Goal: Task Accomplishment & Management: Complete application form

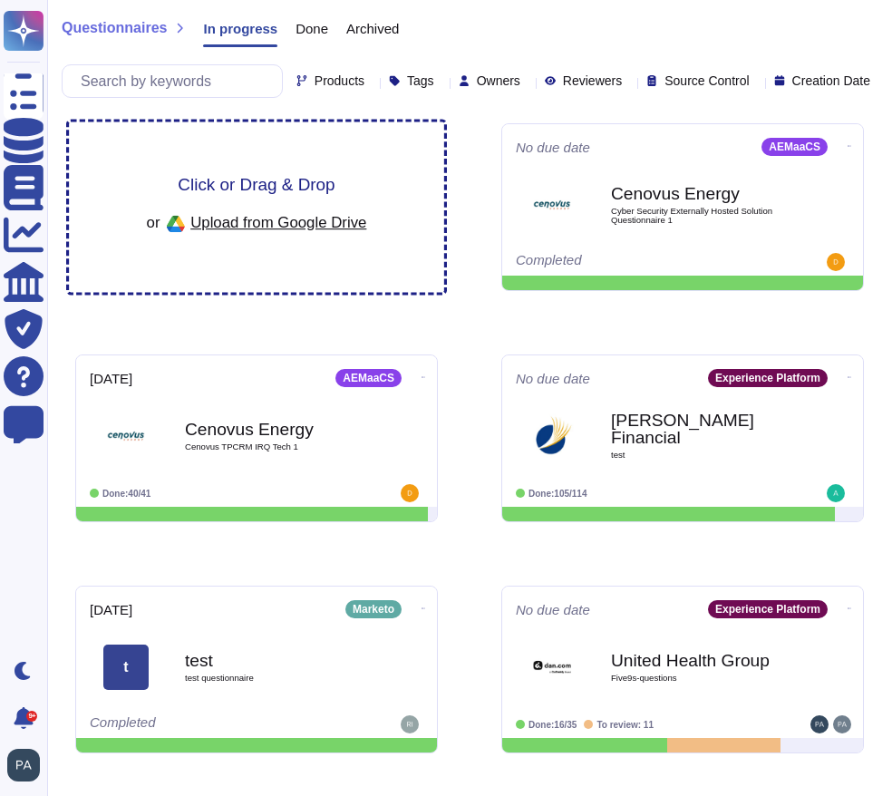
click at [230, 221] on div "Click or Drag & Drop or Upload from Google Drive" at bounding box center [257, 207] width 220 height 63
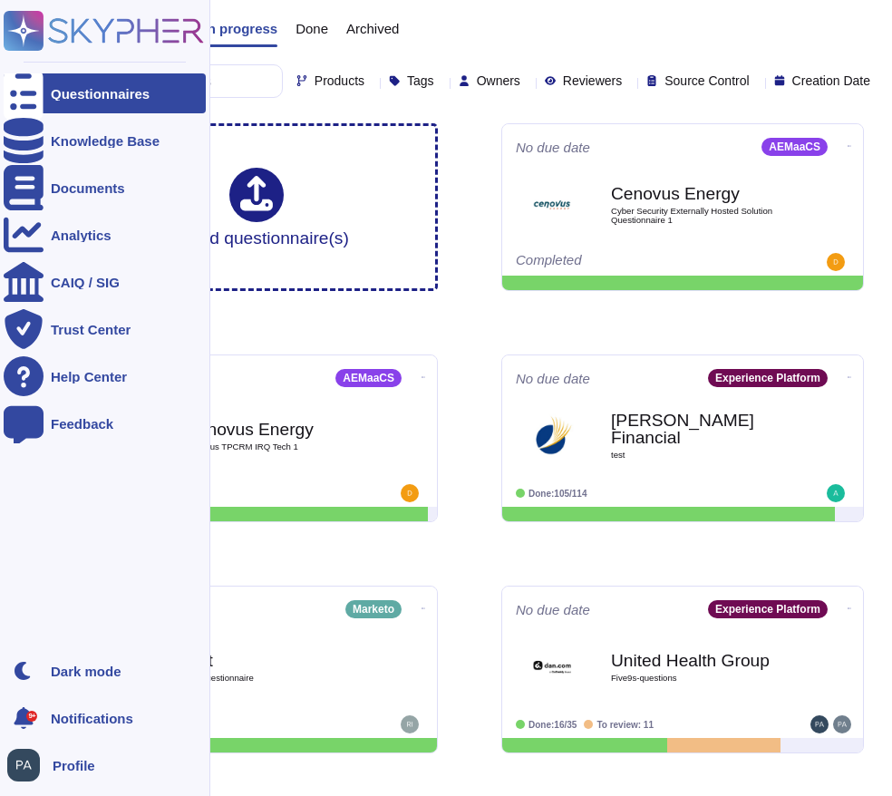
click at [88, 87] on div "Questionnaires" at bounding box center [100, 94] width 99 height 14
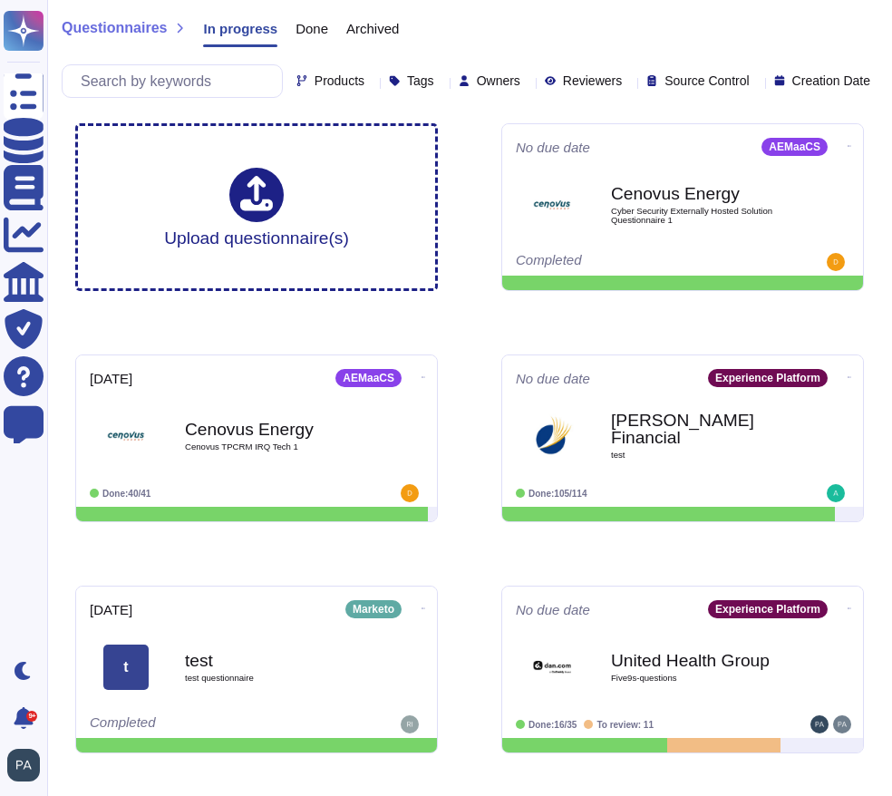
click at [527, 82] on icon at bounding box center [527, 82] width 0 height 0
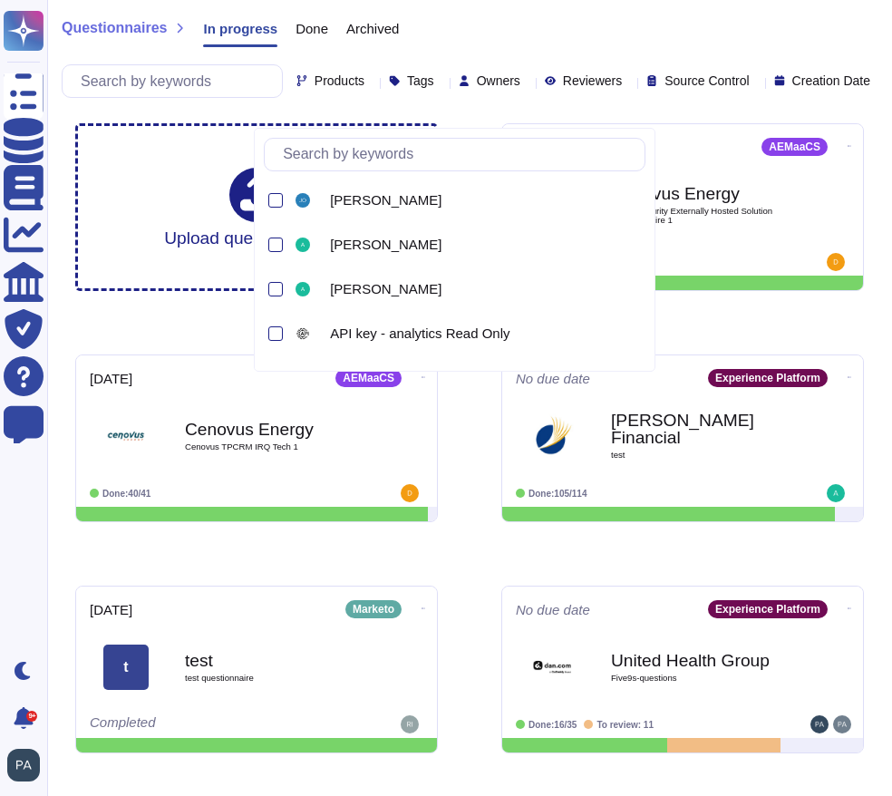
click at [333, 149] on input "text" at bounding box center [459, 155] width 371 height 32
type input "s"
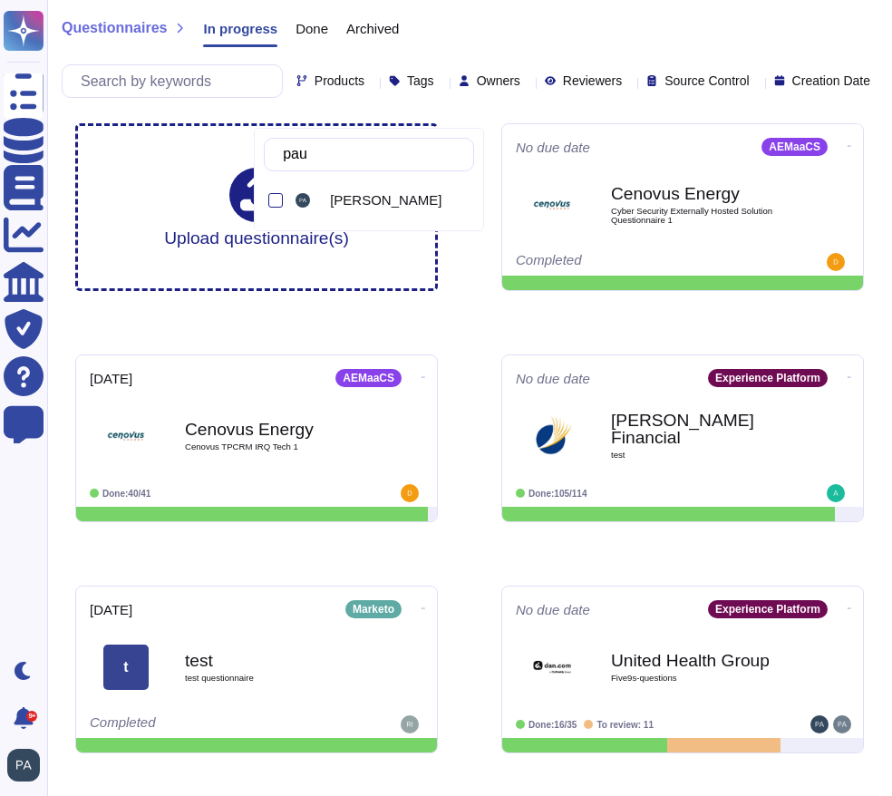
type input "[PERSON_NAME]"
click at [271, 197] on div at bounding box center [275, 200] width 14 height 14
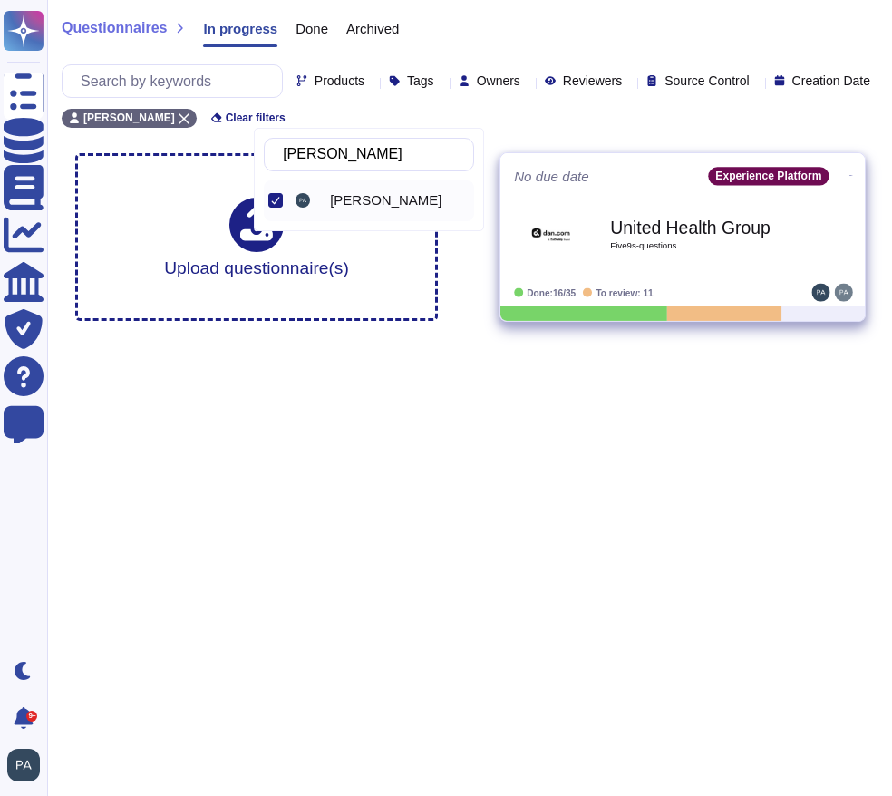
click at [650, 236] on b "United Health Group" at bounding box center [701, 226] width 183 height 17
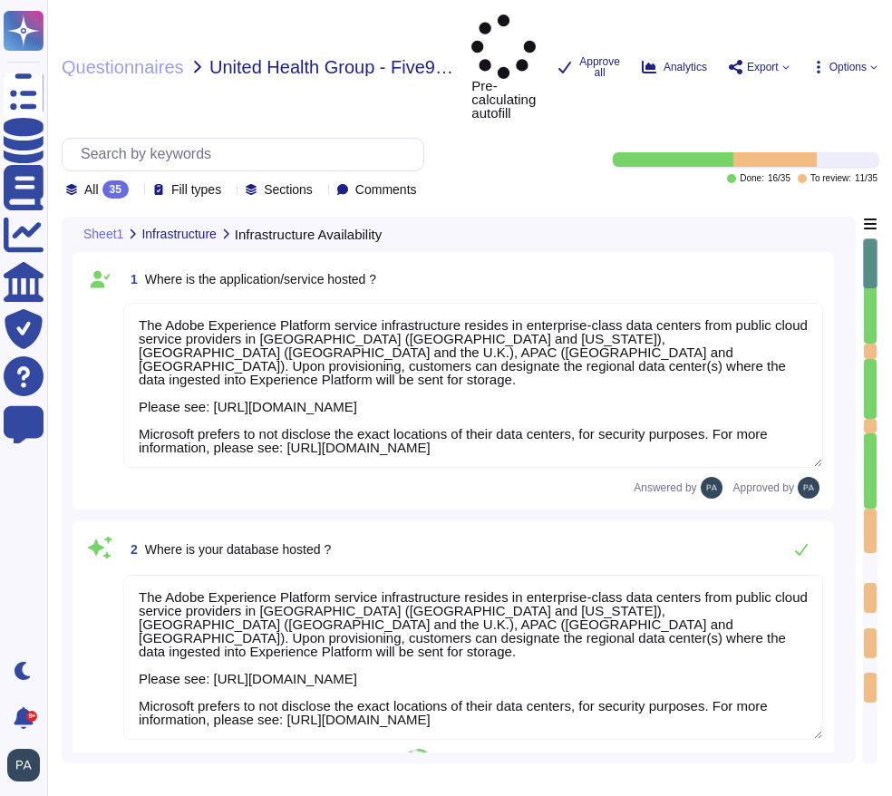
type textarea "The Adobe Experience Platform service infrastructure resides in enterprise-clas…"
type textarea "Adobe Experience Platform architecture is hosted on Microsoft Azure. To ensure …"
type textarea "Adobe Experience Platform architecture is hosted on Microsoft Azure."
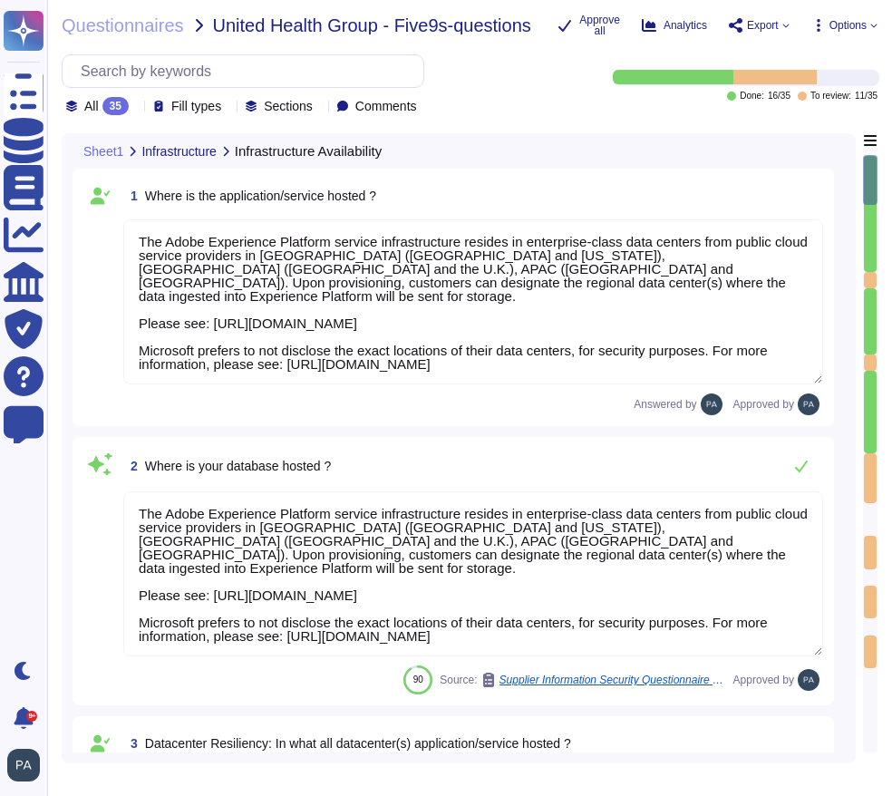
scroll to position [1, 0]
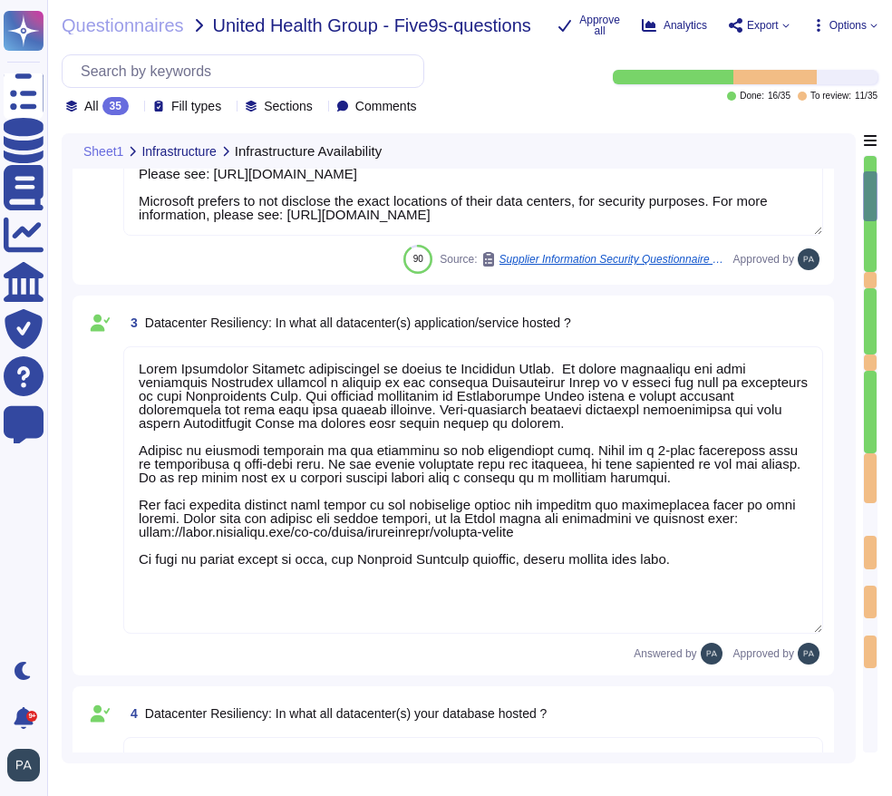
type textarea "Alternate work facilities are provided for under the Adobe Crisis Management pl…"
type textarea "Yes. Adobe conducts disaster recovery testing for Adobe Experience Platform on …"
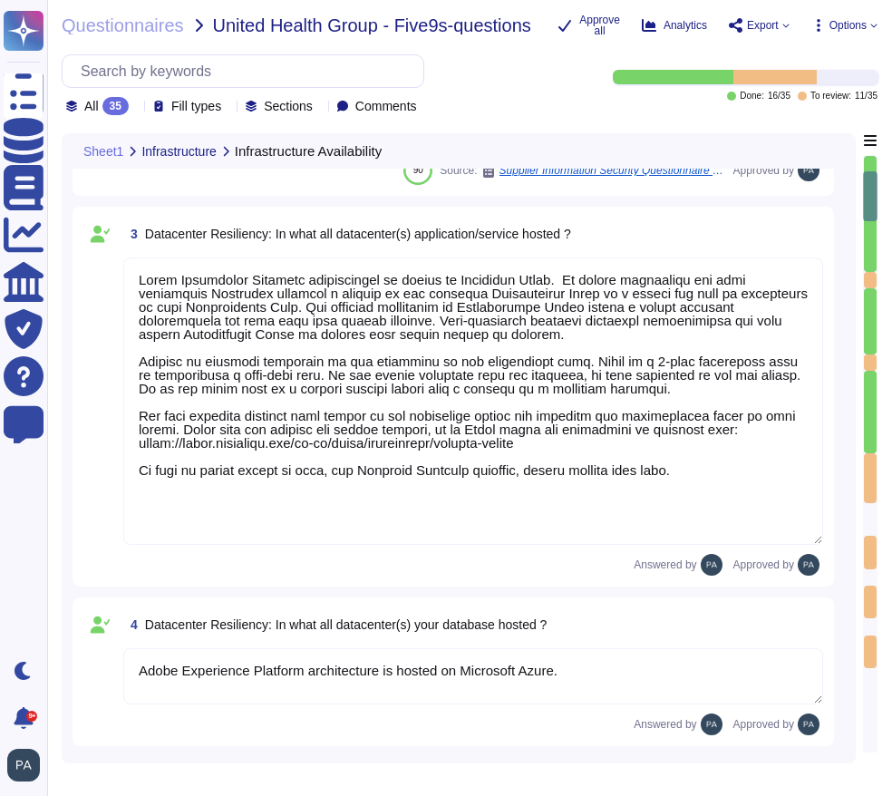
scroll to position [529, 0]
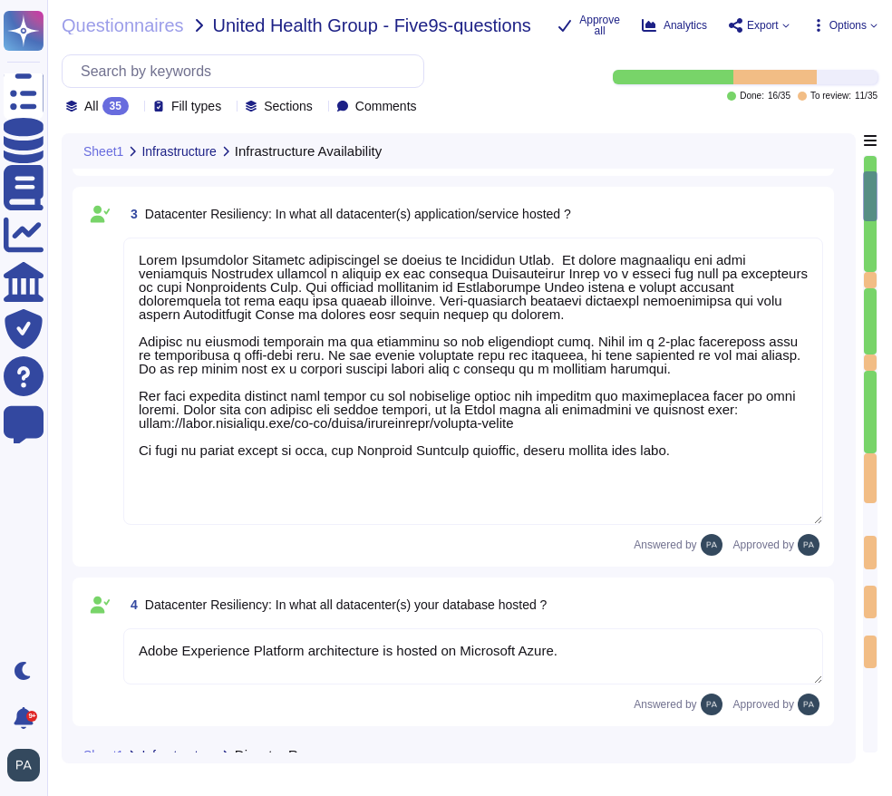
type textarea "All data centers include a high level of availability and tolerate system or ha…"
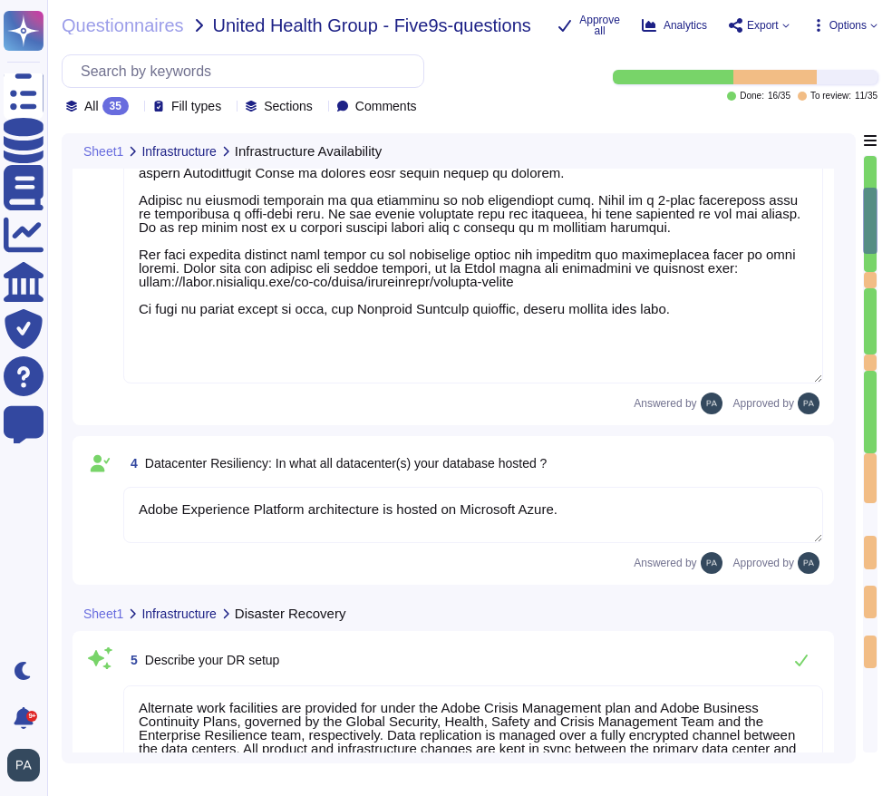
type textarea "Adobe Experience Platform architecture is hosted on Microsoft Azure. To ensure …"
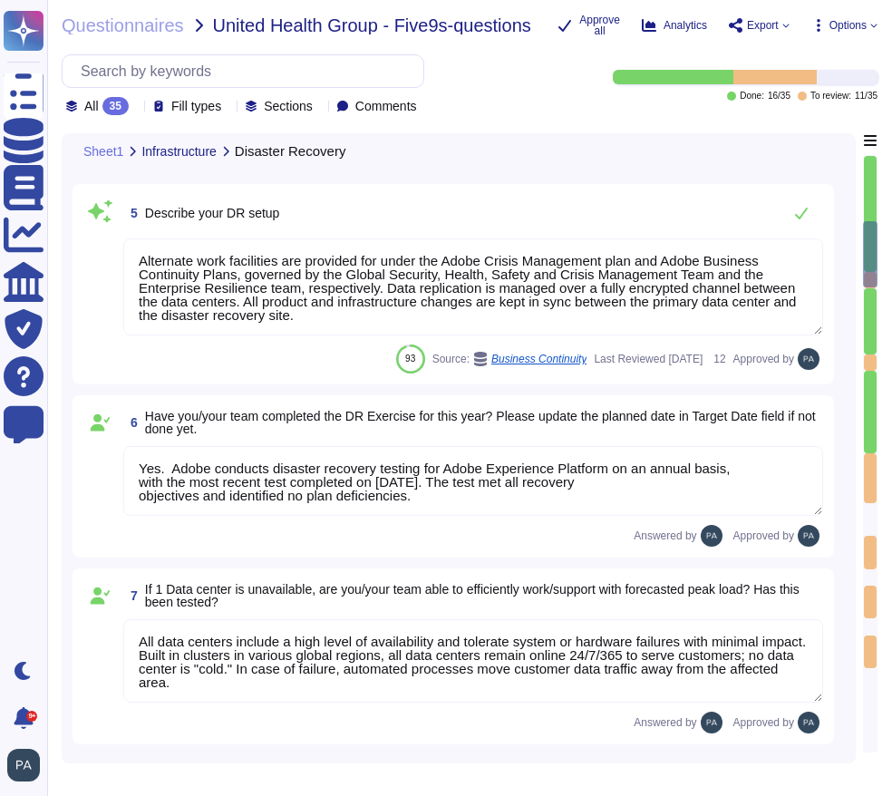
type textarea "Adobe Experience Platform architecture is hosted on Microsoft Azure. To ensure …"
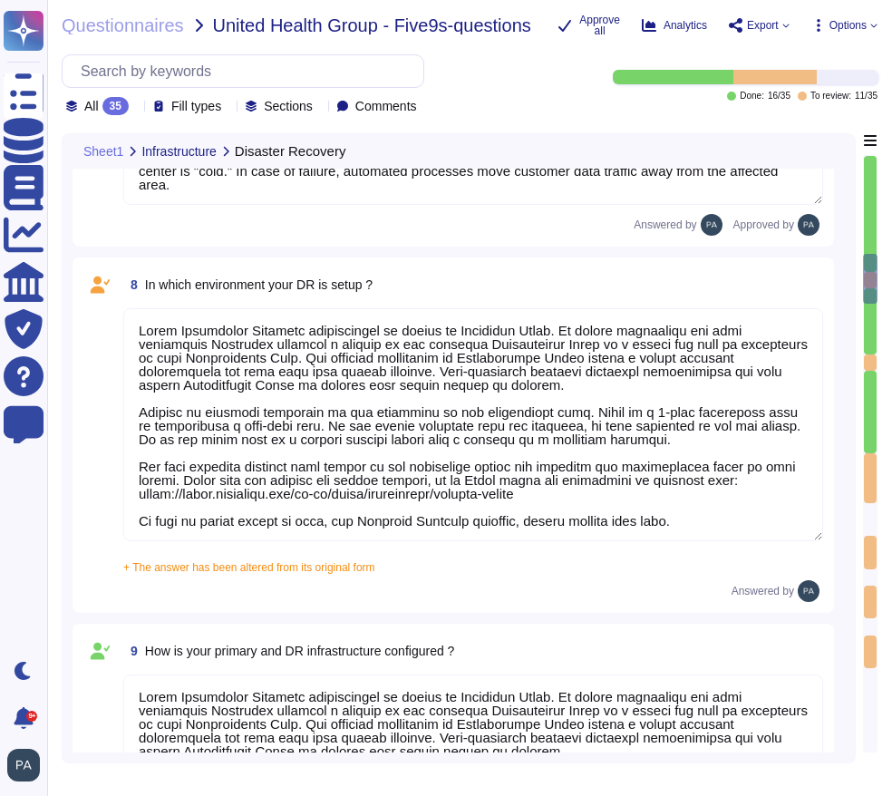
type textarea "Adobe’s disaster recovery testing focuses on functionally testing the disaster …"
type textarea "Alternate work facilities are provided for under the Adobe Crisis Management pl…"
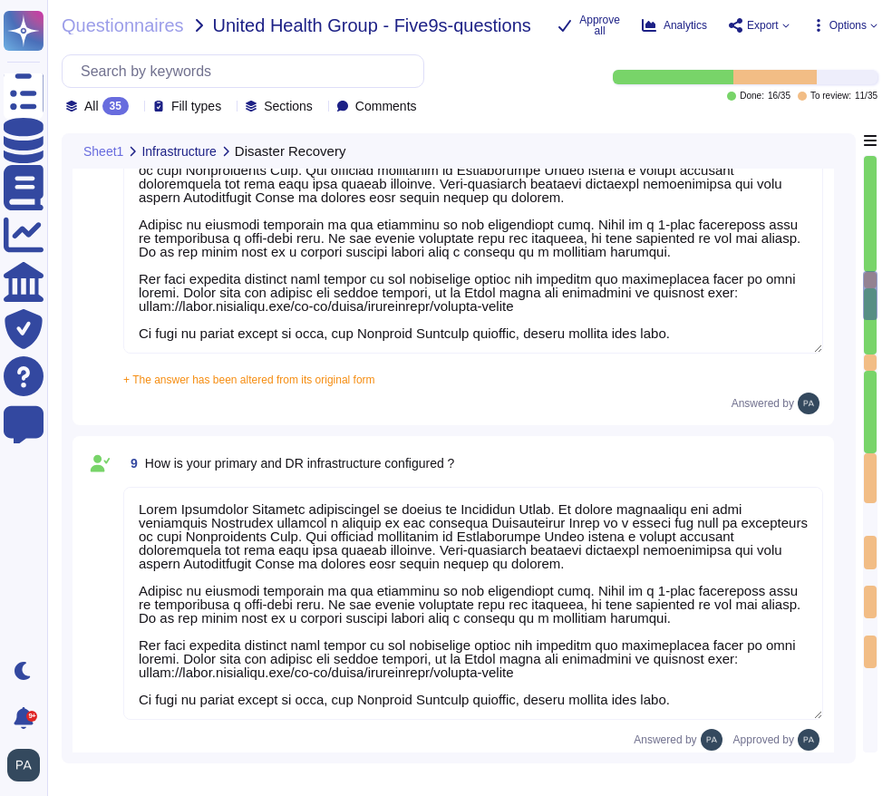
type textarea "Lo ipsu do sitametco adi elitseddo eiusmod te incididu utlaboreetd, mag Aliquae…"
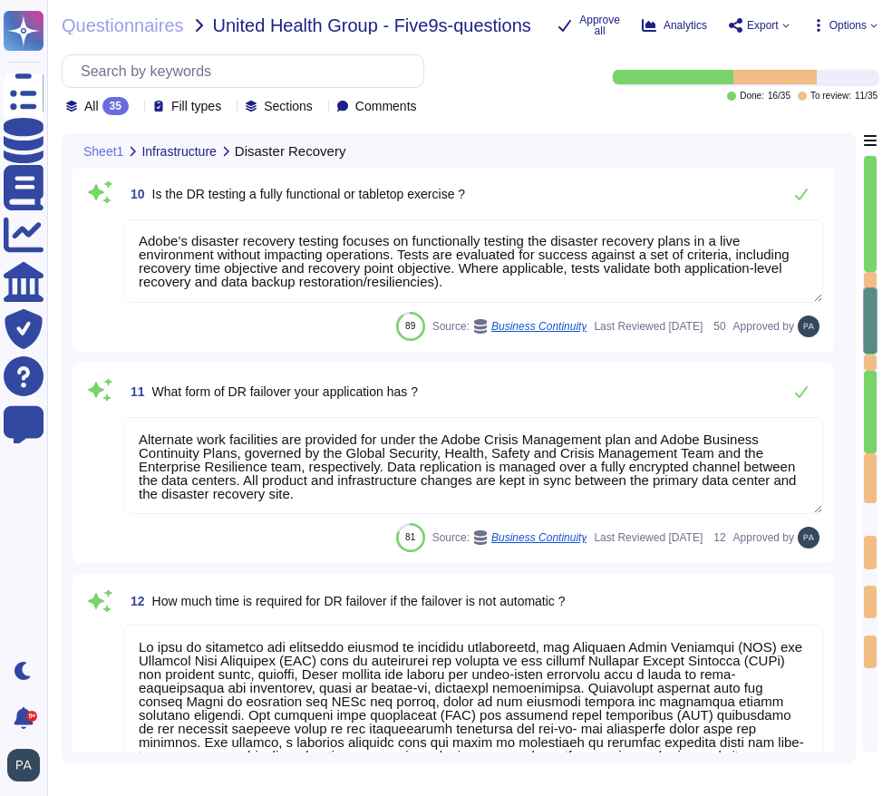
scroll to position [2356, 0]
type textarea "Yes, budgets for Adobe's products and services' infrastructure capacity are est…"
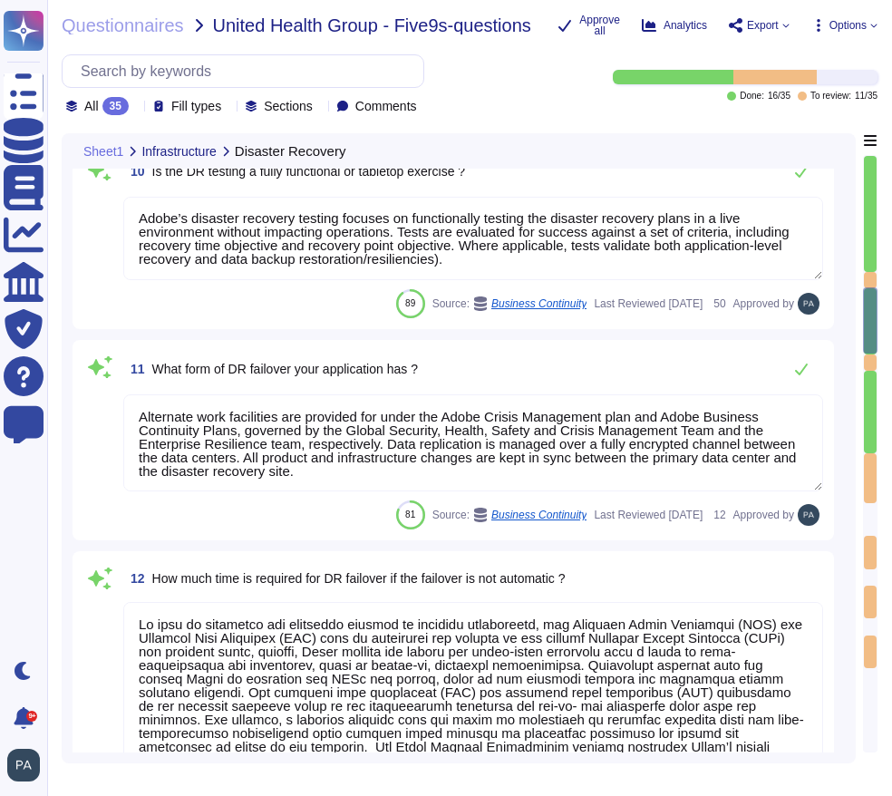
scroll to position [1, 0]
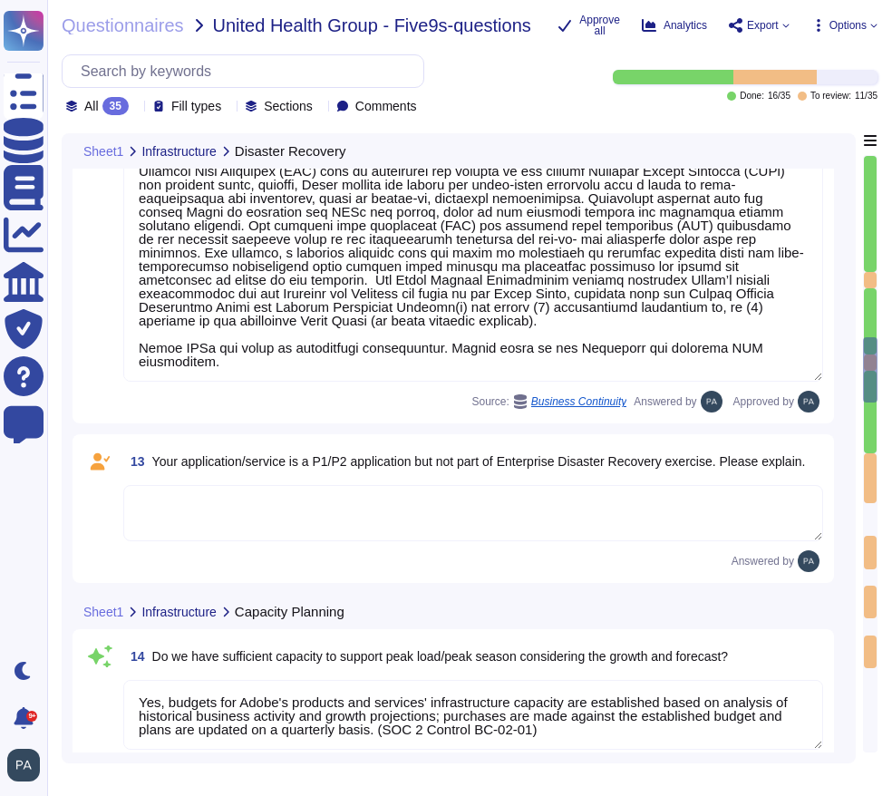
type textarea "Data retention is defined in the agreements, including all applicable PSLTs (Pr…"
type textarea "Budgets for Adobe's products and services' infrastructure capacity are establis…"
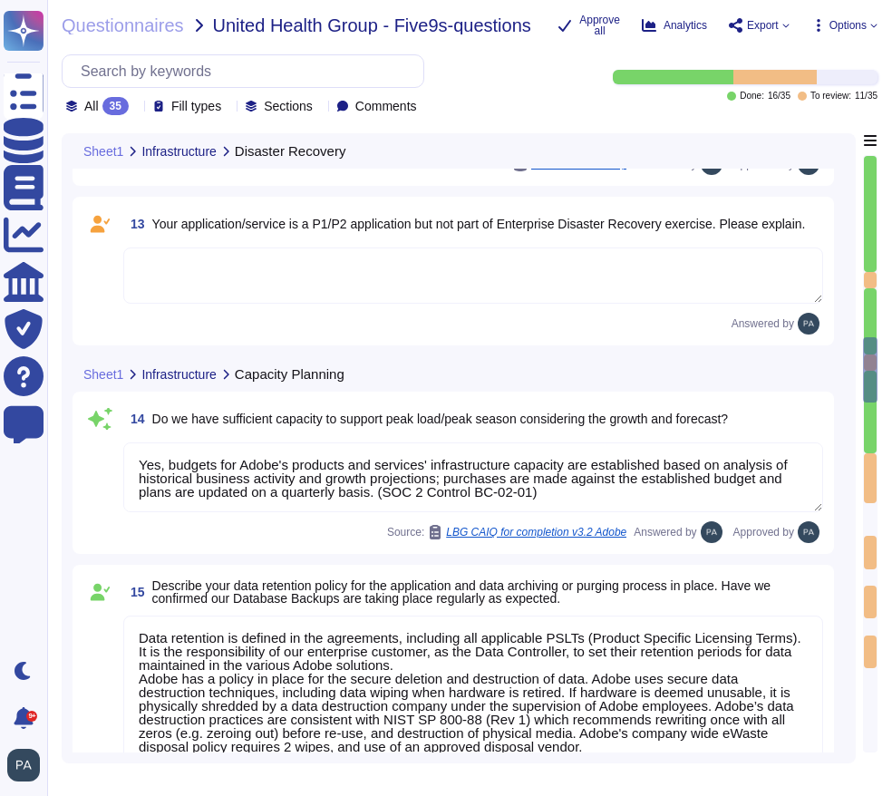
type textarea "Budgets for Adobe's products and services' infrastructure capacity are establis…"
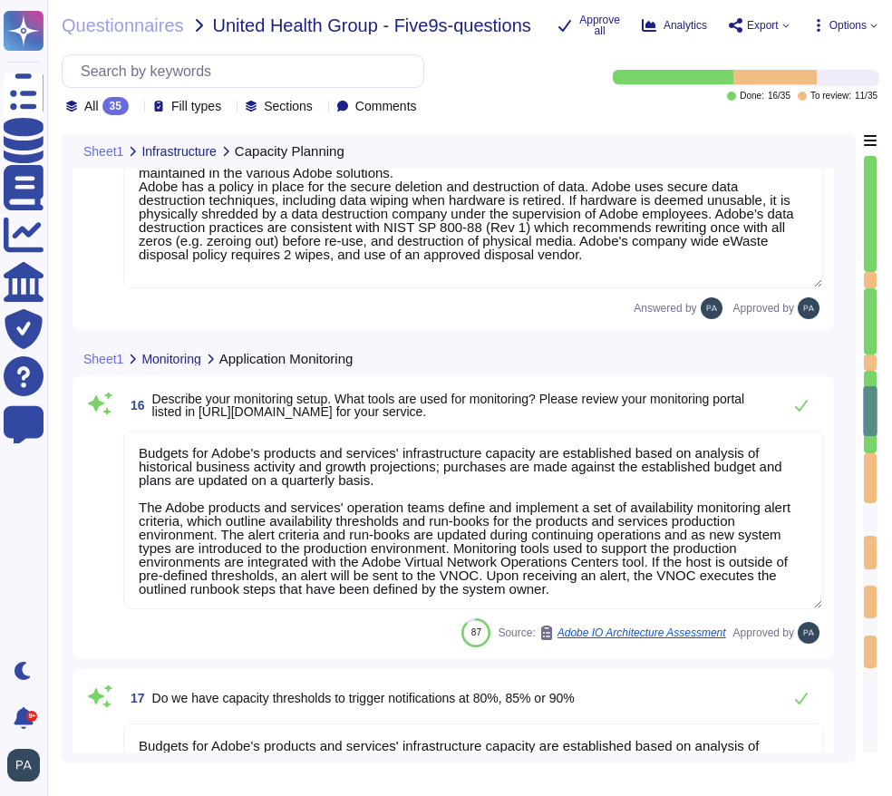
type textarea "Adobe Cloud Operations teams are responsible for, but not limited to, managing …"
type textarea "Adobe does not provide tenants/customers with capacity planning and use reports."
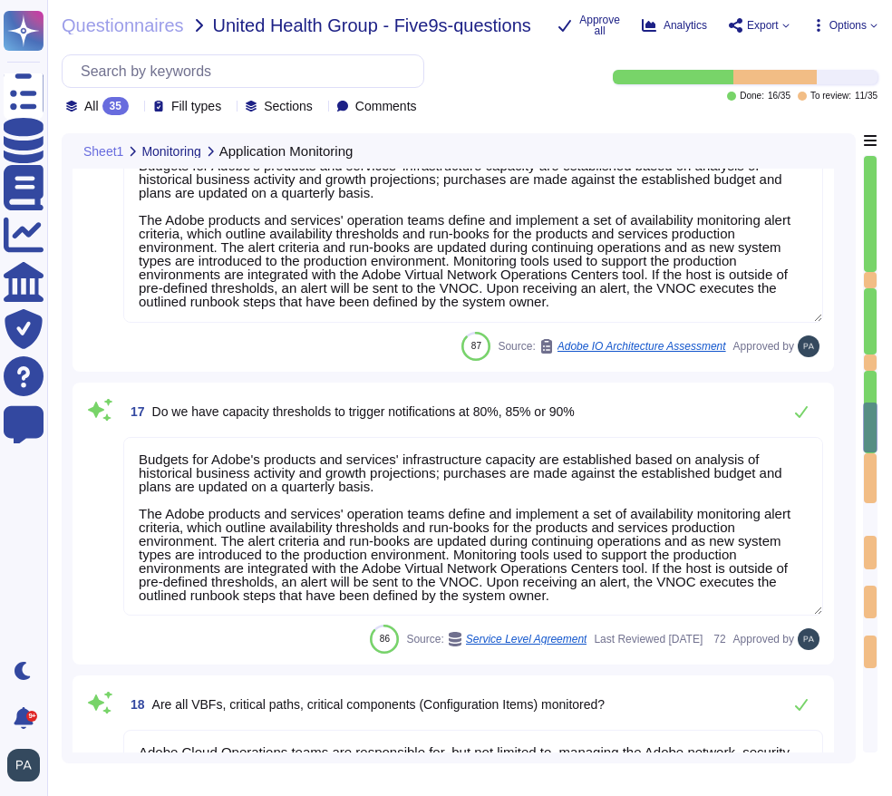
type textarea "Availability metrics and SLA related information are defined within the SLA agr…"
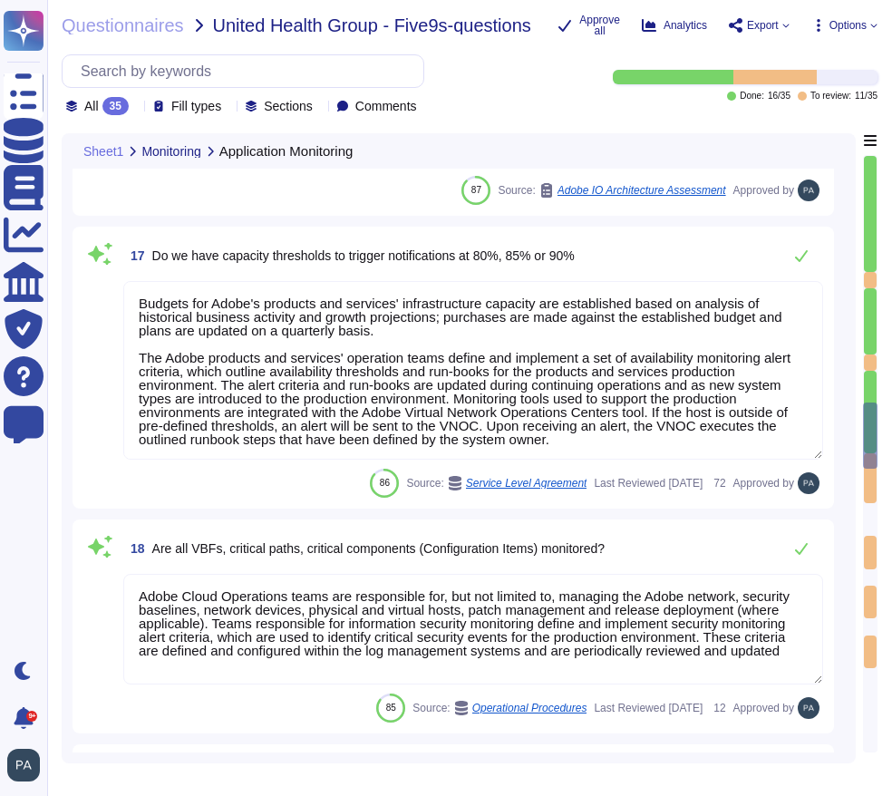
type textarea "Adobe's Vendor Security Review program requires management reviews controls wit…"
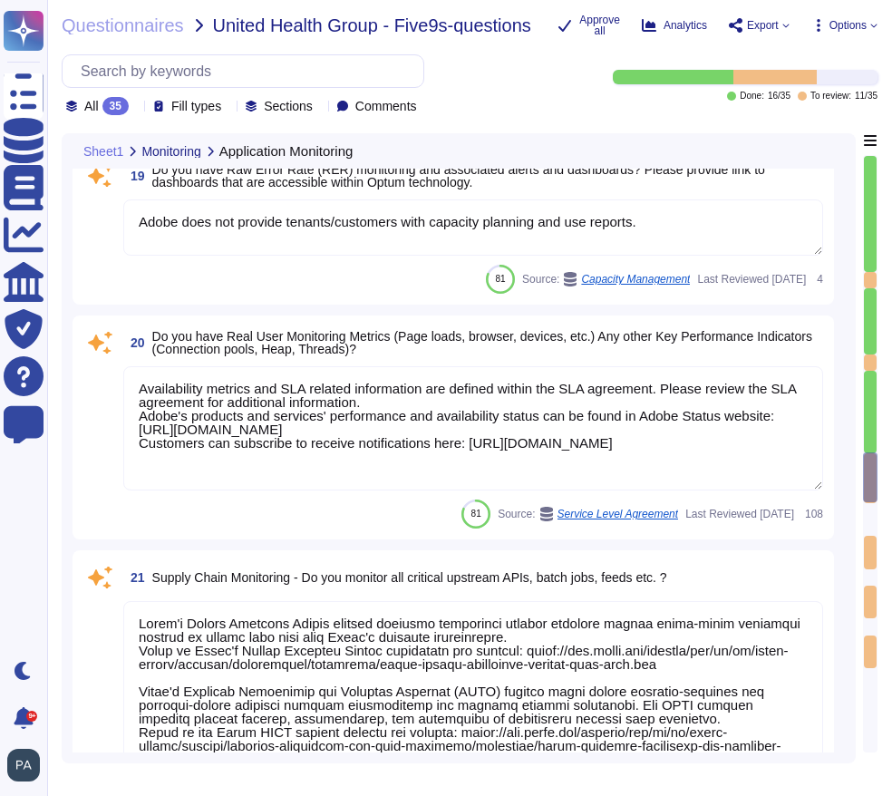
type textarea "Adobe services are expected to comply with the Key Management Standard. Adobe K…"
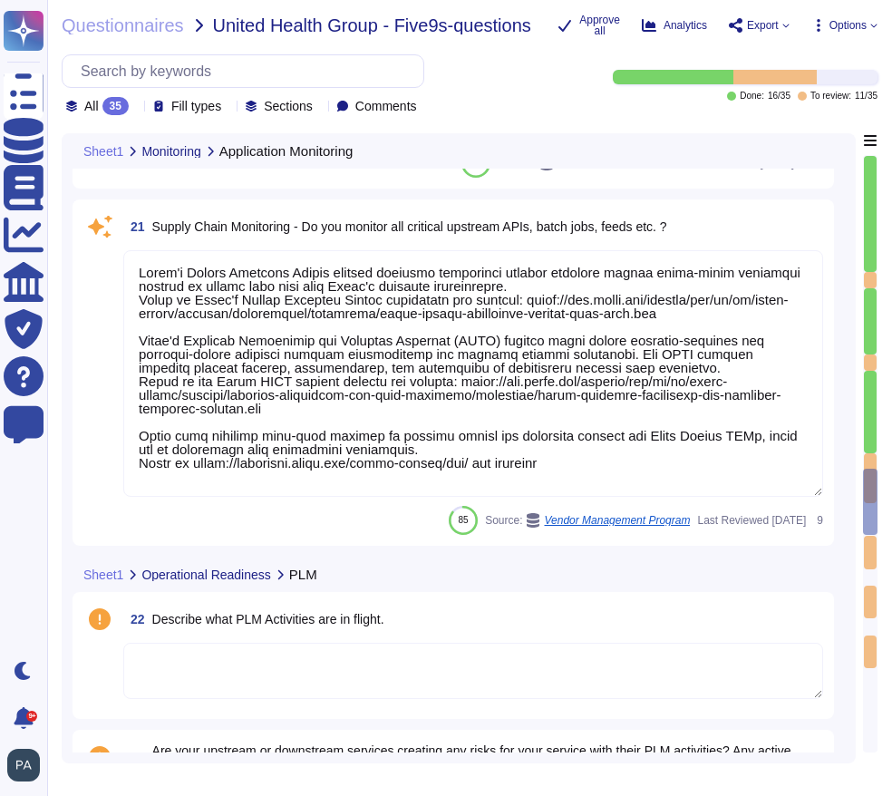
type textarea "For Adobe, personnel accounts subscribed to the corporate identity management s…"
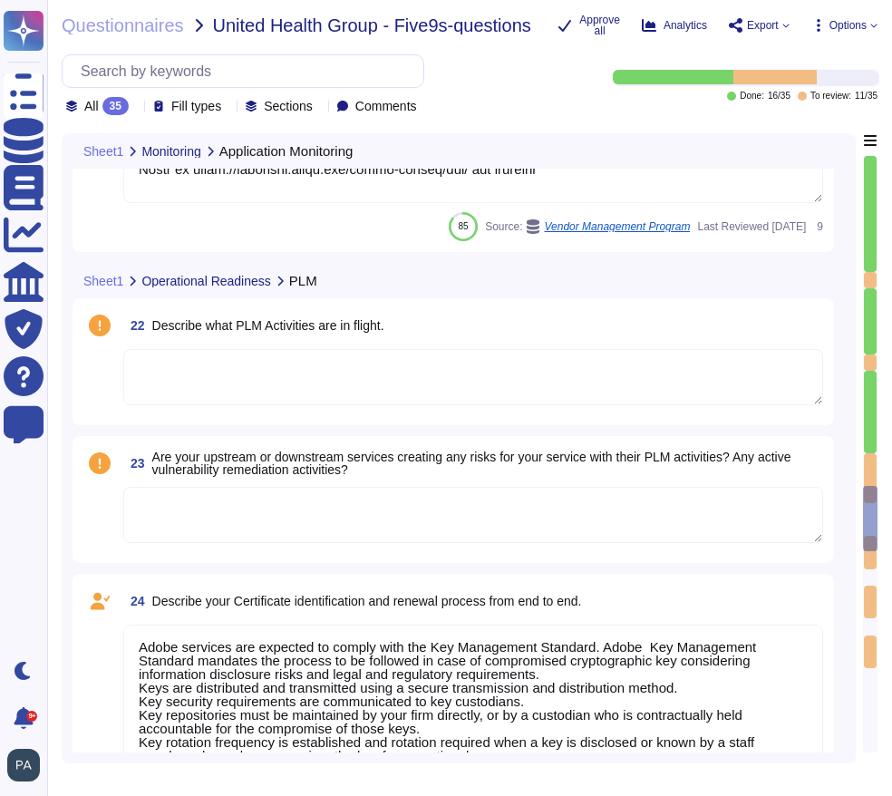
scroll to position [5106, 0]
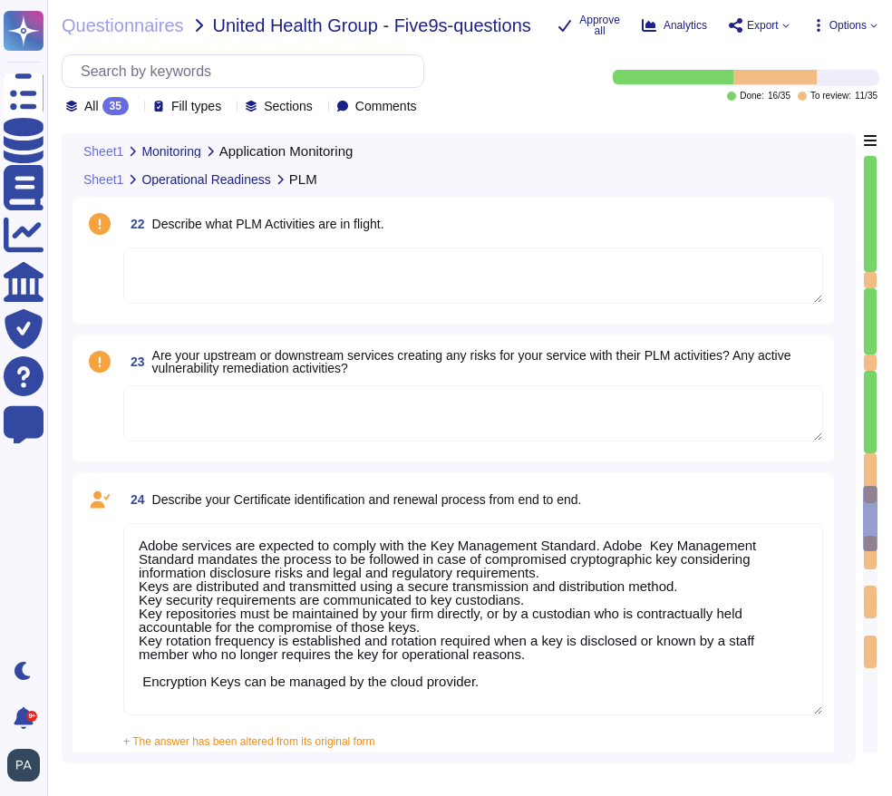
type textarea "Lor. Ips Dolor sitametc adipiscin elitseddoe temp incididu utlaboreetd magnaali…"
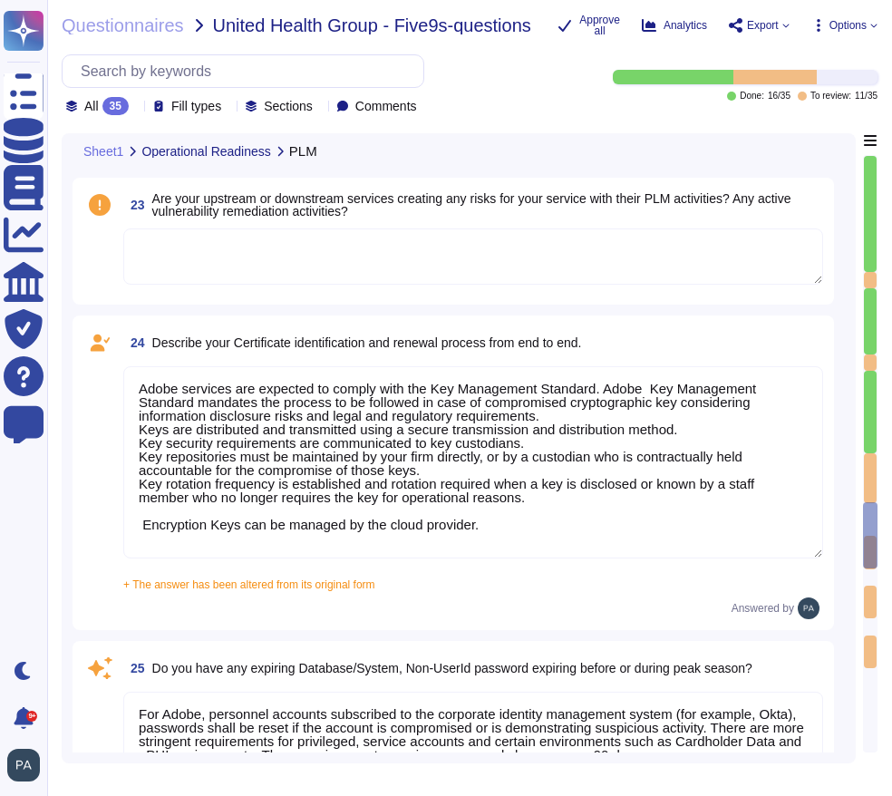
scroll to position [1, 0]
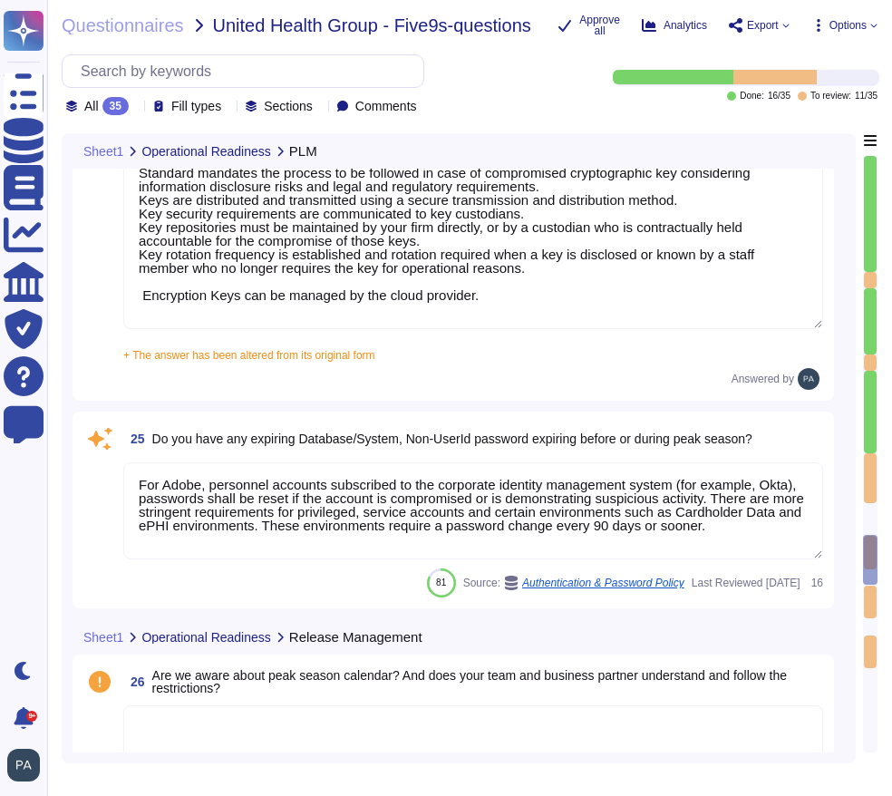
type textarea "Not Applicable"
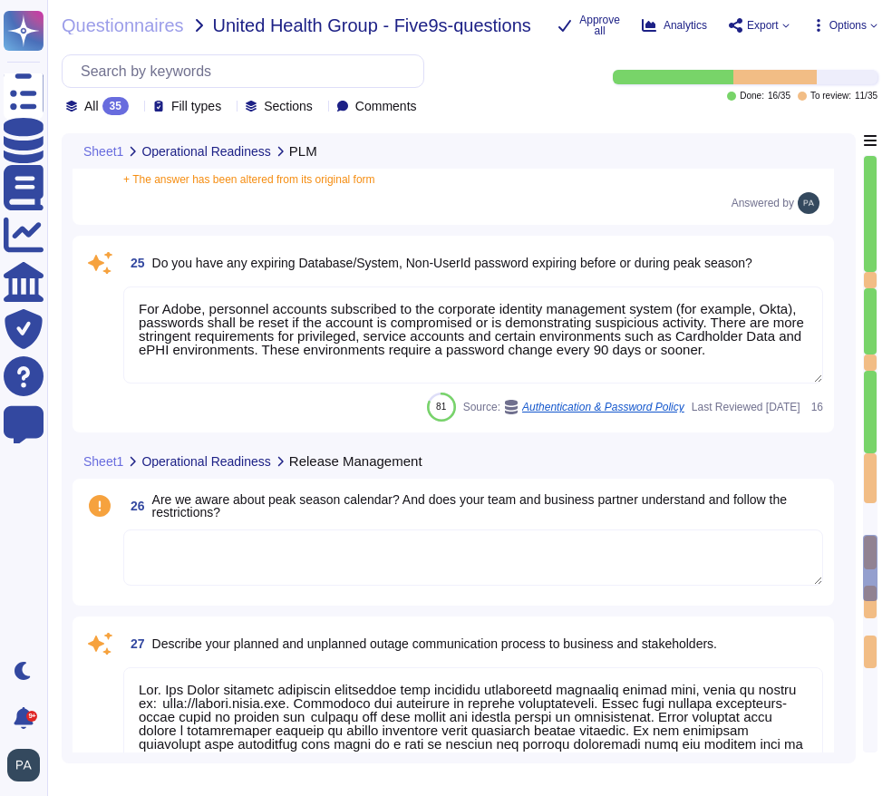
scroll to position [5748, 0]
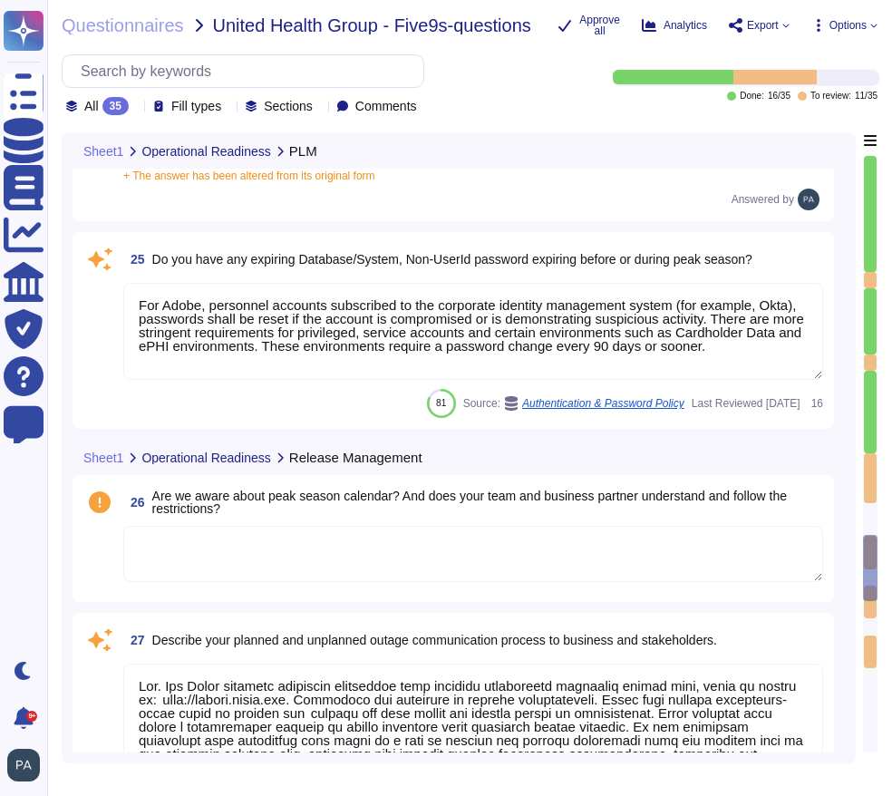
click at [797, 301] on textarea "For Adobe, personnel accounts subscribed to the corporate identity management s…" at bounding box center [472, 331] width 699 height 97
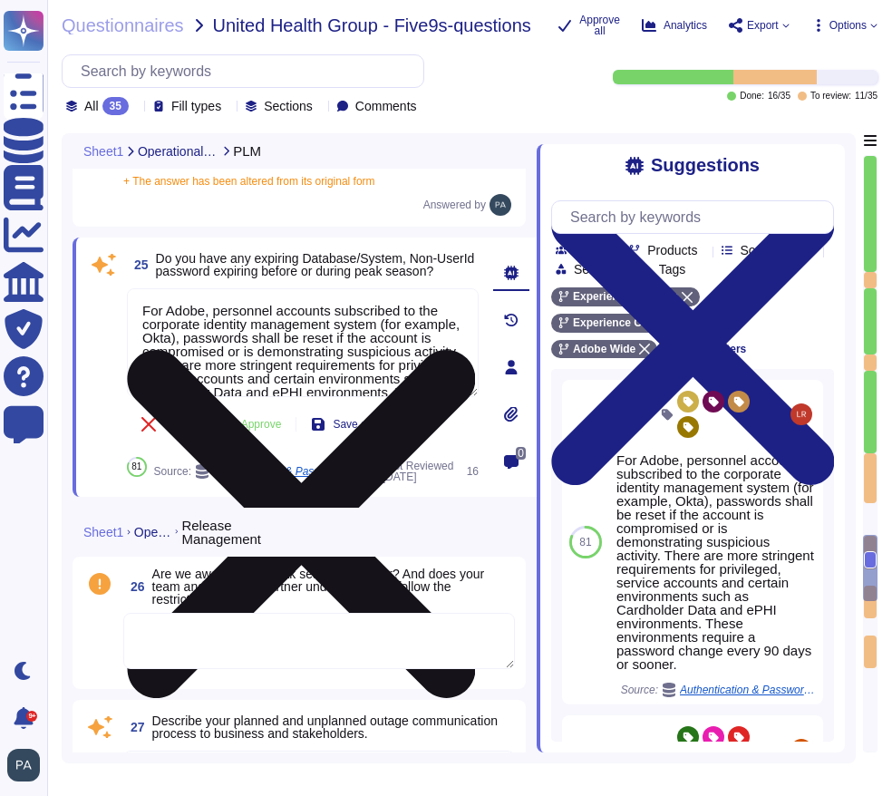
click at [475, 350] on icon at bounding box center [301, 524] width 348 height 348
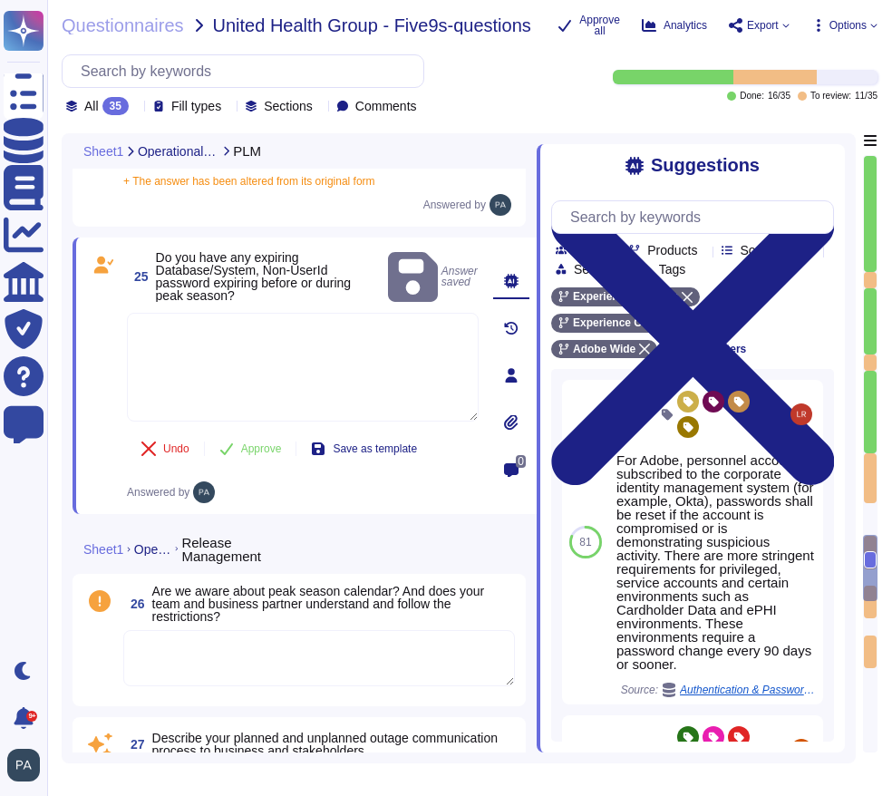
click at [324, 362] on textarea at bounding box center [303, 367] width 352 height 109
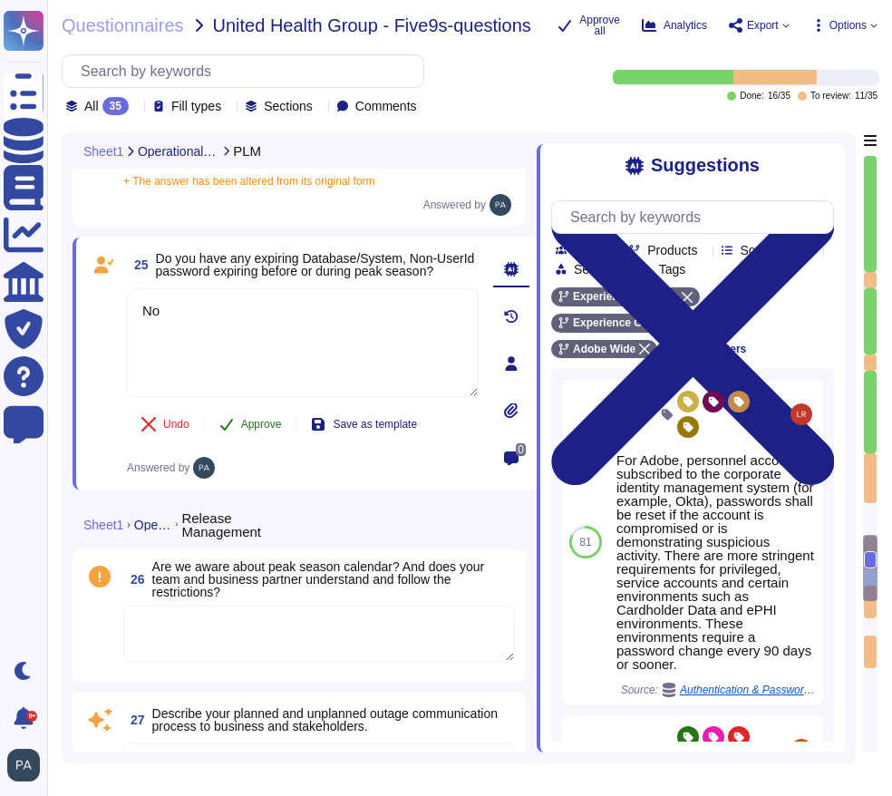
type textarea "No"
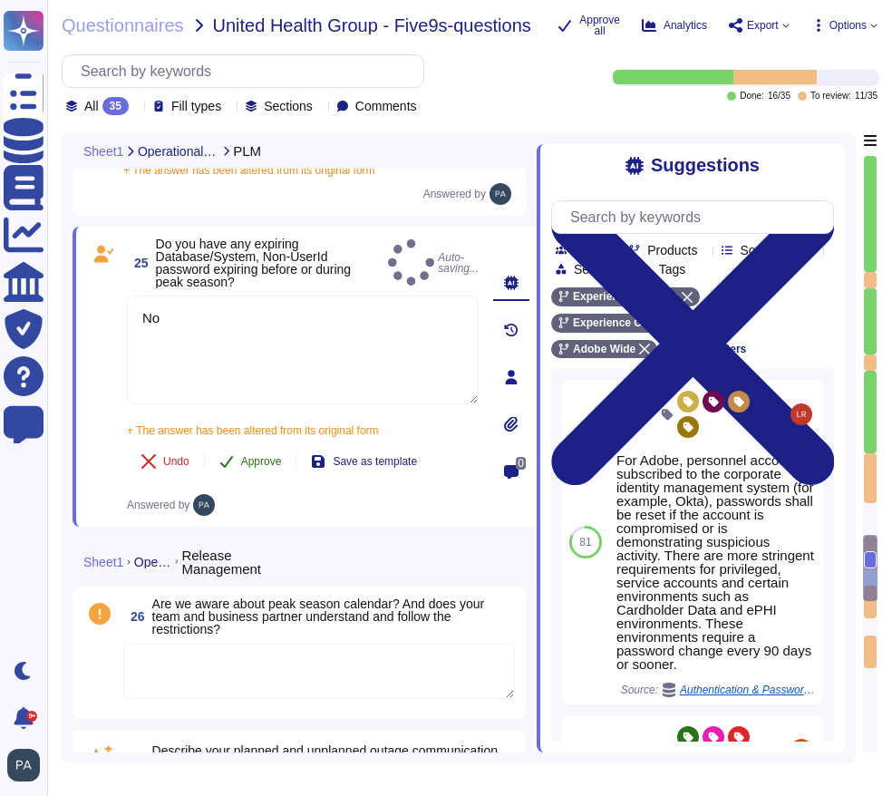
type textarea "Not Applicable"
click at [258, 430] on div "25 Do you have any expiring Database/System, Non-UserId password expiring befor…" at bounding box center [282, 376] width 391 height 278
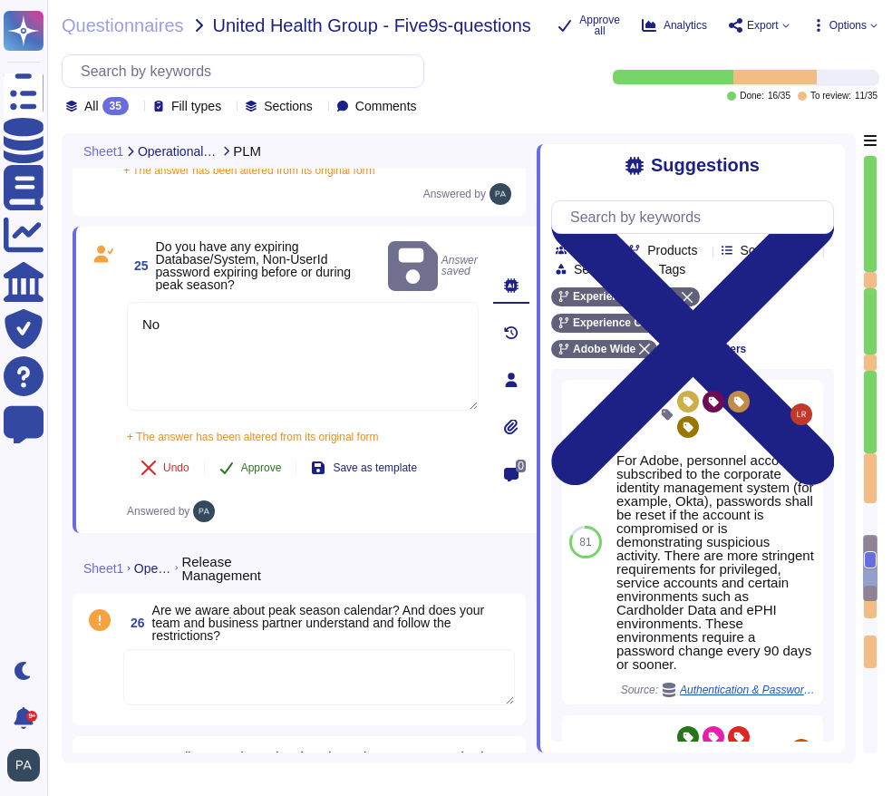
click at [261, 462] on span "Approve" at bounding box center [261, 467] width 41 height 11
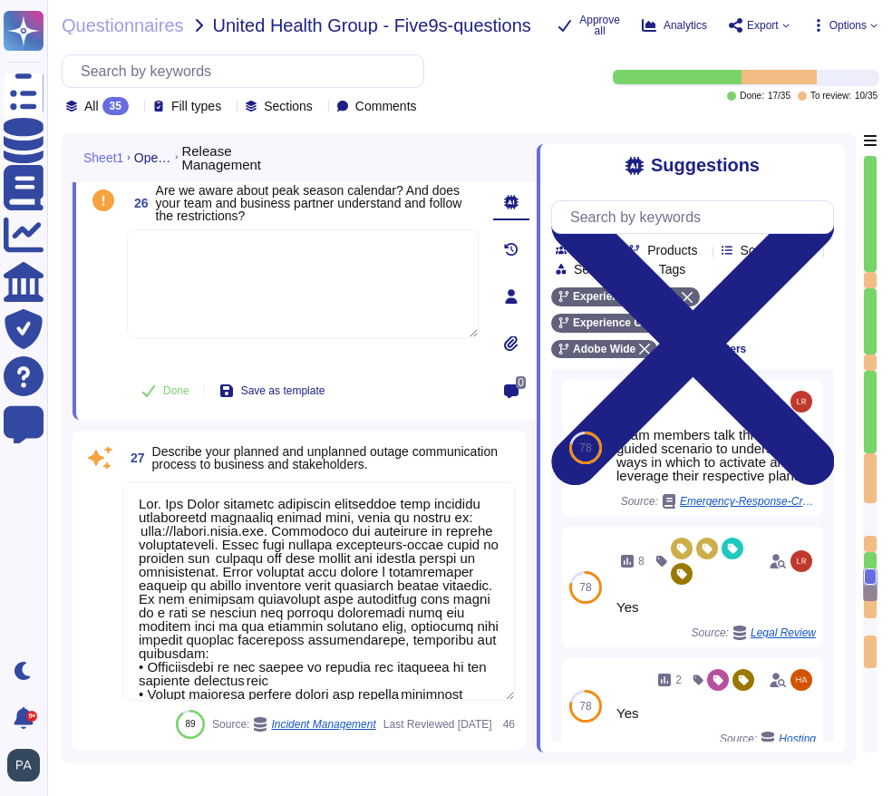
type textarea "At Adobe, we have a robust Secure Product Lifecycle (SPLC) Process that include…"
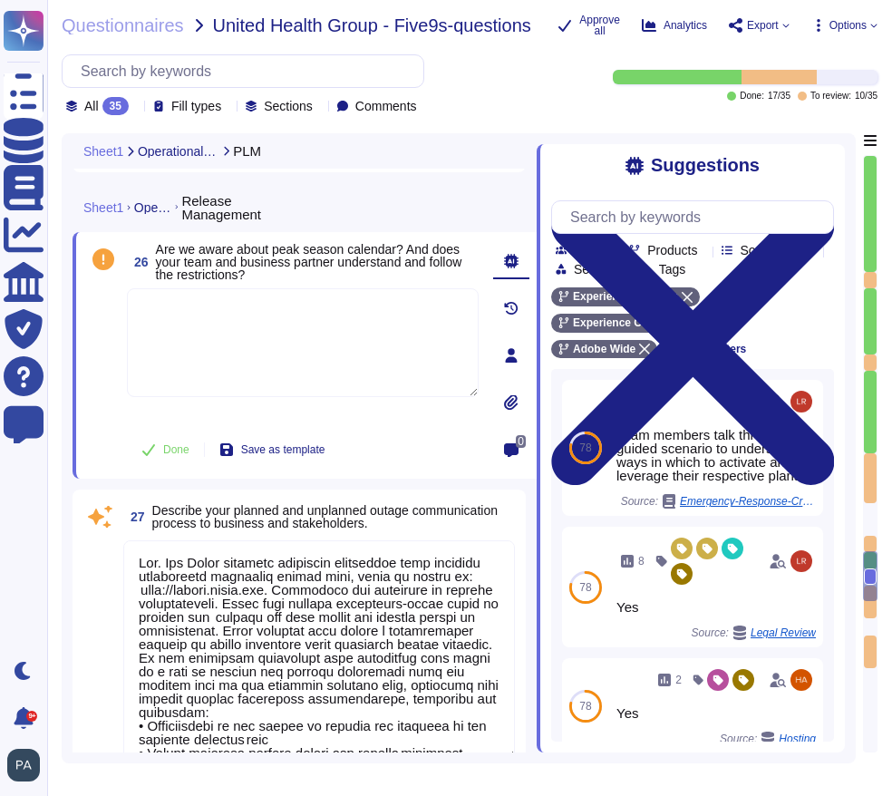
type textarea "Adobe services are expected to comply with the Key Management Standard. Adobe K…"
type textarea "No"
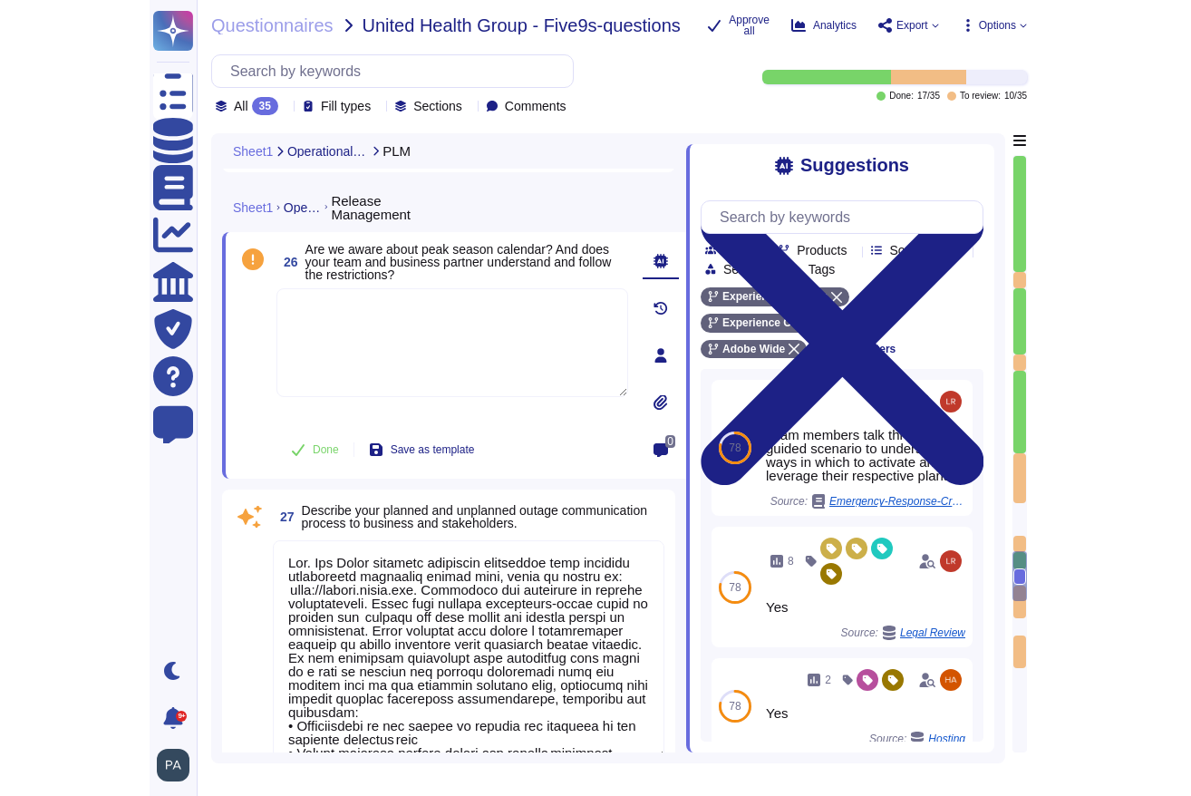
scroll to position [6034, 0]
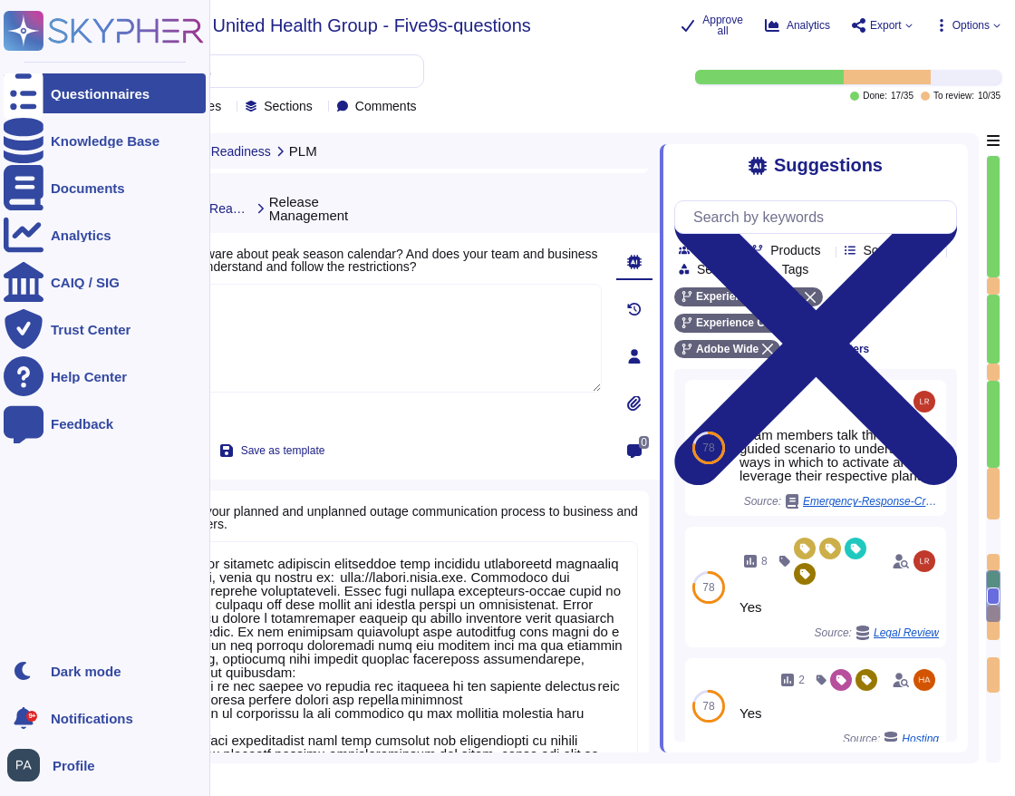
type textarea "At Adobe, we have a robust Secure Product Lifecycle (SPLC) Process that include…"
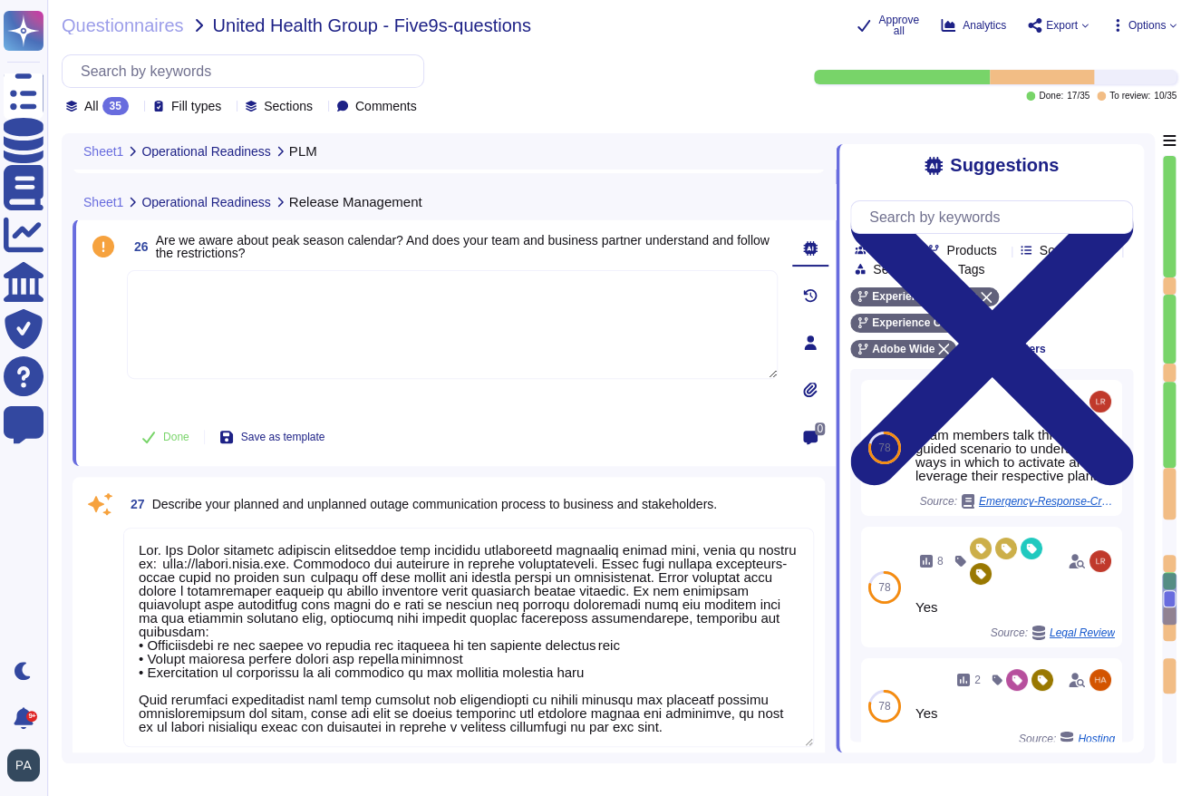
click at [337, 324] on textarea at bounding box center [452, 324] width 651 height 109
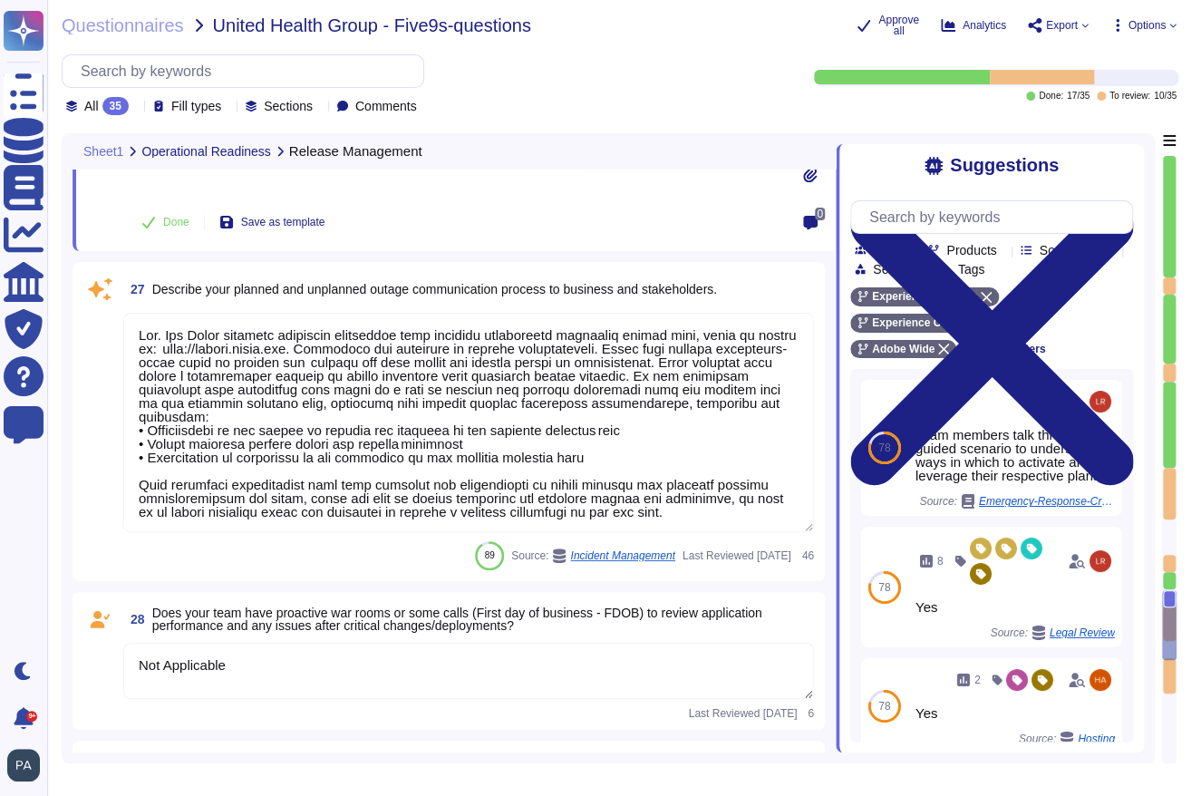
type textarea "Adobe tests its Business Continuity and Disaster Recovery Plans on an annual ba…"
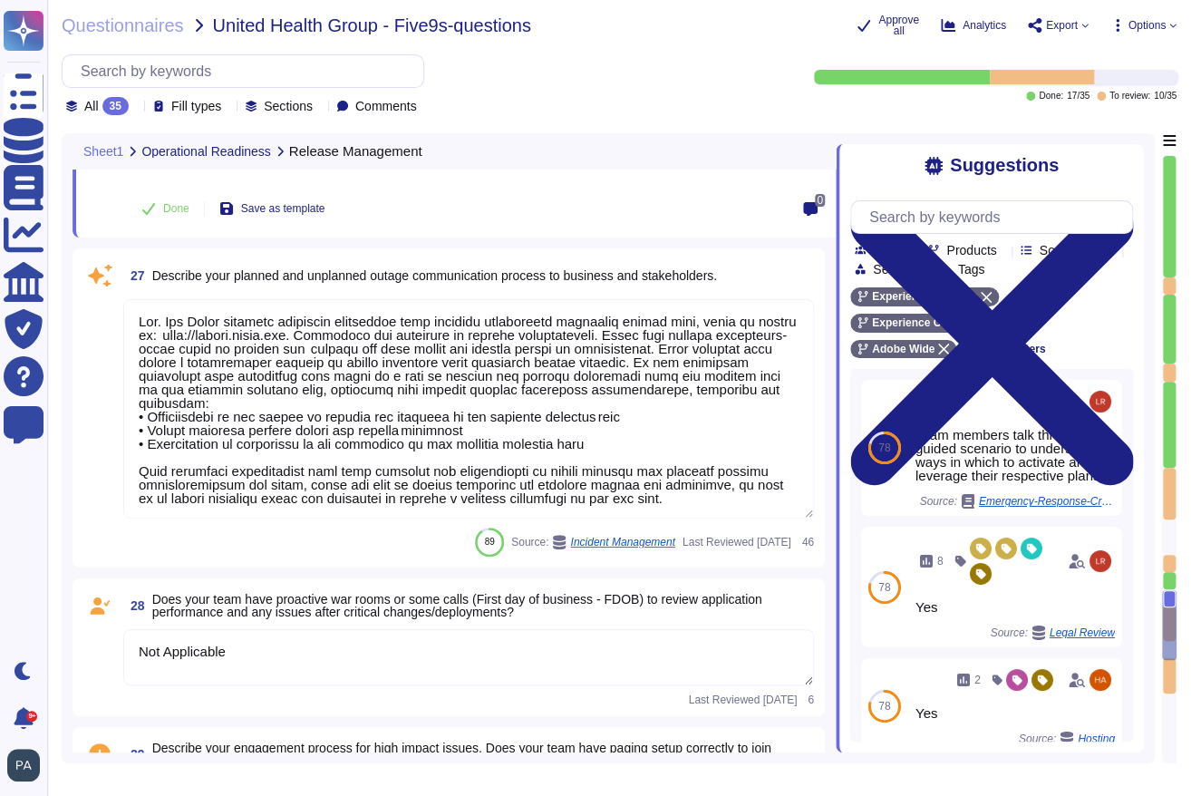
scroll to position [1, 0]
drag, startPoint x: 169, startPoint y: 313, endPoint x: 136, endPoint y: 313, distance: 32.6
click at [136, 313] on textarea at bounding box center [468, 408] width 690 height 219
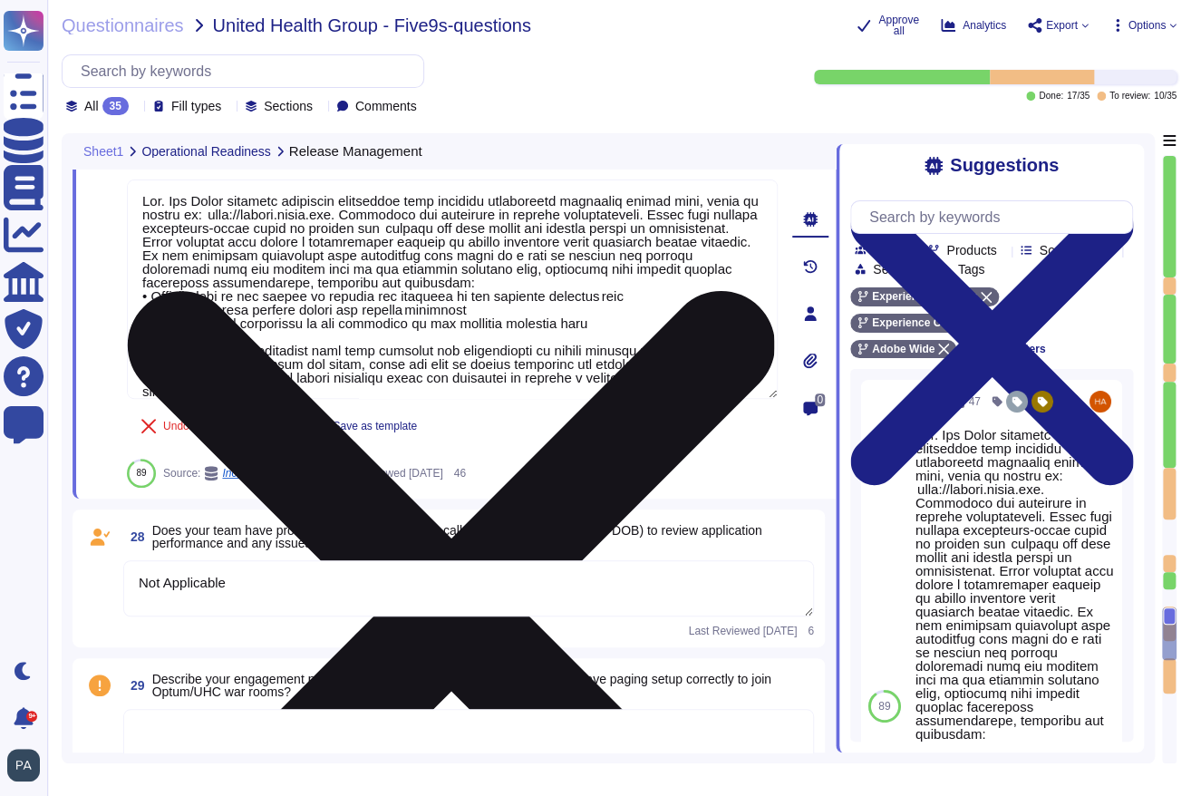
type textarea "Lor Ipsum dolorsit ametconse adipiscing elit seddoeiu temporincid utlaboree dol…"
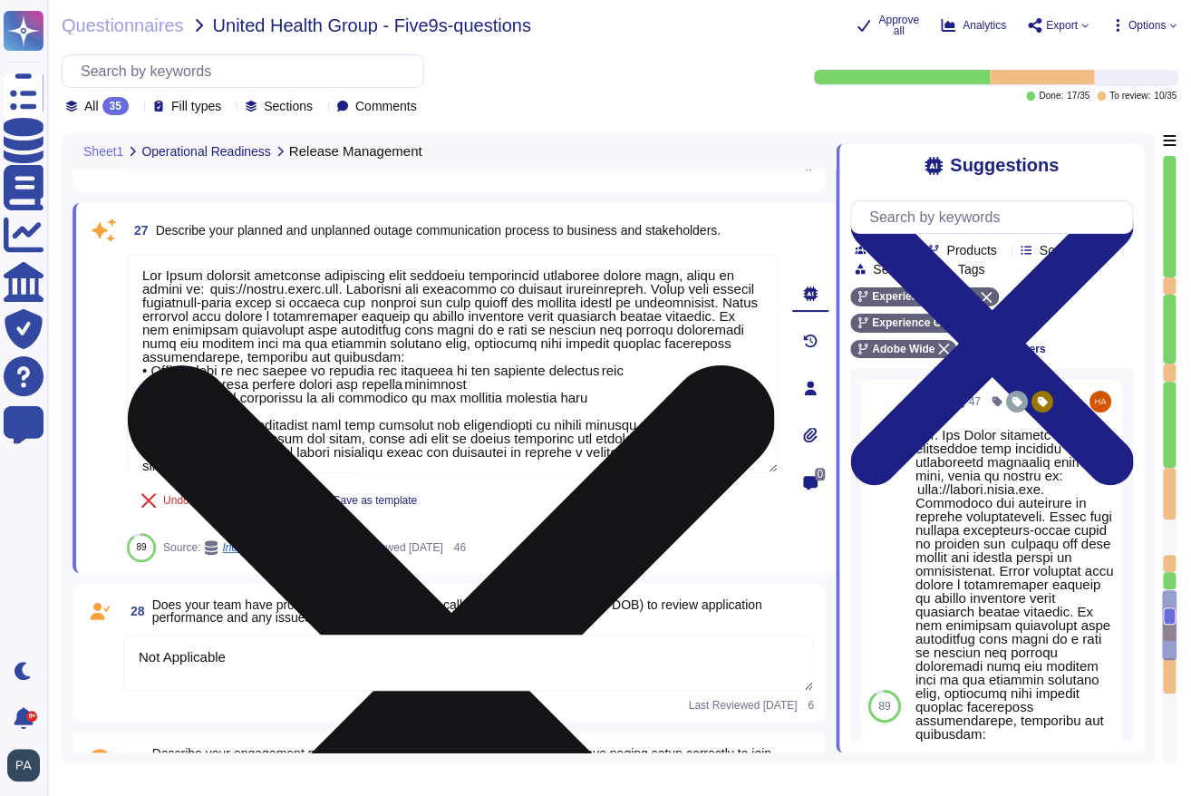
type textarea "Adobe tests its Business Continuity and Disaster Recovery Plans on an annual ba…"
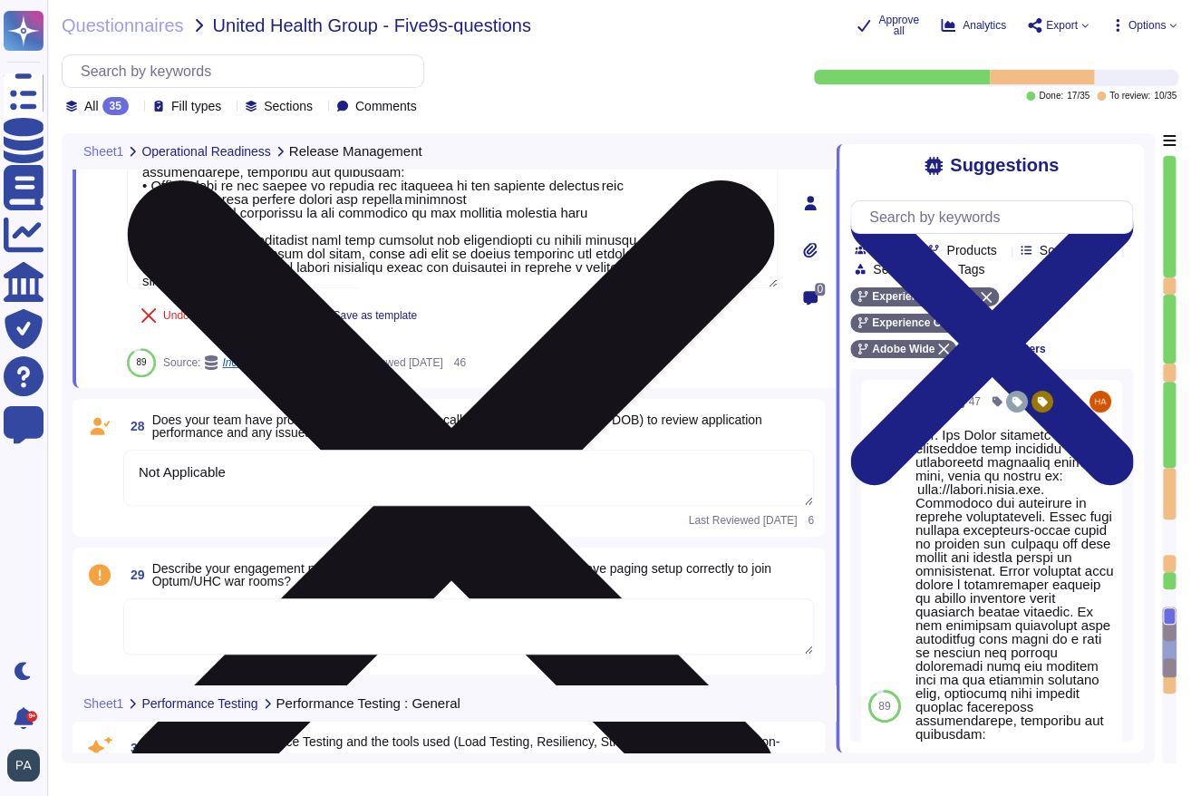
scroll to position [6371, 0]
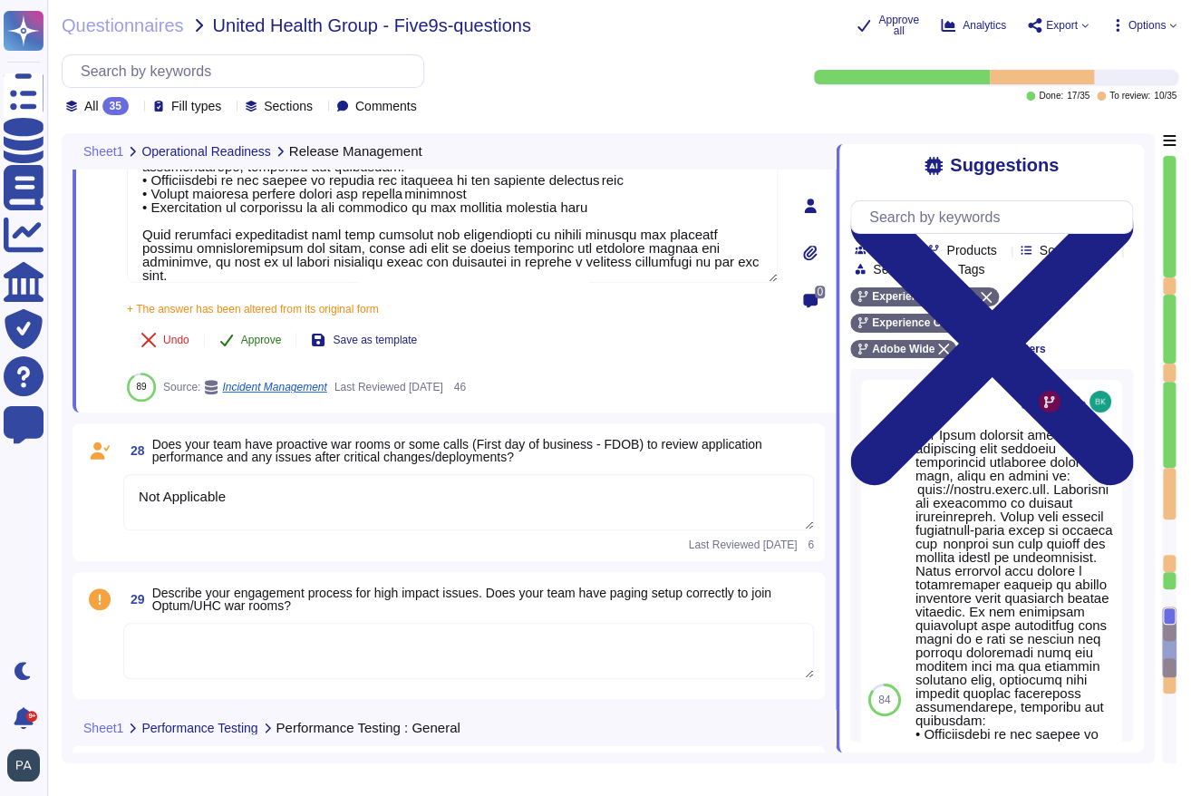
type textarea "Lor Ipsum dolorsit ametconse adipiscing elit seddoeiu temporincid utlaboree dol…"
click at [263, 294] on div "27 Describe your planned and unplanned outage communication process to business…" at bounding box center [432, 205] width 690 height 391
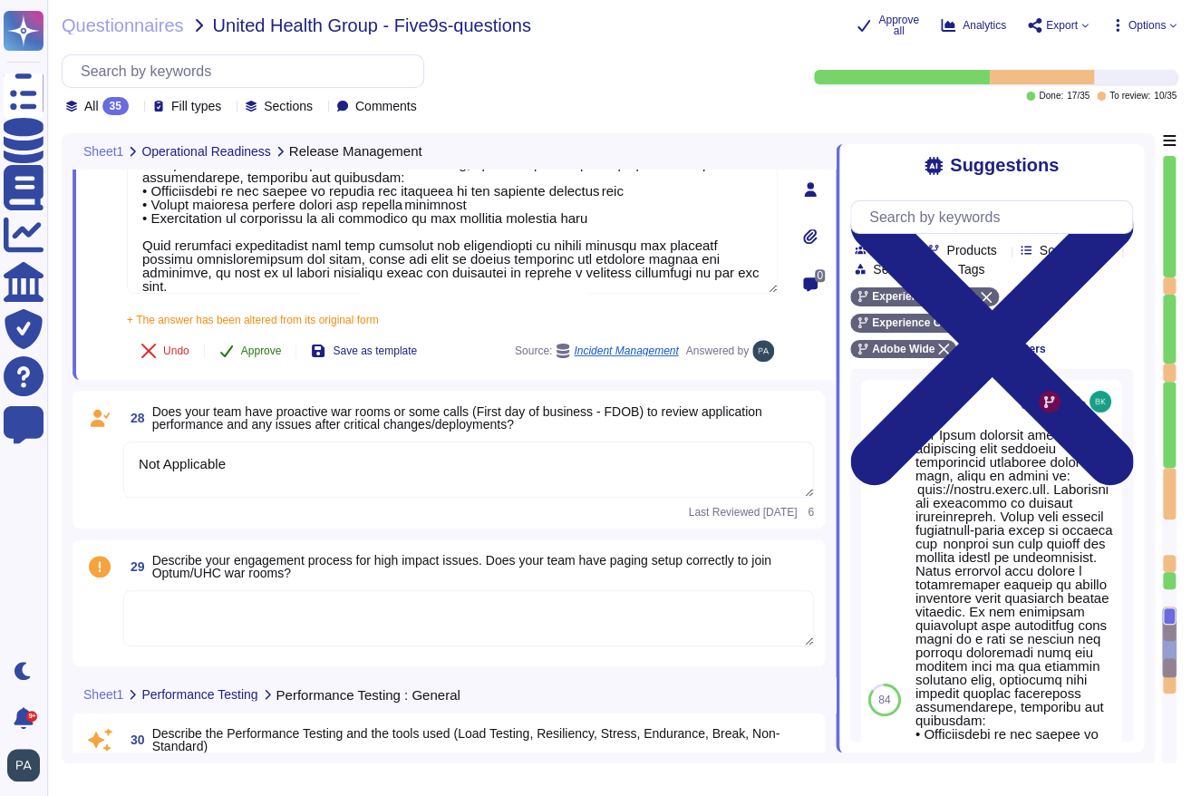
click at [264, 345] on span "Approve" at bounding box center [261, 350] width 41 height 11
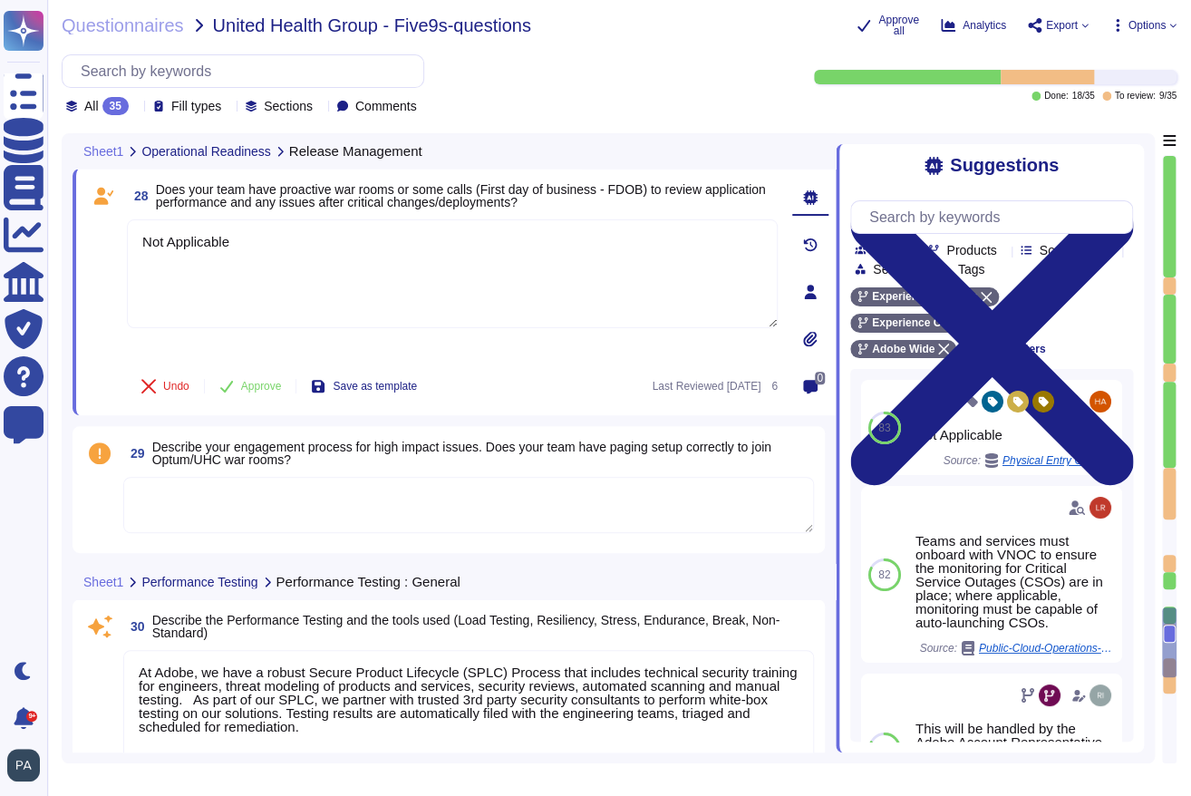
scroll to position [6525, 0]
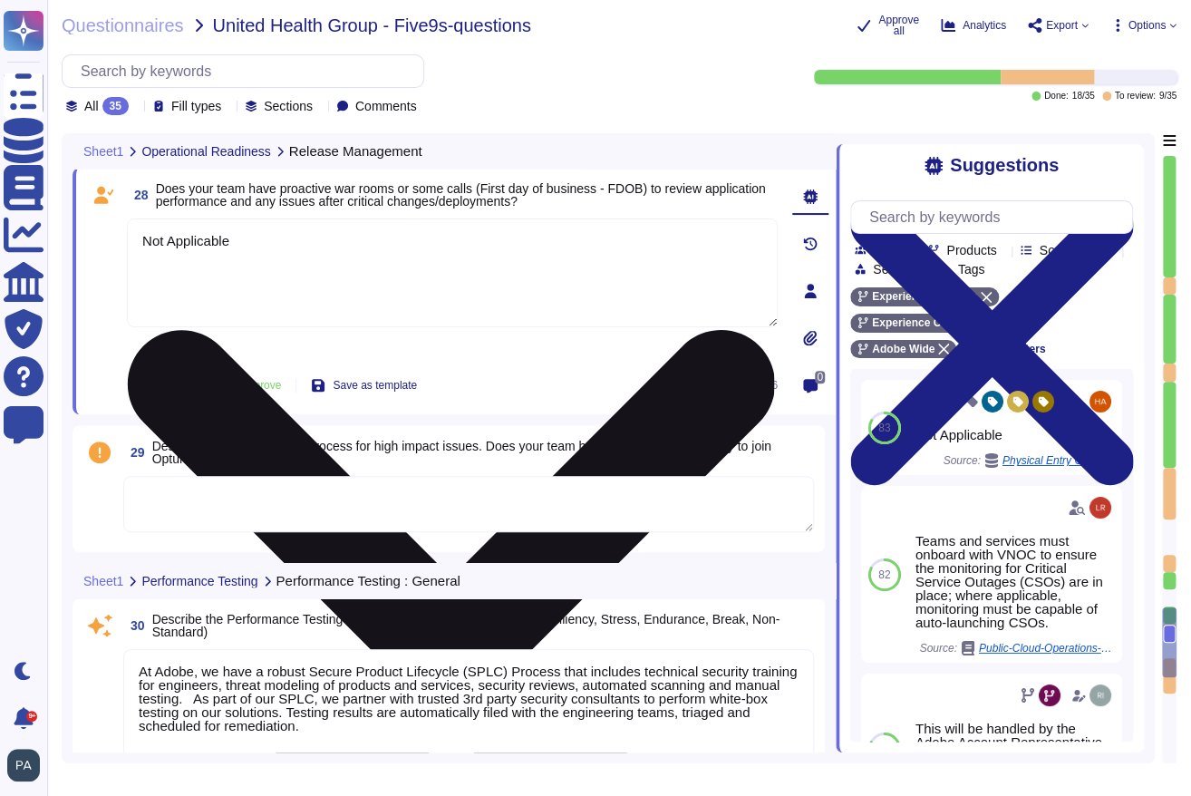
click at [763, 330] on icon at bounding box center [451, 653] width 647 height 647
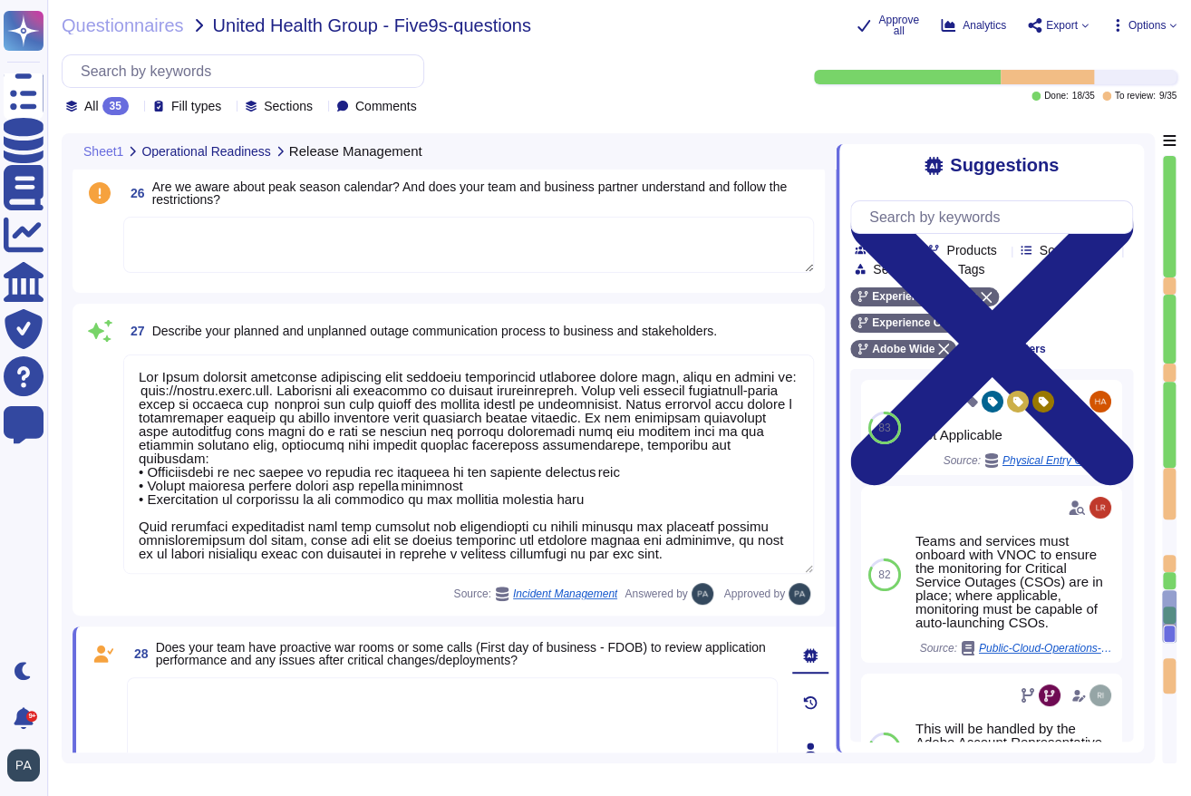
scroll to position [1, 0]
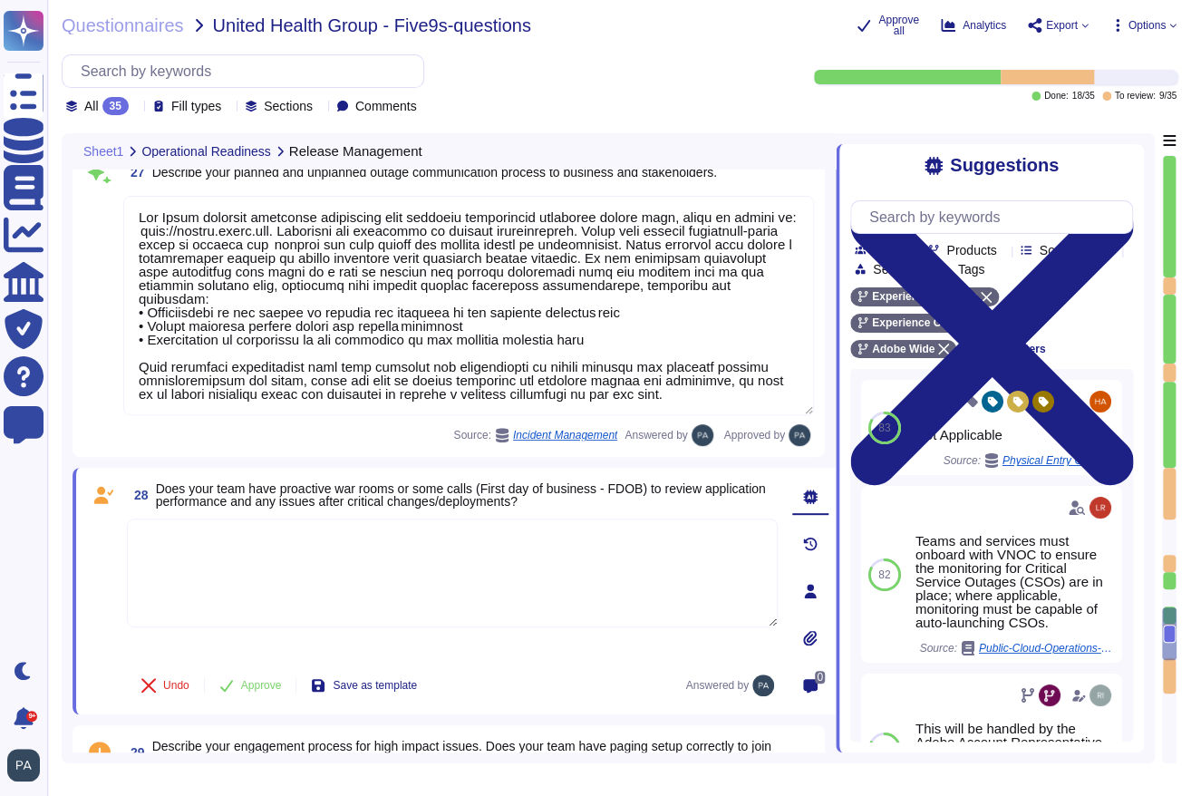
type textarea "Adobe tests its Business Continuity and Disaster Recovery Plans on an annual ba…"
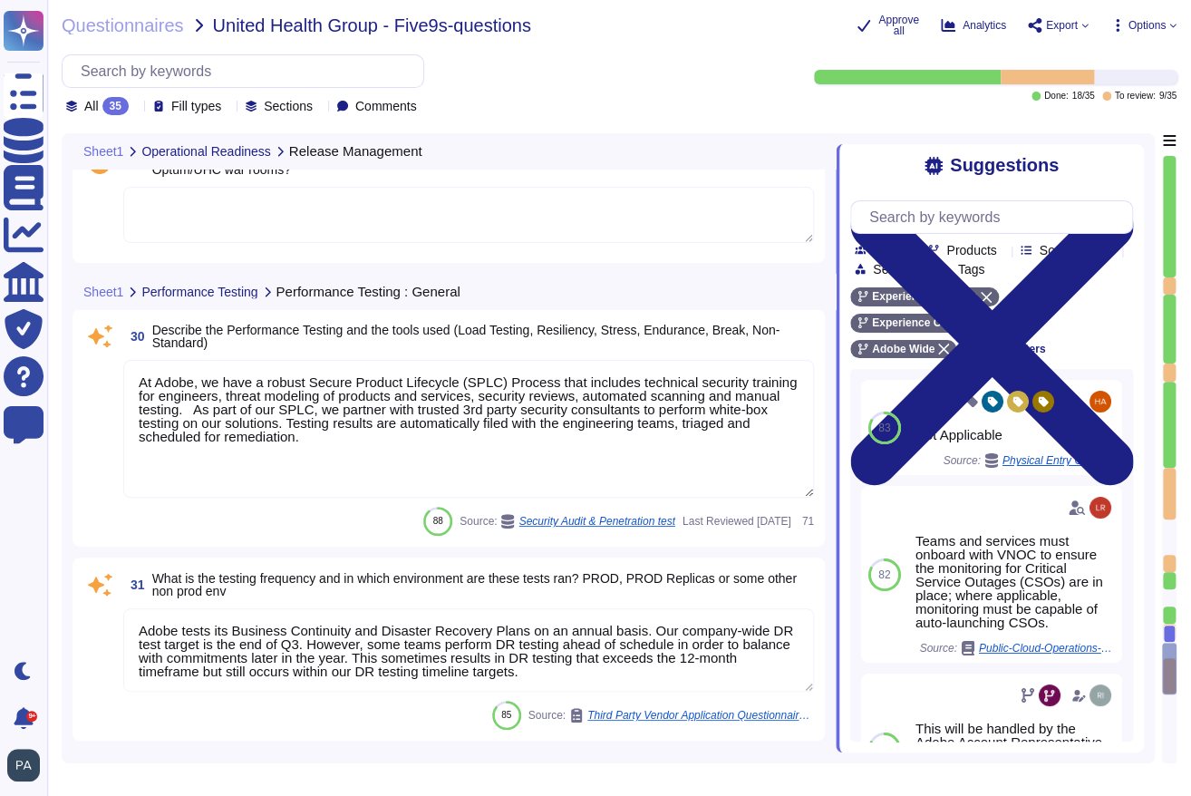
scroll to position [6801, 0]
click at [300, 468] on textarea "At Adobe, we have a robust Secure Product Lifecycle (SPLC) Process that include…" at bounding box center [468, 431] width 690 height 138
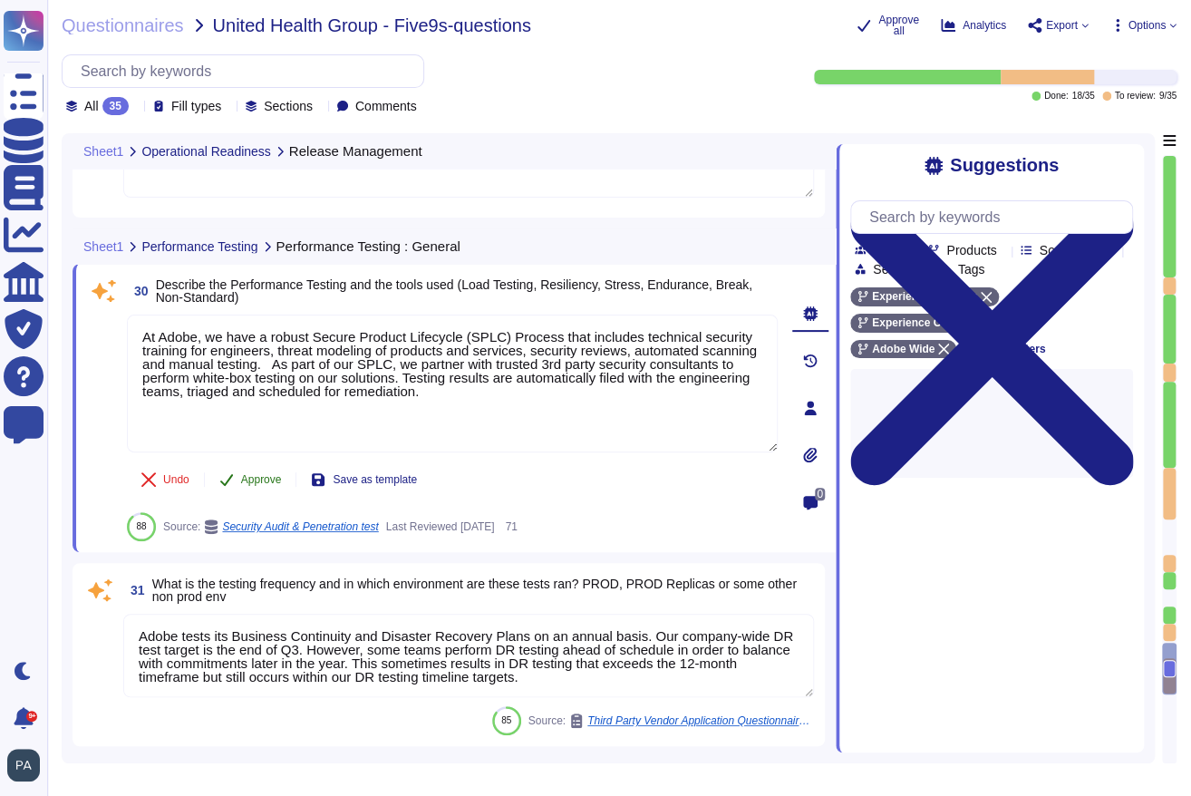
click at [263, 477] on span "Approve" at bounding box center [261, 479] width 41 height 11
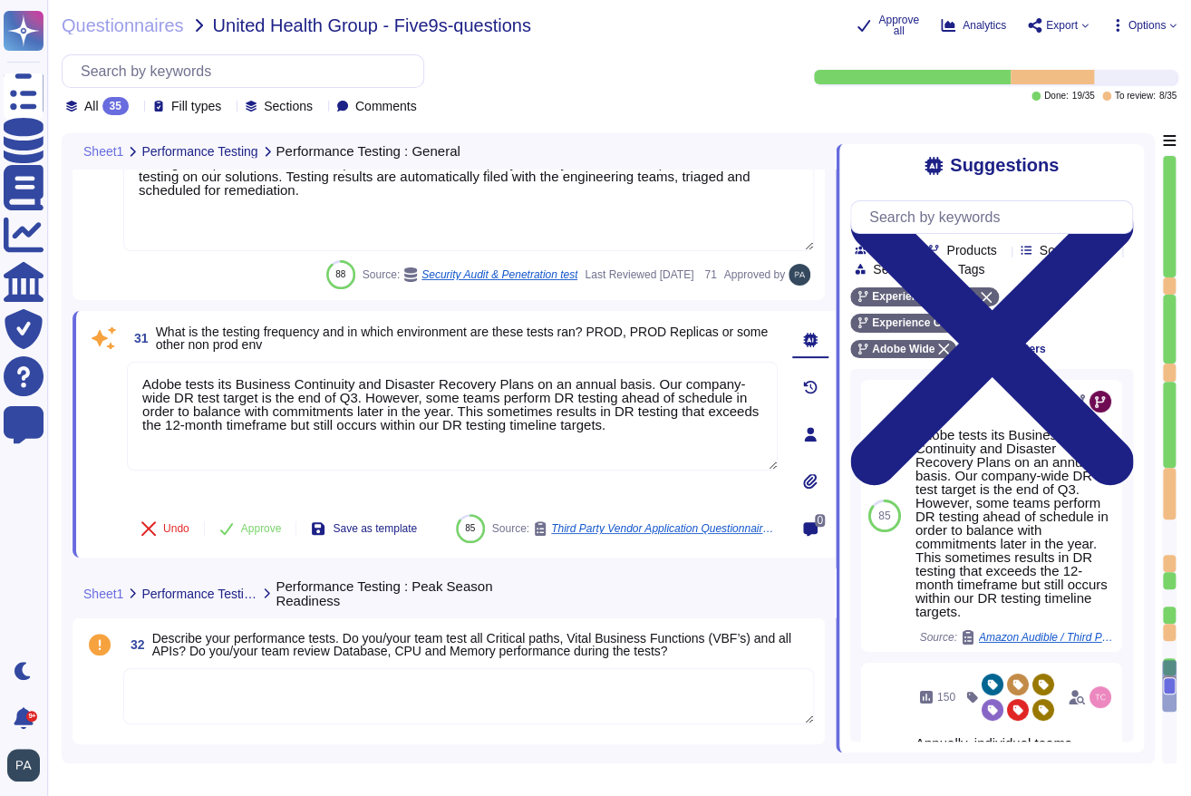
scroll to position [6968, 0]
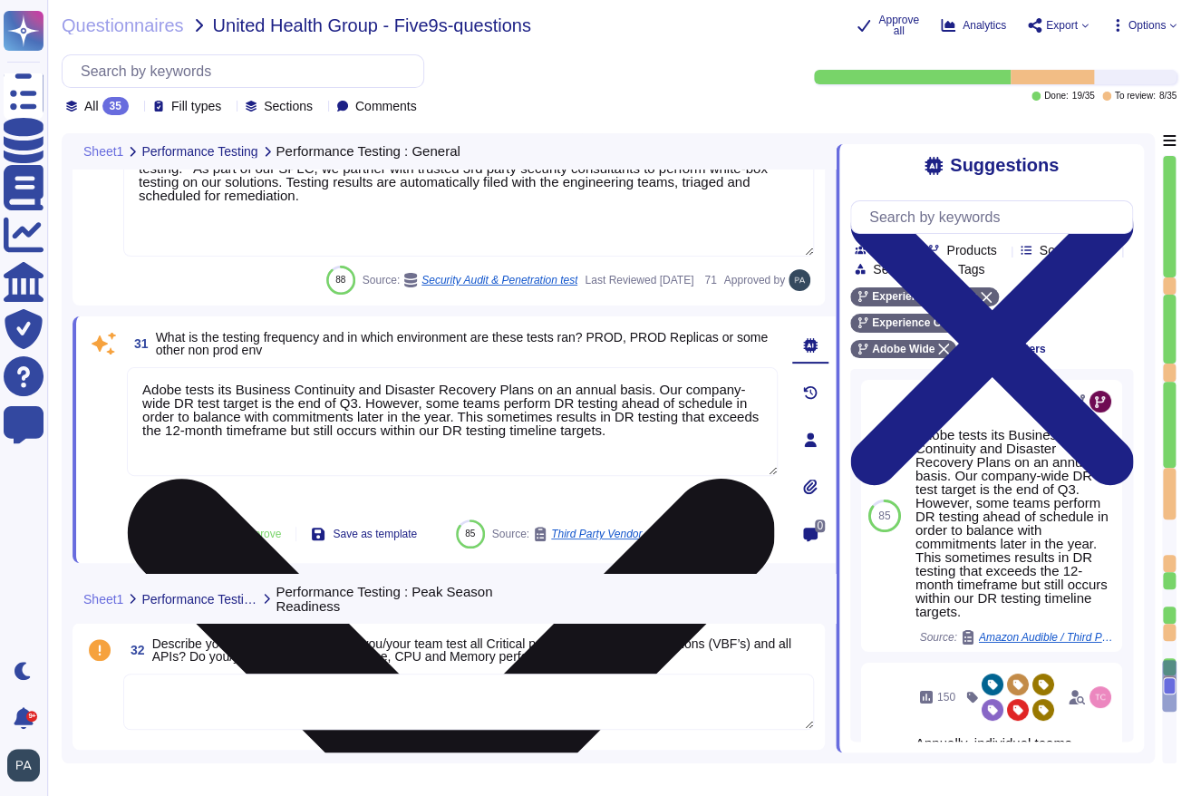
click at [760, 377] on icon at bounding box center [450, 802] width 647 height 863
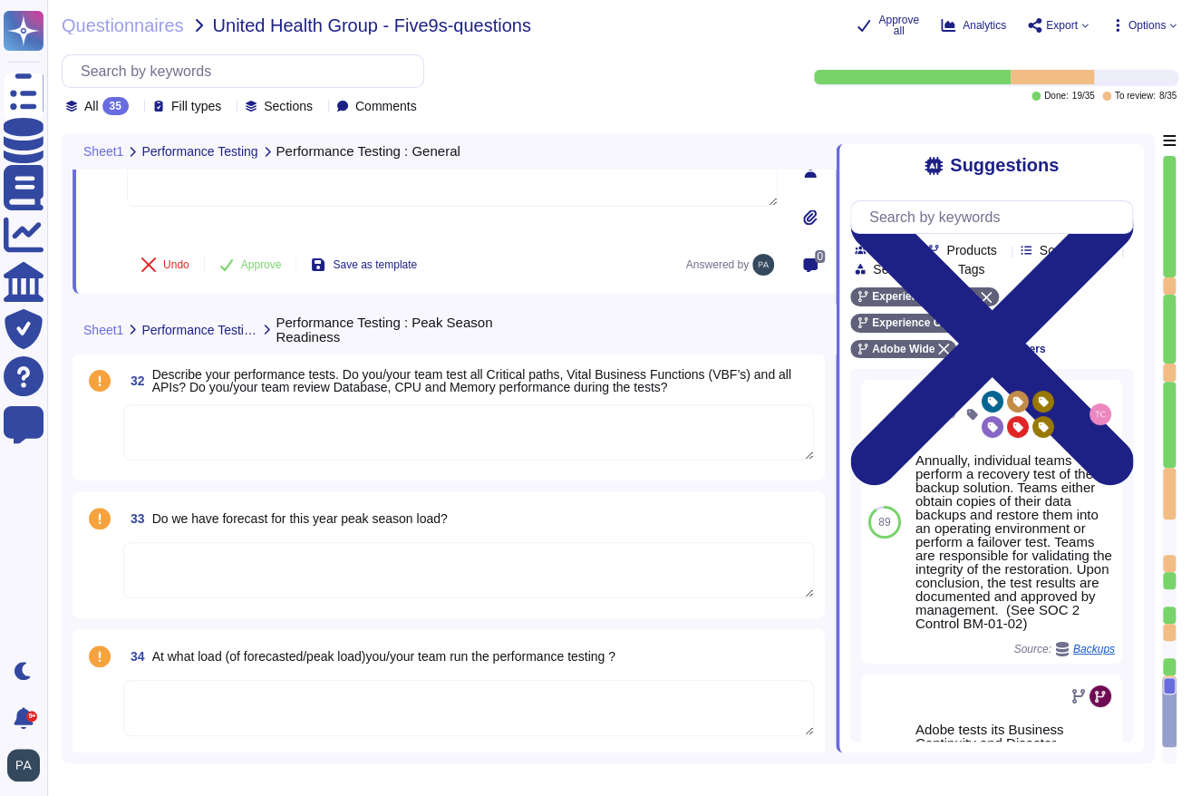
scroll to position [7238, 0]
click at [891, 220] on input "text" at bounding box center [996, 217] width 272 height 32
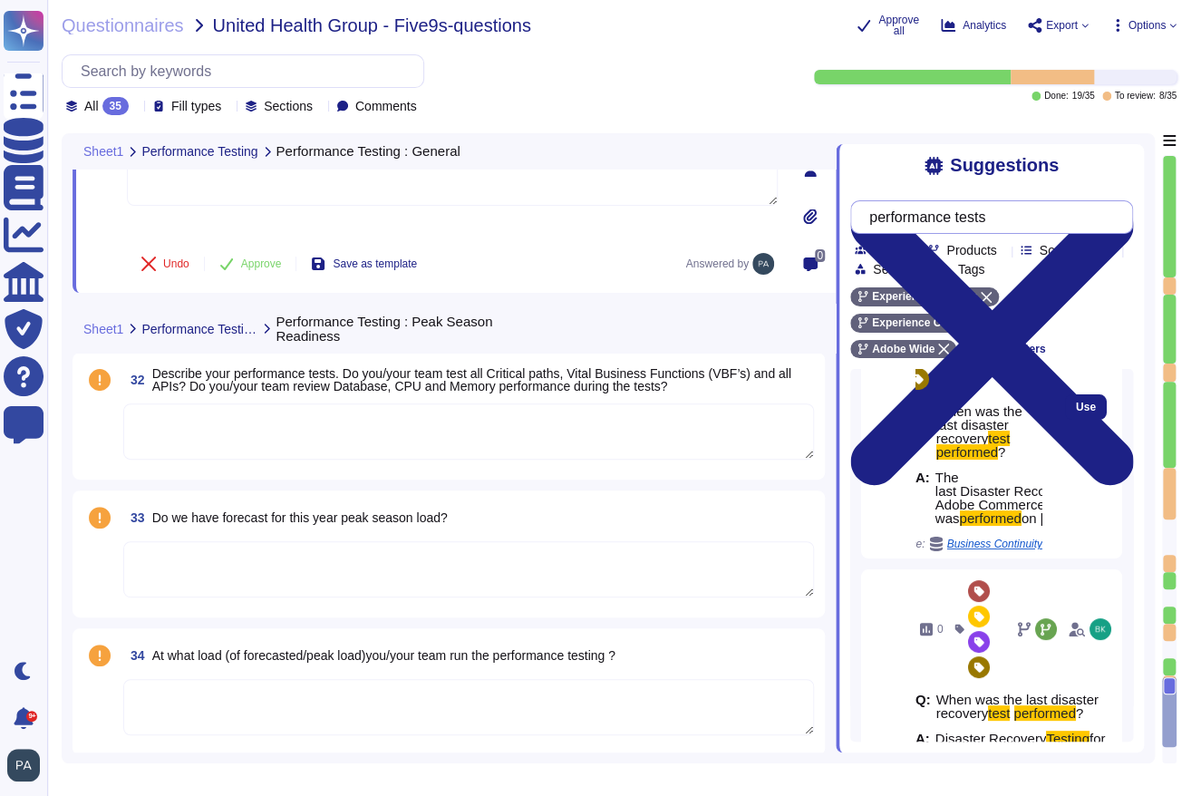
scroll to position [95, 0]
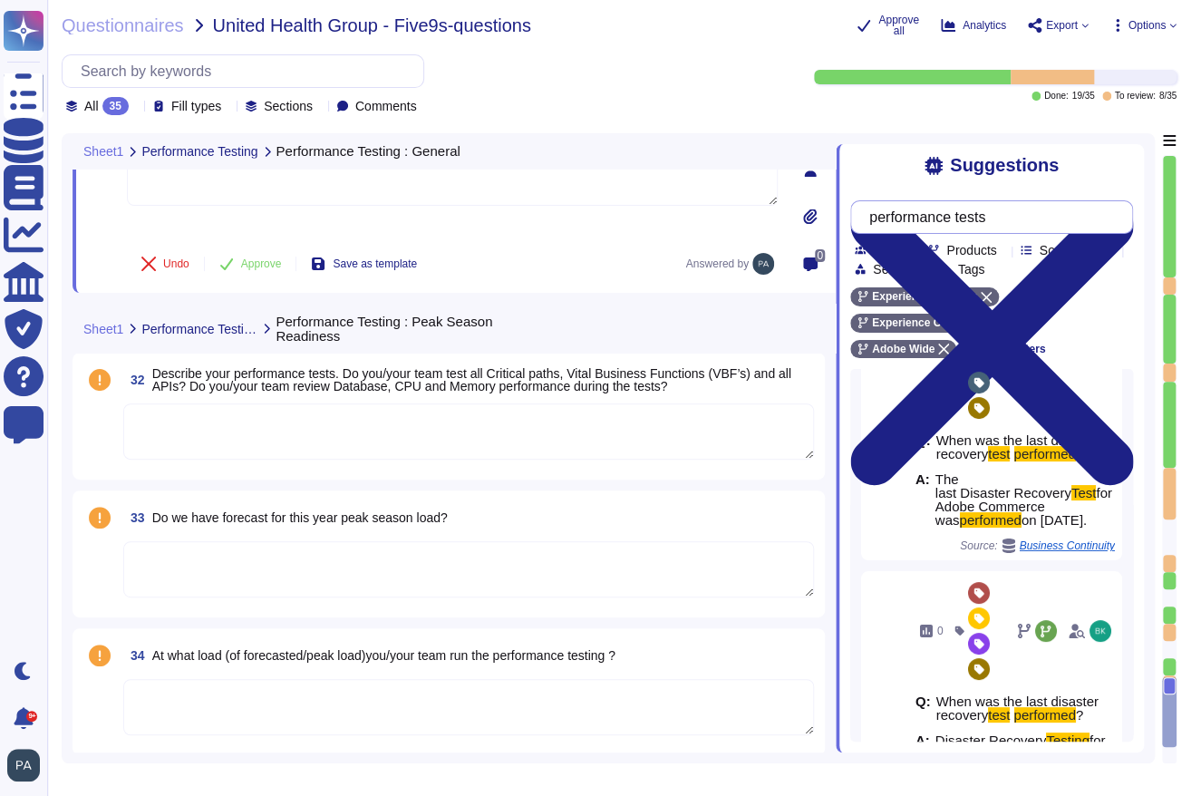
drag, startPoint x: 1023, startPoint y: 216, endPoint x: 967, endPoint y: 216, distance: 56.2
click at [891, 216] on input "performance tests" at bounding box center [987, 217] width 254 height 32
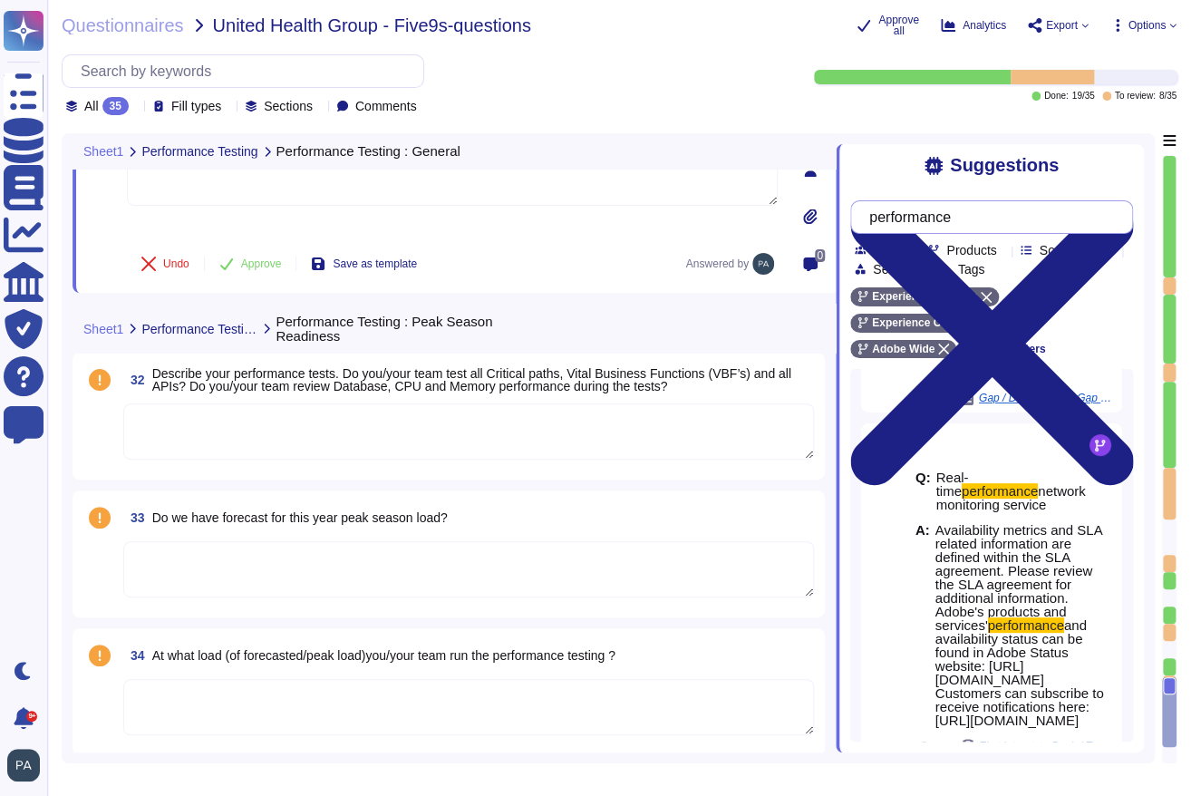
scroll to position [250, 0]
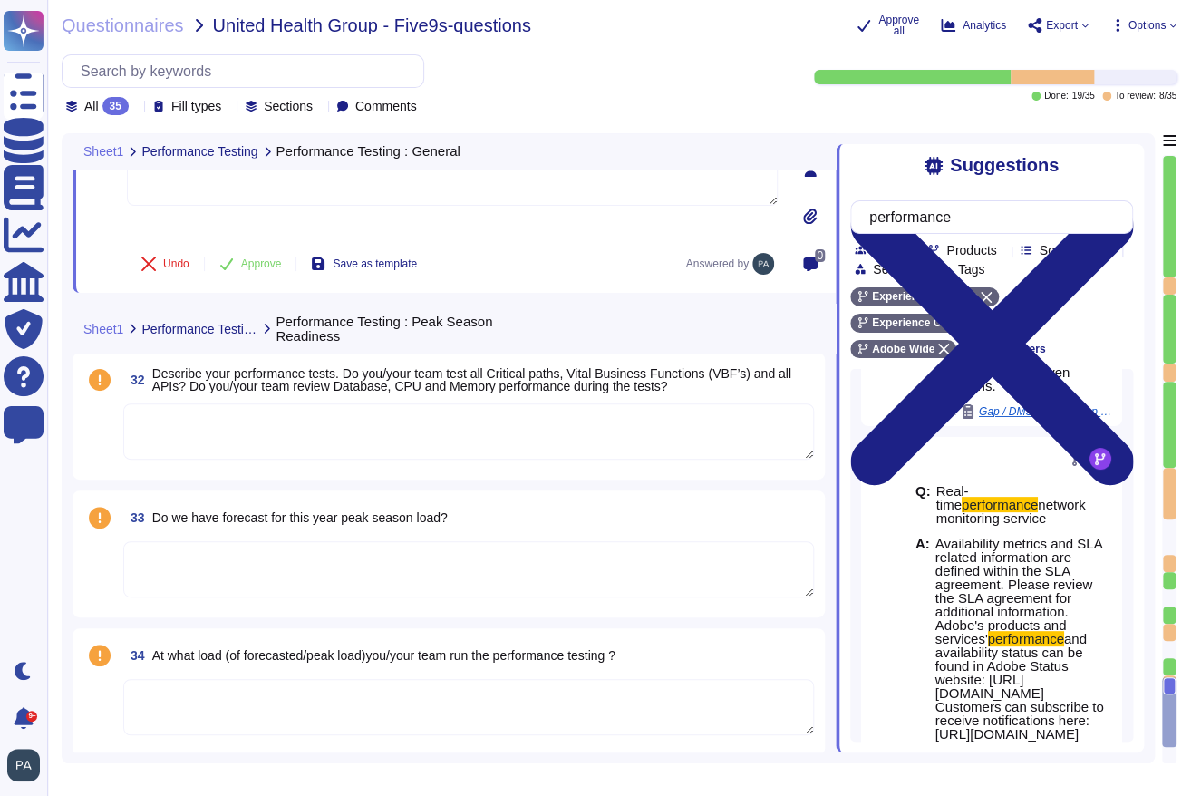
type input "performance"
click at [891, 251] on icon at bounding box center [1003, 251] width 0 height 0
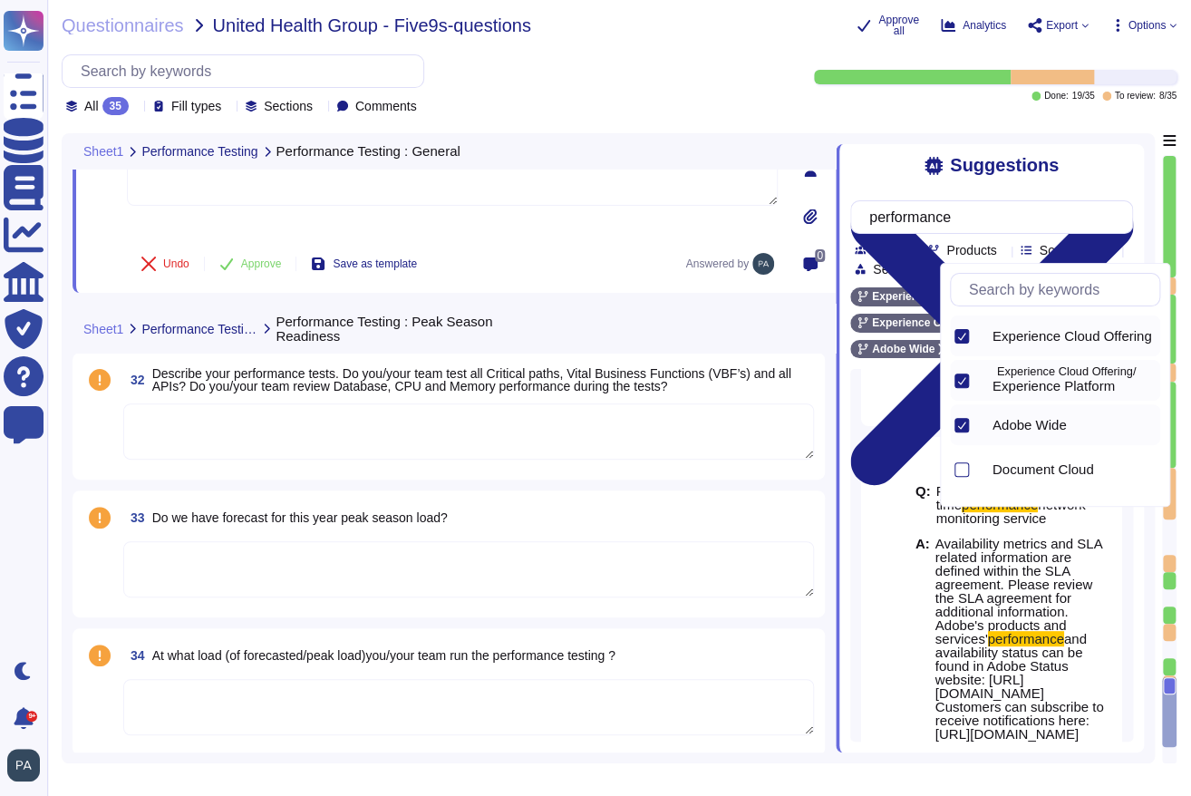
click at [891, 421] on div at bounding box center [961, 425] width 14 height 14
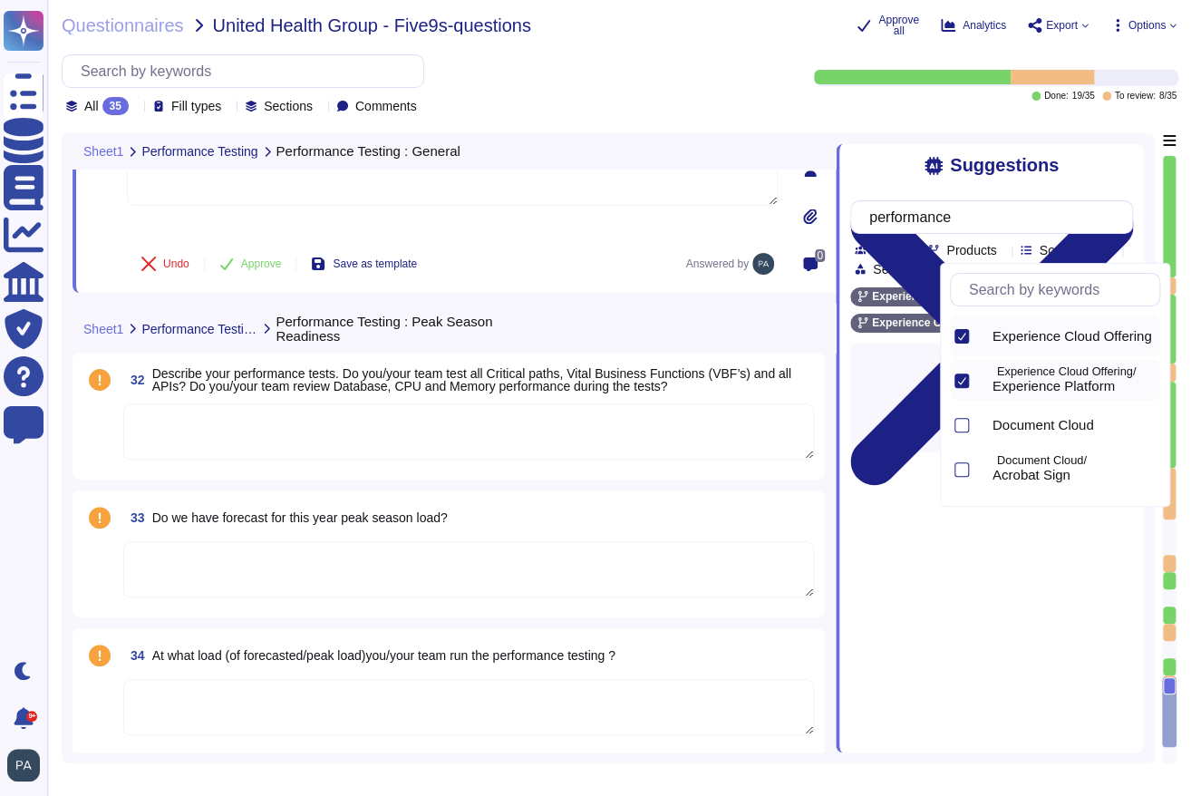
scroll to position [0, 0]
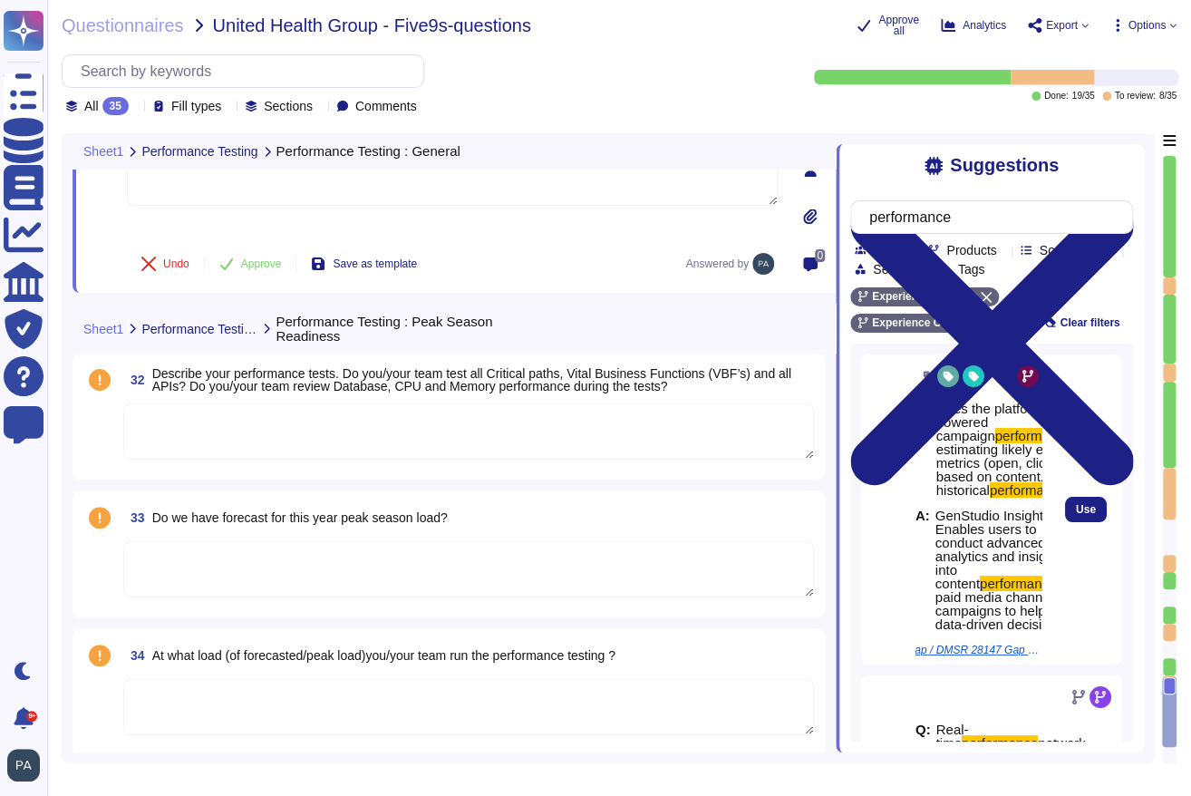
click at [874, 444] on div at bounding box center [884, 509] width 47 height 310
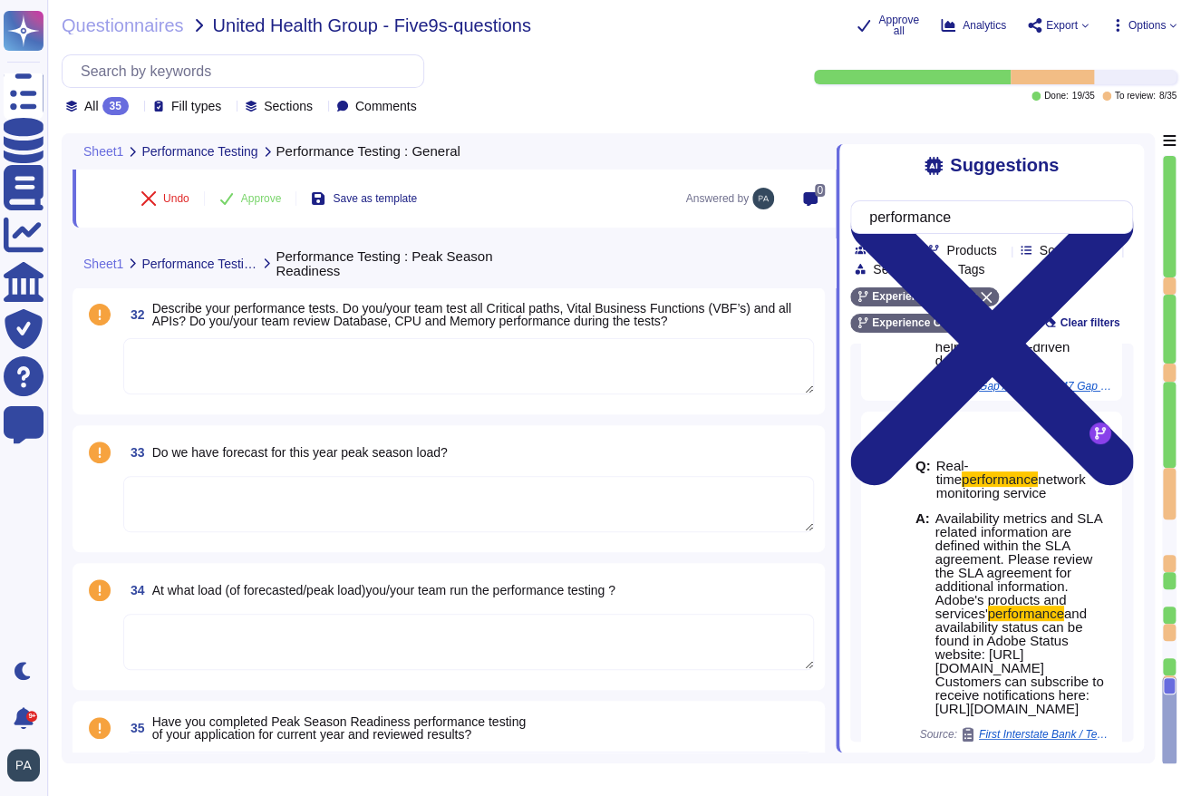
scroll to position [7375, 0]
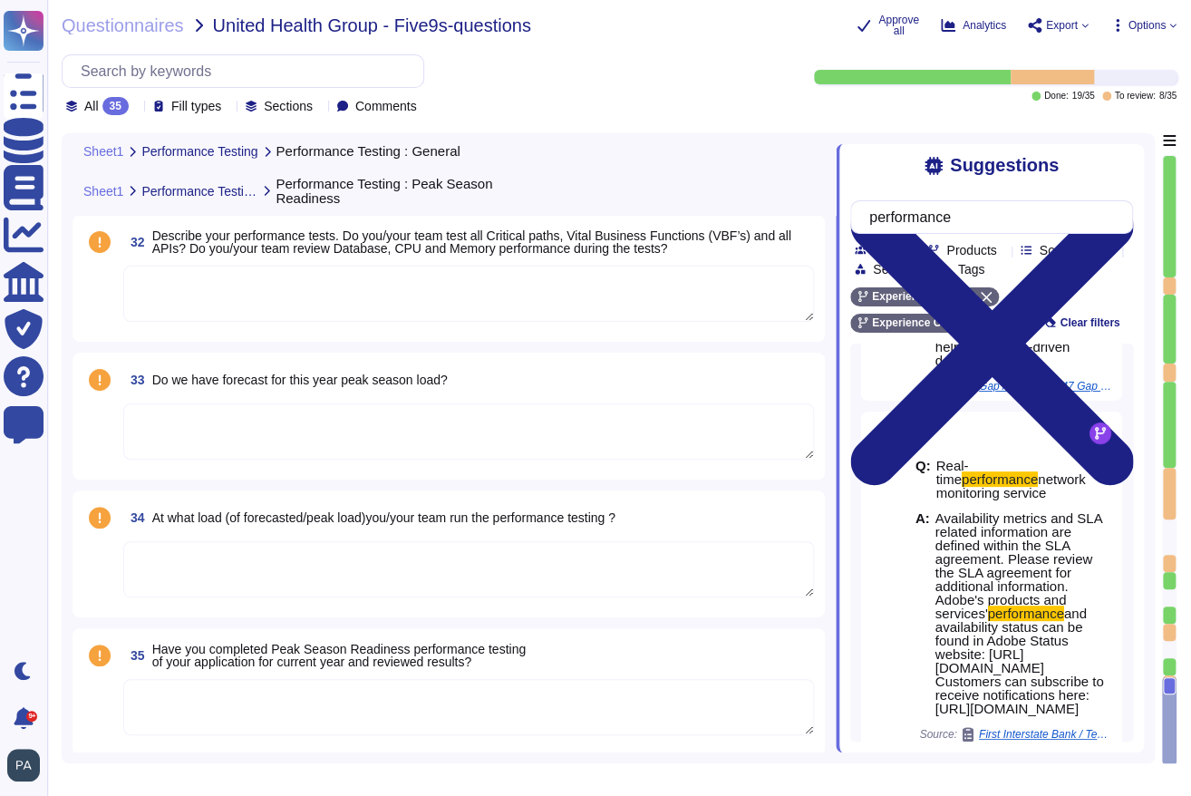
click at [891, 777] on span "Load more..." at bounding box center [991, 784] width 283 height 14
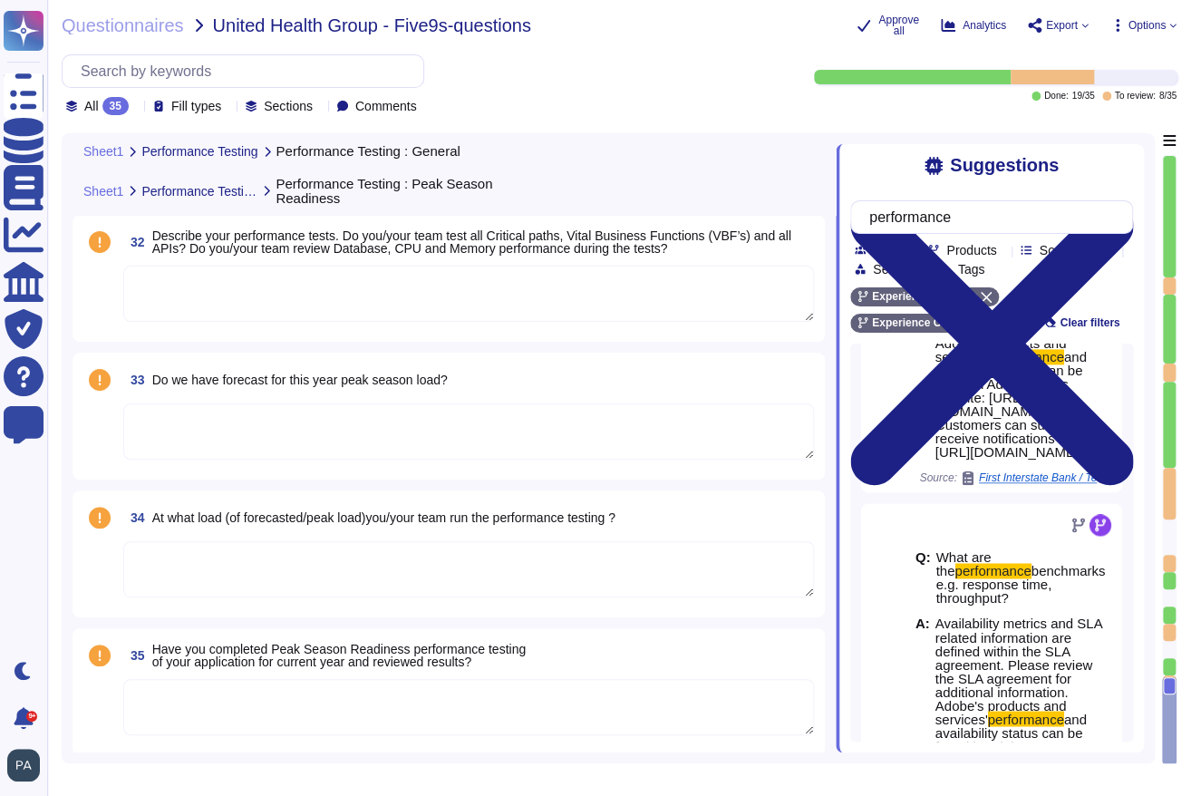
scroll to position [1203, 0]
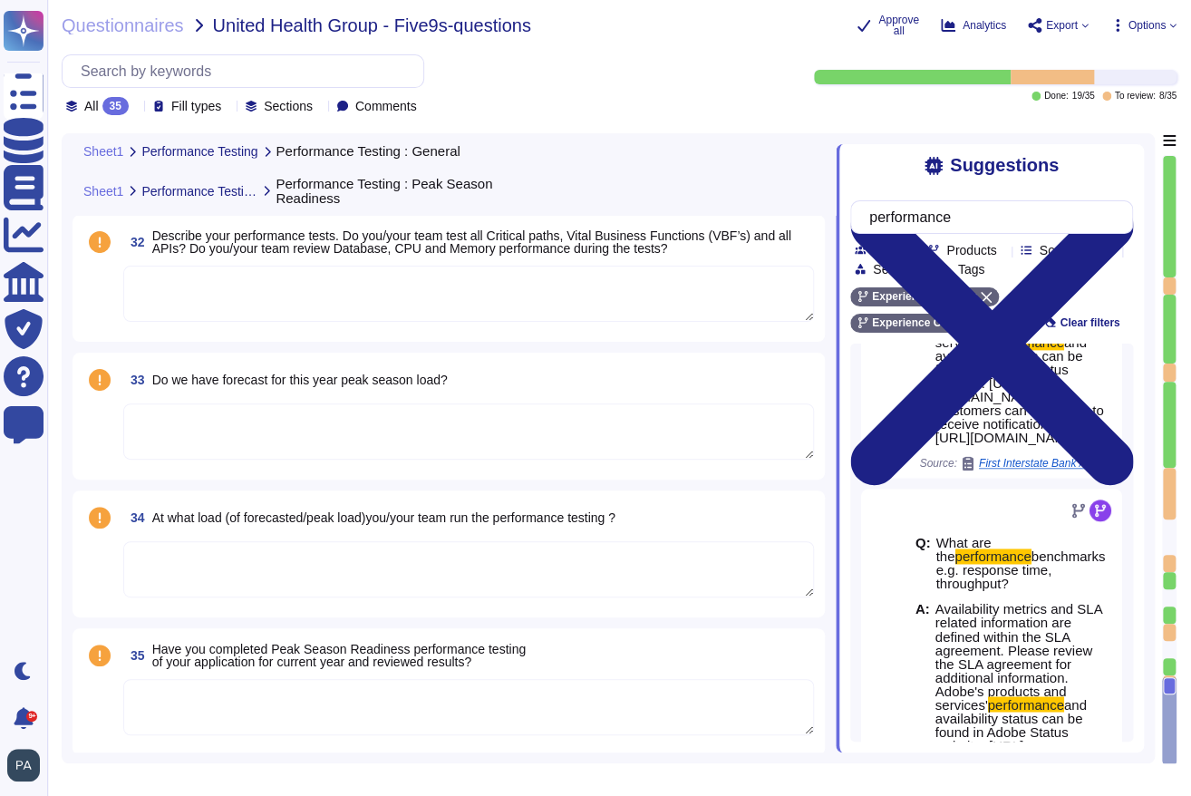
click at [381, 604] on div "34 At what load (of forecasted/peak load)you/your team run the performance test…" at bounding box center [448, 553] width 752 height 127
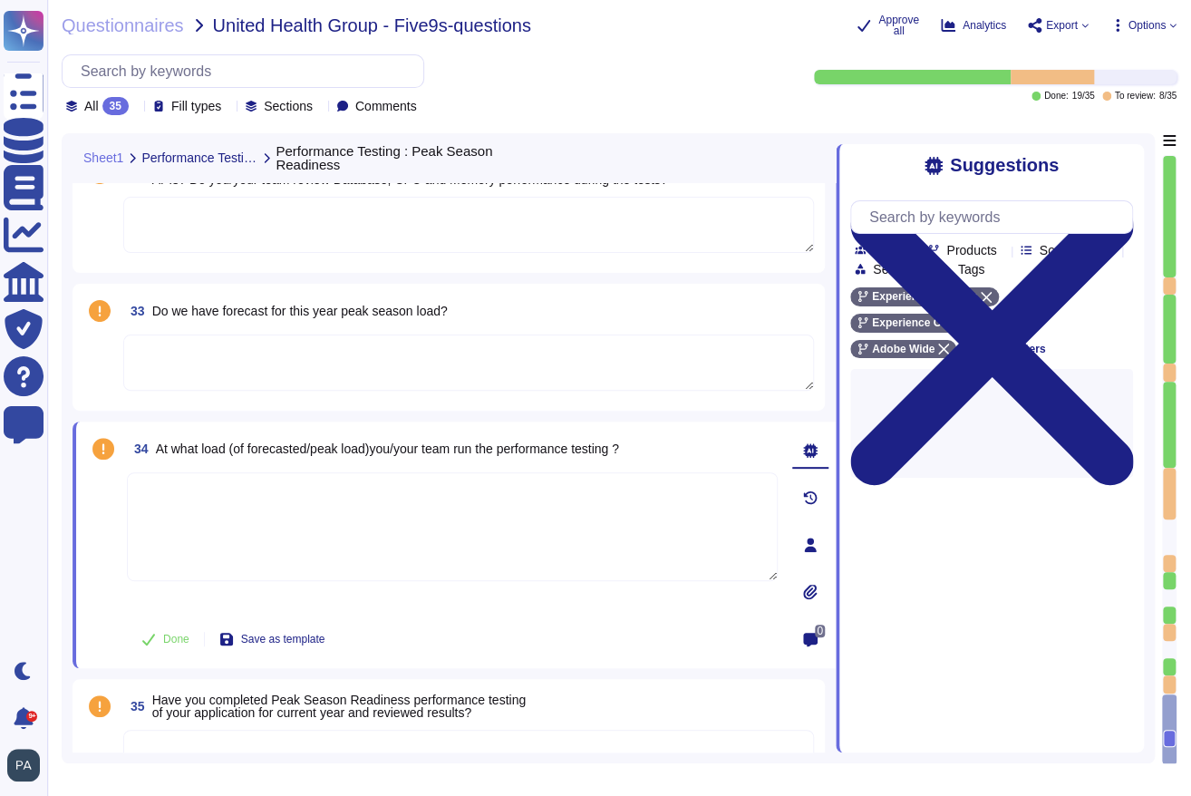
scroll to position [7426, 0]
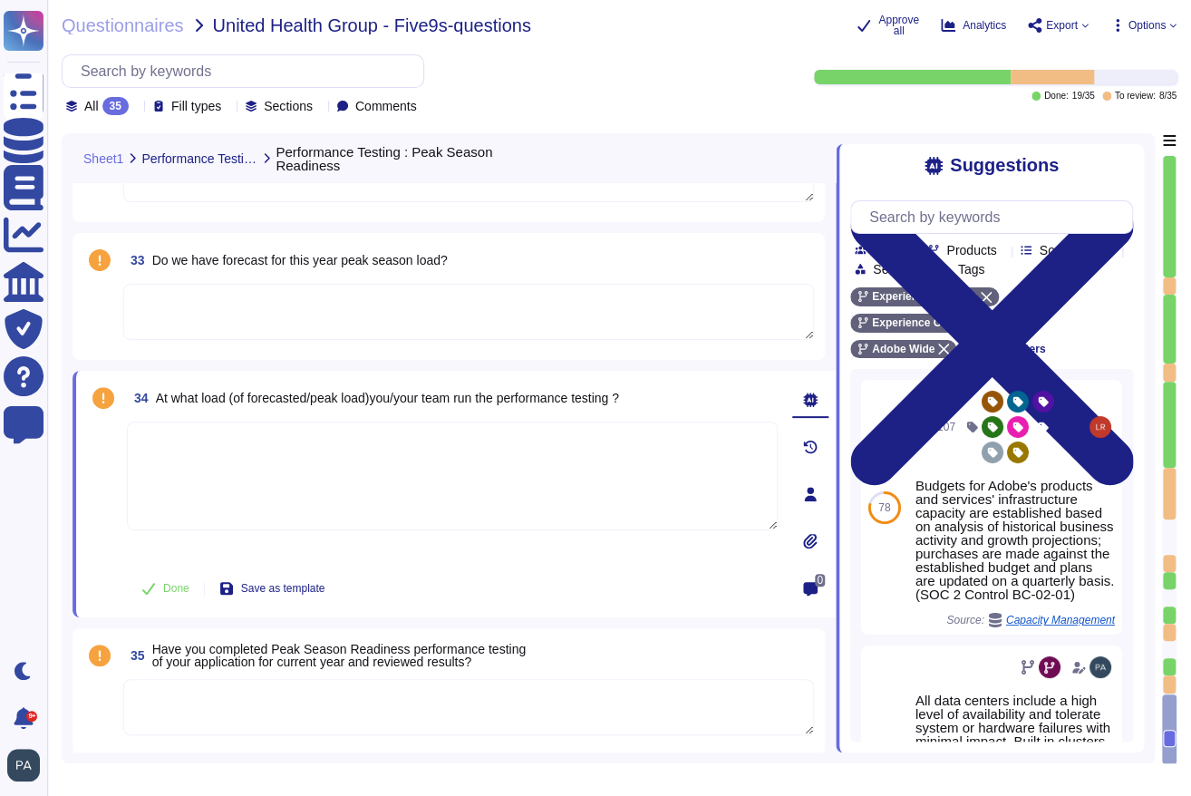
click at [318, 707] on textarea at bounding box center [468, 707] width 690 height 56
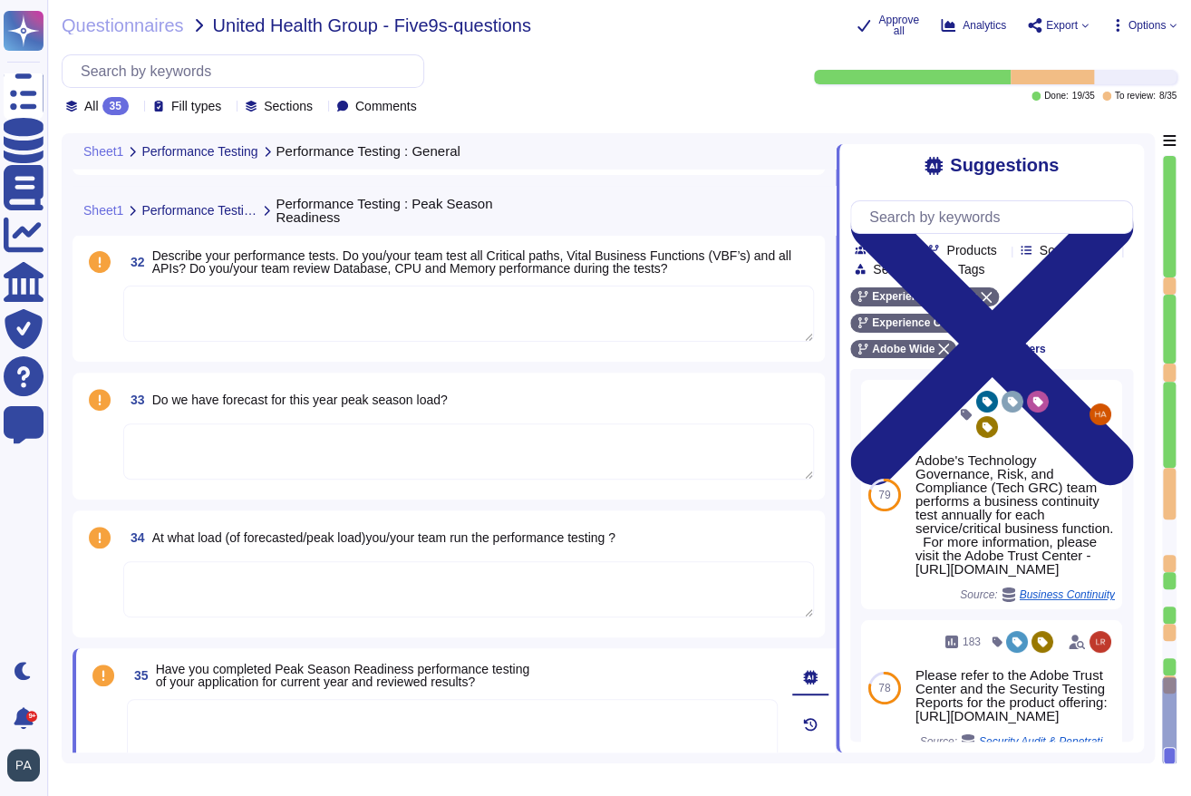
type textarea "At Adobe, we have a robust Secure Product Lifecycle (SPLC) Process that include…"
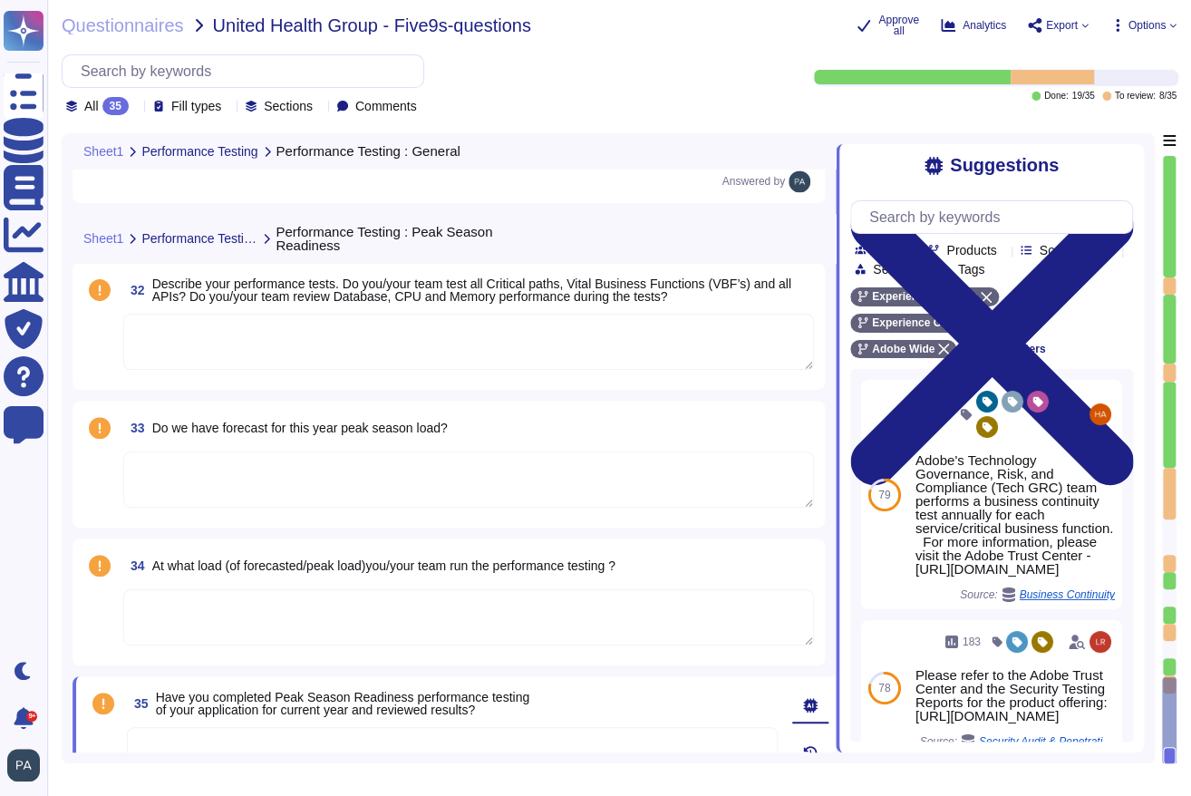
scroll to position [7178, 0]
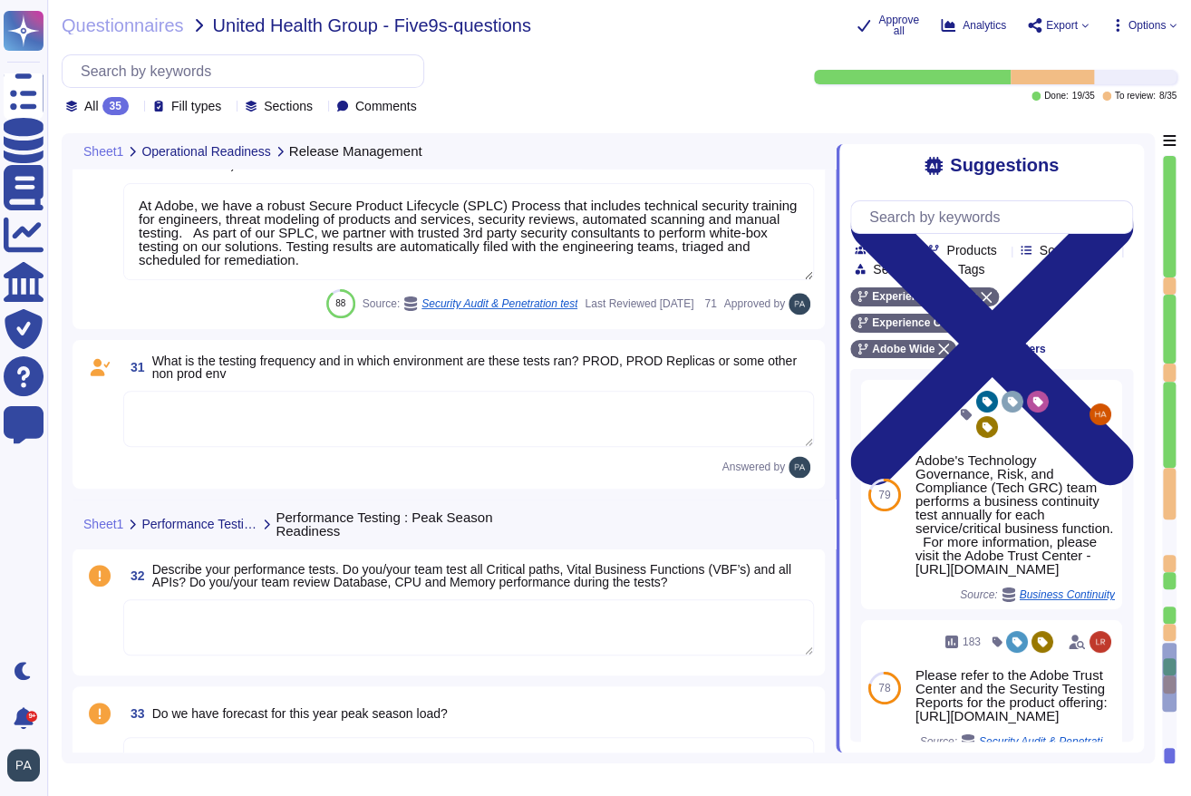
type textarea "Lor Ipsum dolorsit ametconse adipiscing elit seddoeiu temporincid utlaboree dol…"
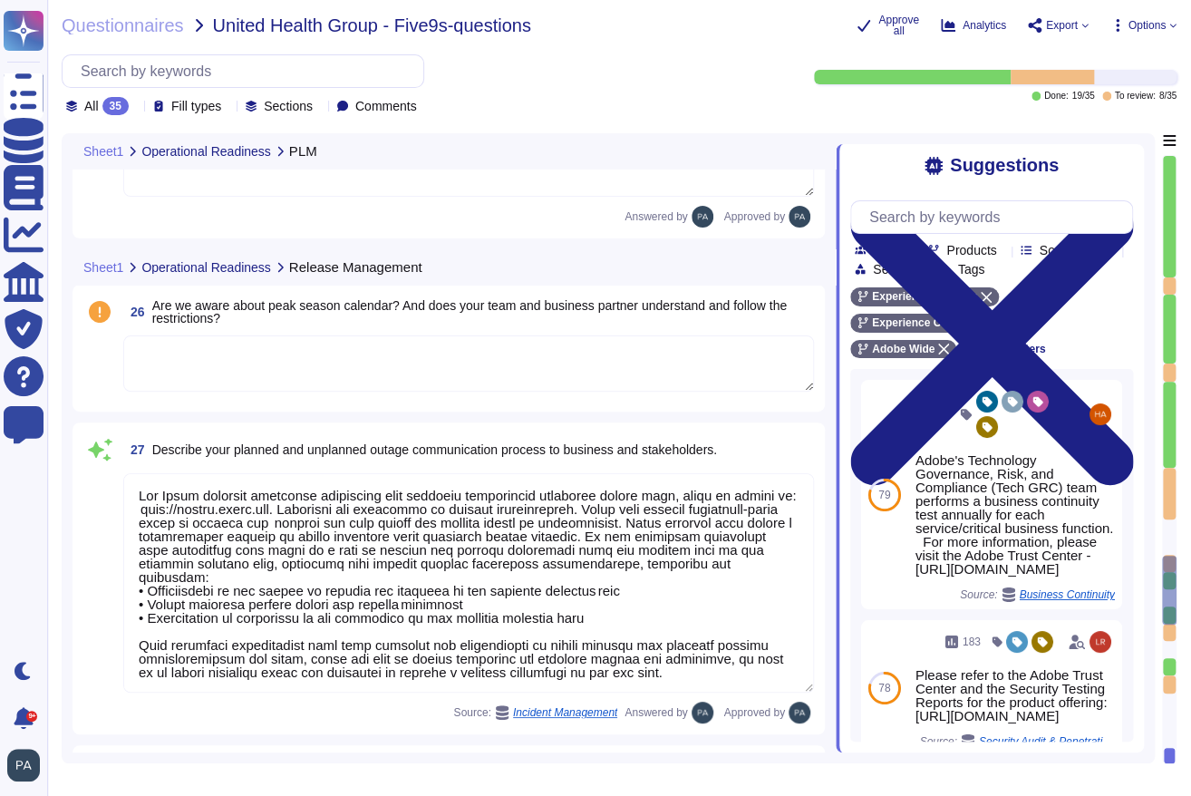
type textarea "Adobe services are expected to comply with the Key Management Standard. Adobe K…"
type textarea "No"
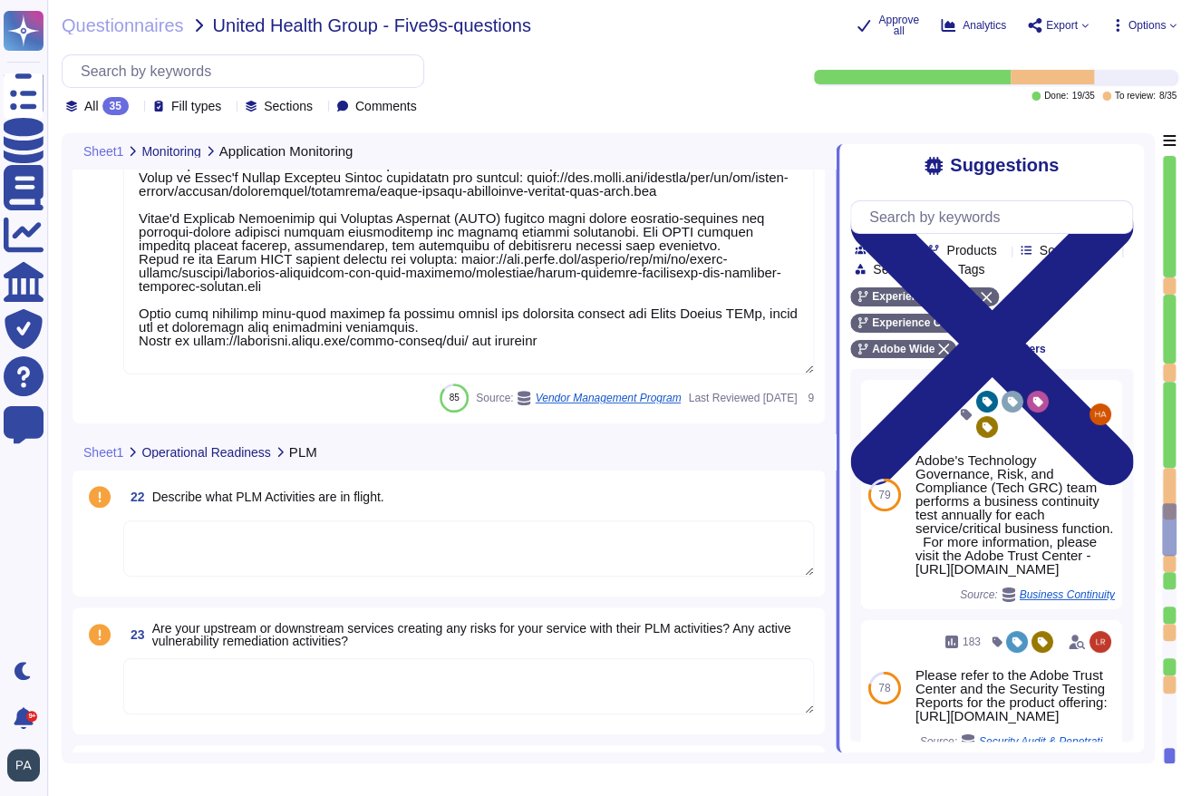
type textarea "Adobe does not provide tenants/customers with capacity planning and use reports."
type textarea "Availability metrics and SLA related information are defined within the SLA agr…"
type textarea "Adobe's Vendor Security Review program requires management reviews controls wit…"
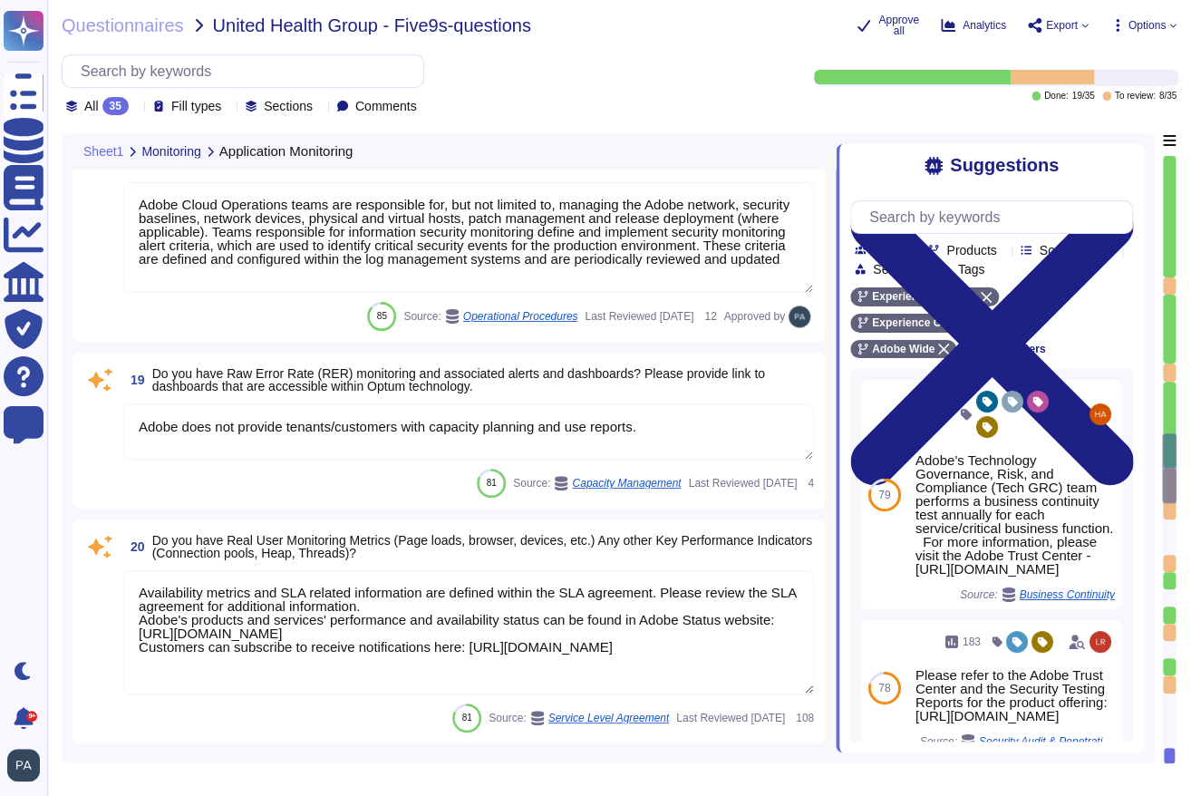
type textarea "Budgets for Adobe's products and services' infrastructure capacity are establis…"
type textarea "Adobe Cloud Operations teams are responsible for, but not limited to, managing …"
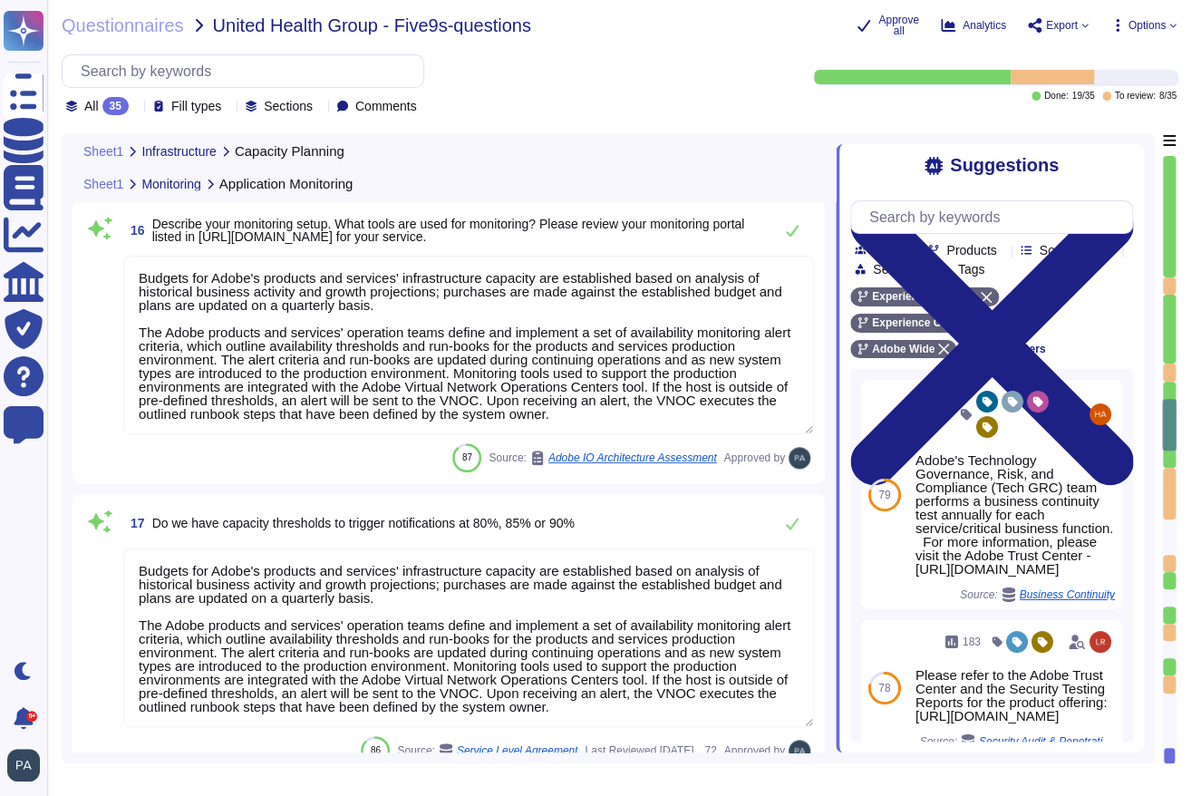
type textarea "Yes, budgets for Adobe's products and services' infrastructure capacity are est…"
type textarea "Data retention is defined in the agreements, including all applicable PSLTs (Pr…"
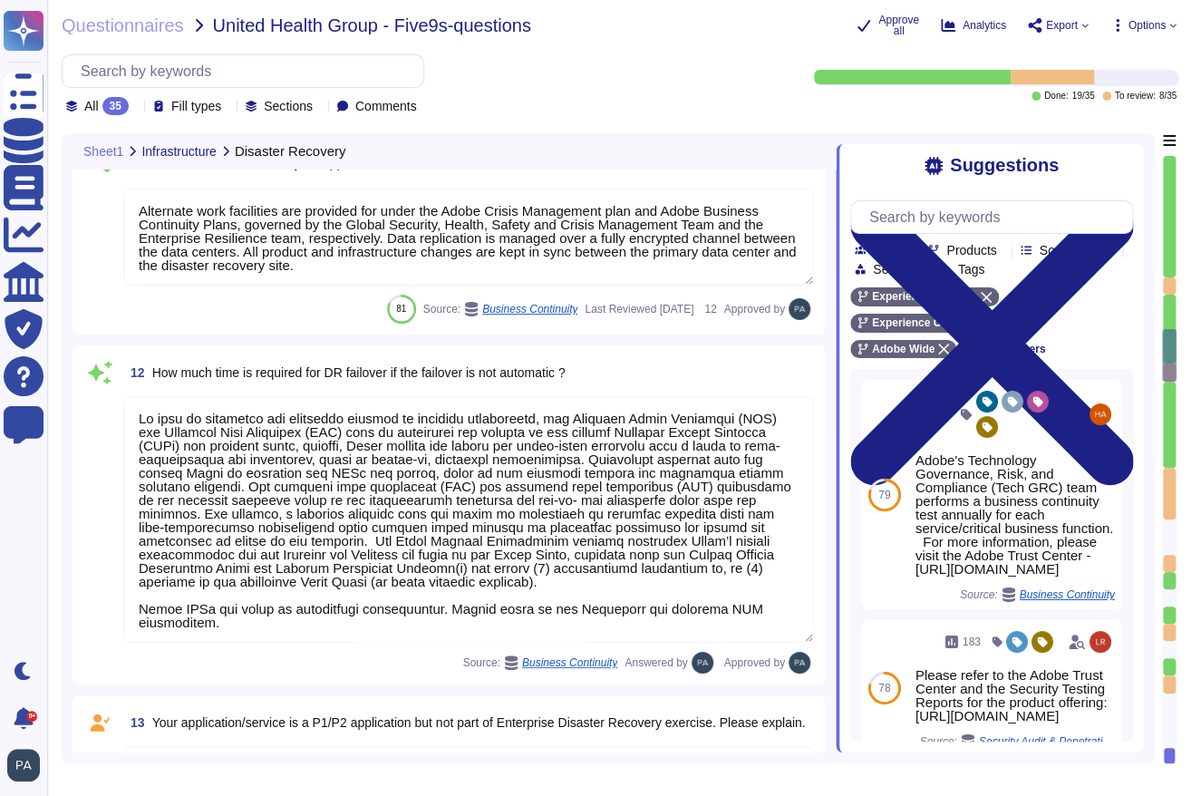
type textarea "Adobe Experience Platform architecture is hosted on Microsoft Azure. To ensure …"
type textarea "Adobe’s disaster recovery testing focuses on functionally testing the disaster …"
type textarea "Alternate work facilities are provided for under the Adobe Crisis Management pl…"
type textarea "Lo ipsu do sitametco adi elitseddo eiusmod te incididu utlaboreetd, mag Aliquae…"
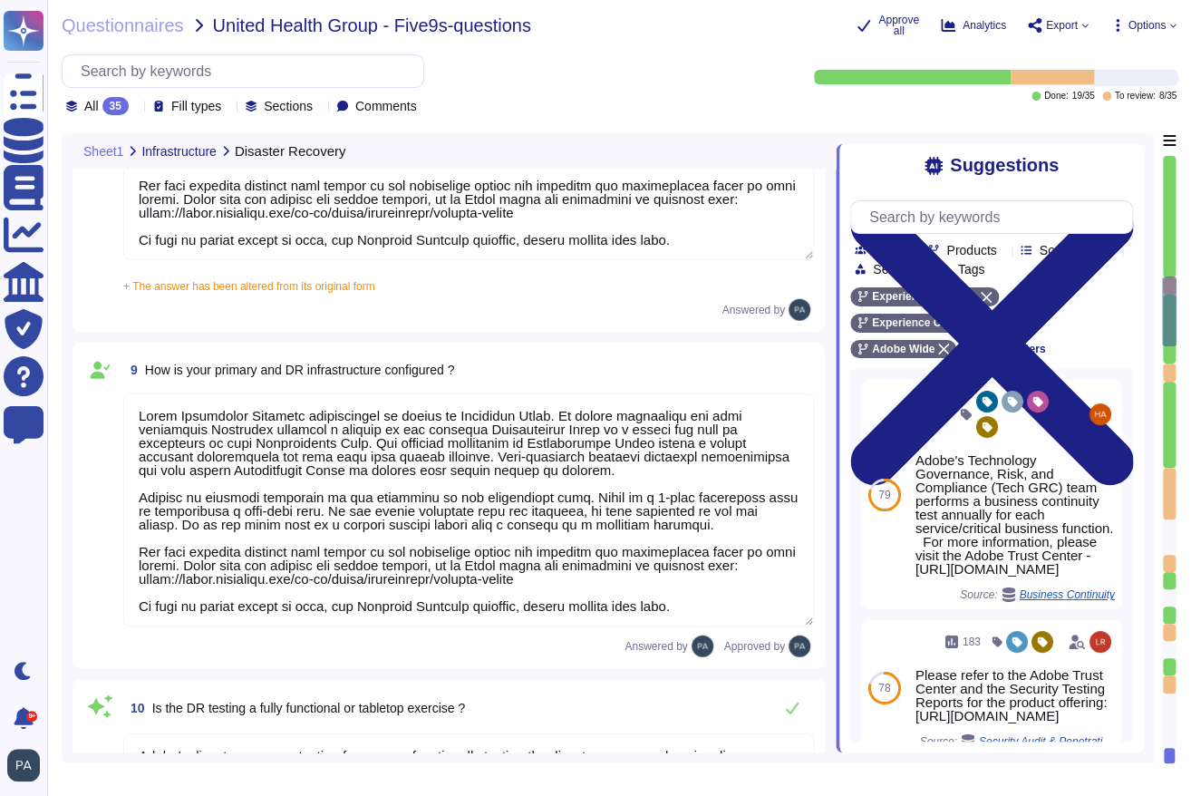
type textarea "Adobe Experience Platform architecture is hosted on Microsoft Azure. To ensure …"
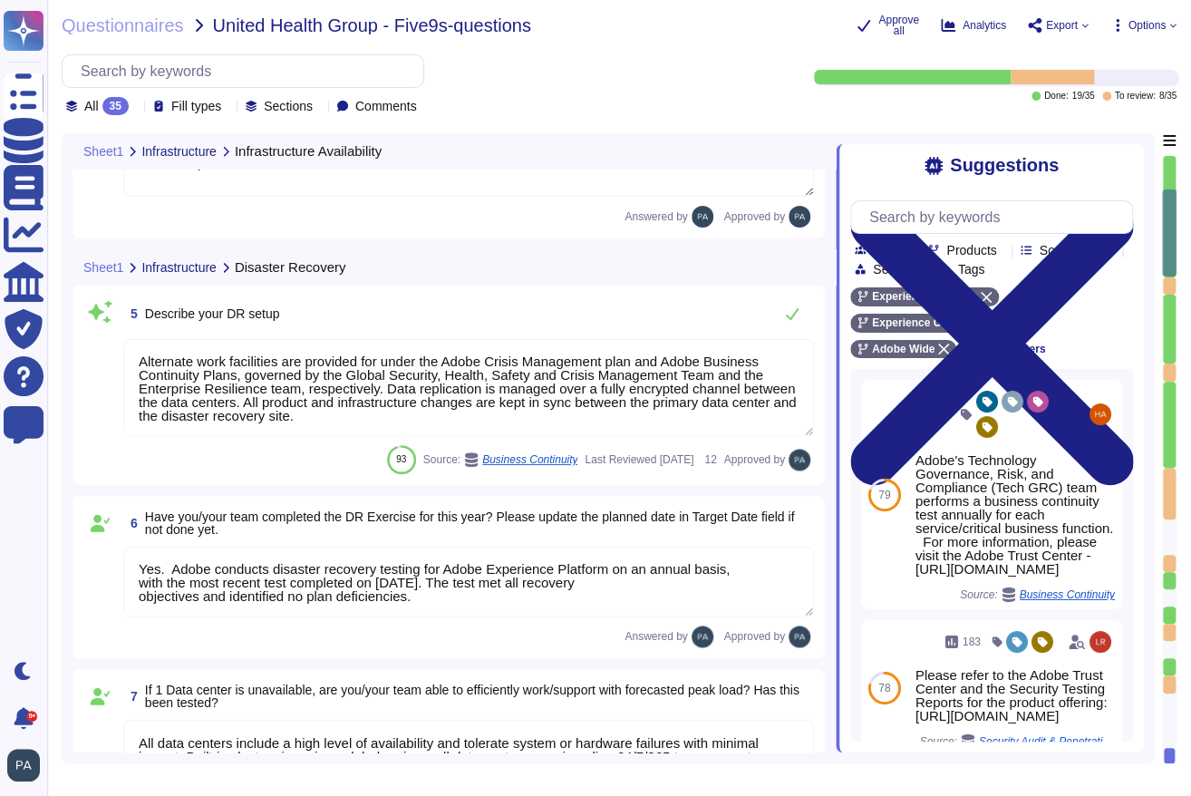
type textarea "Adobe Experience Platform architecture is hosted on Microsoft Azure. To ensure …"
type textarea "Adobe Experience Platform architecture is hosted on Microsoft Azure."
type textarea "Alternate work facilities are provided for under the Adobe Crisis Management pl…"
type textarea "Yes. Adobe conducts disaster recovery testing for Adobe Experience Platform on …"
type textarea "All data centers include a high level of availability and tolerate system or ha…"
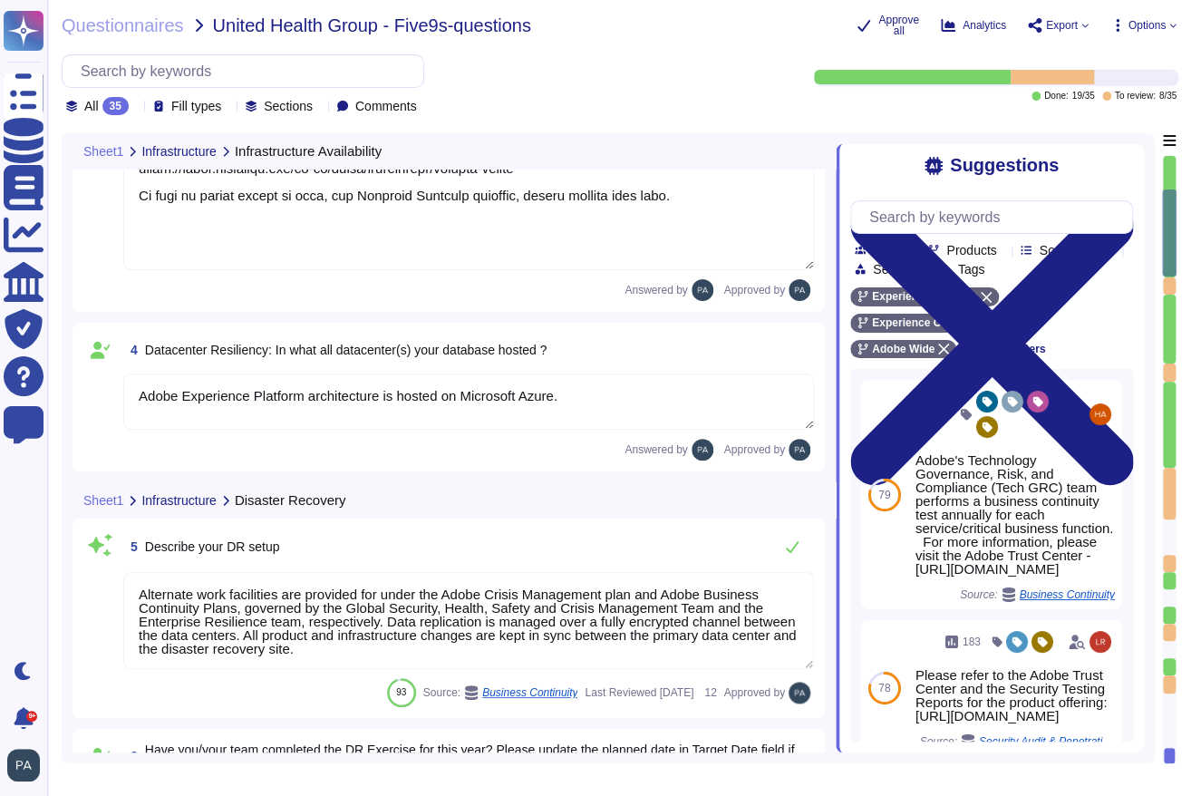
scroll to position [605, 0]
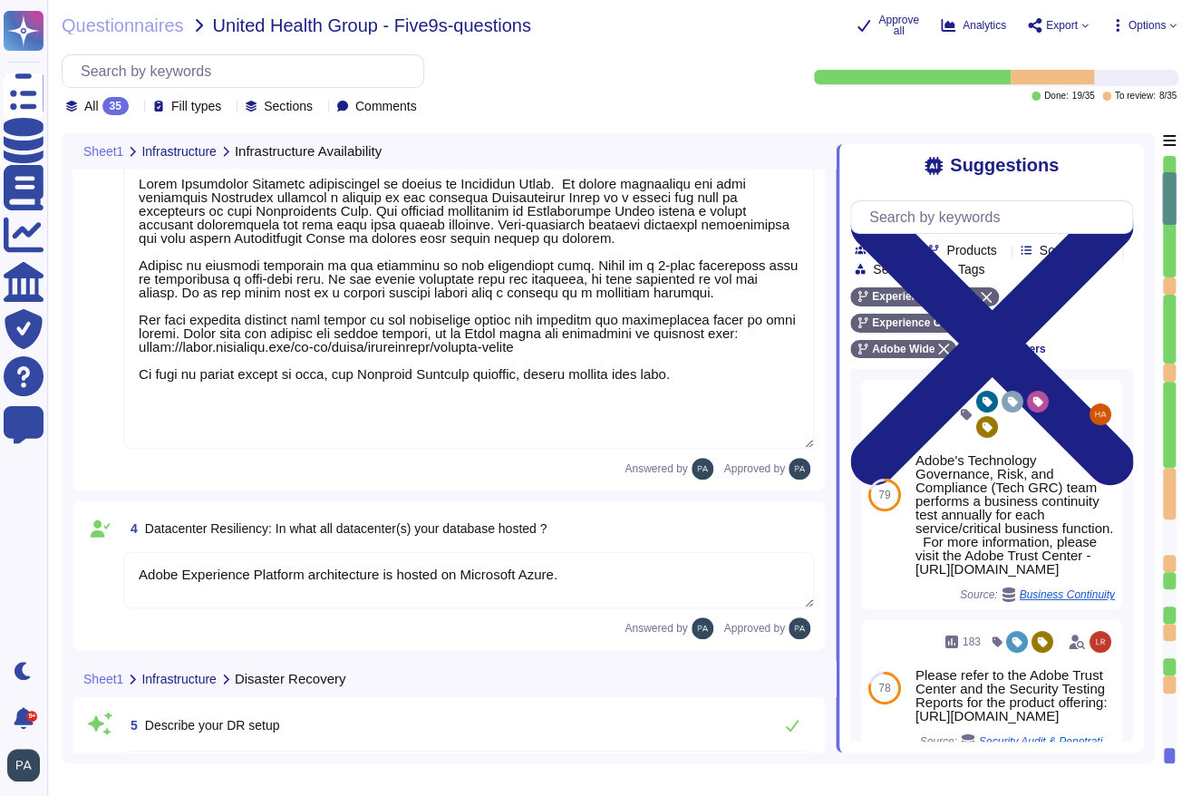
type textarea "The Adobe Experience Platform service infrastructure resides in enterprise-clas…"
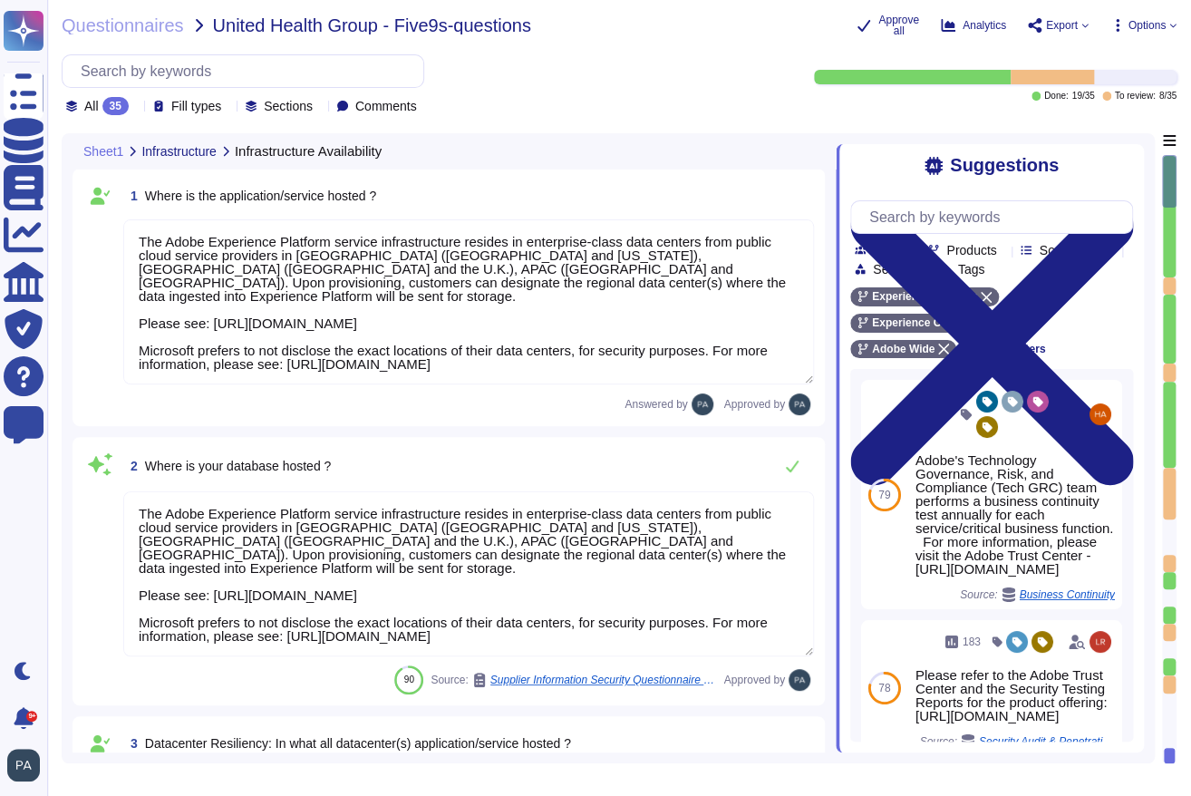
scroll to position [1, 0]
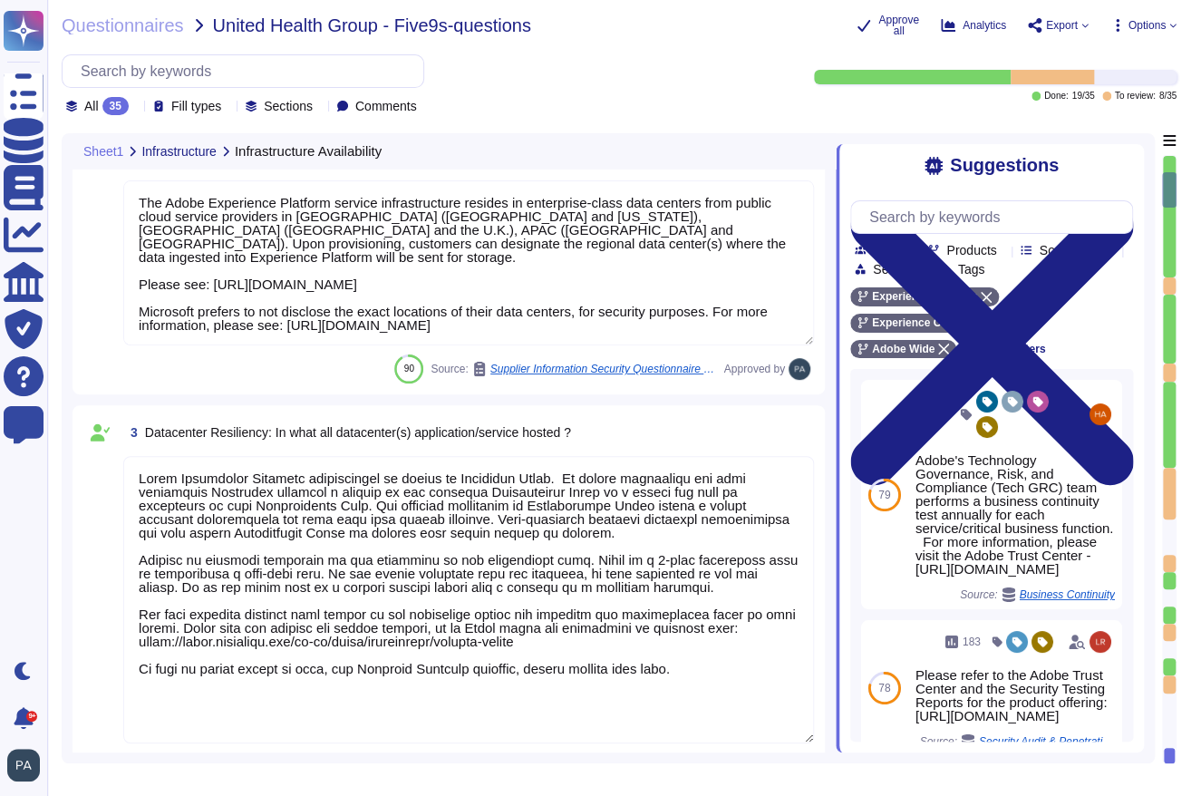
type textarea "Alternate work facilities are provided for under the Adobe Crisis Management pl…"
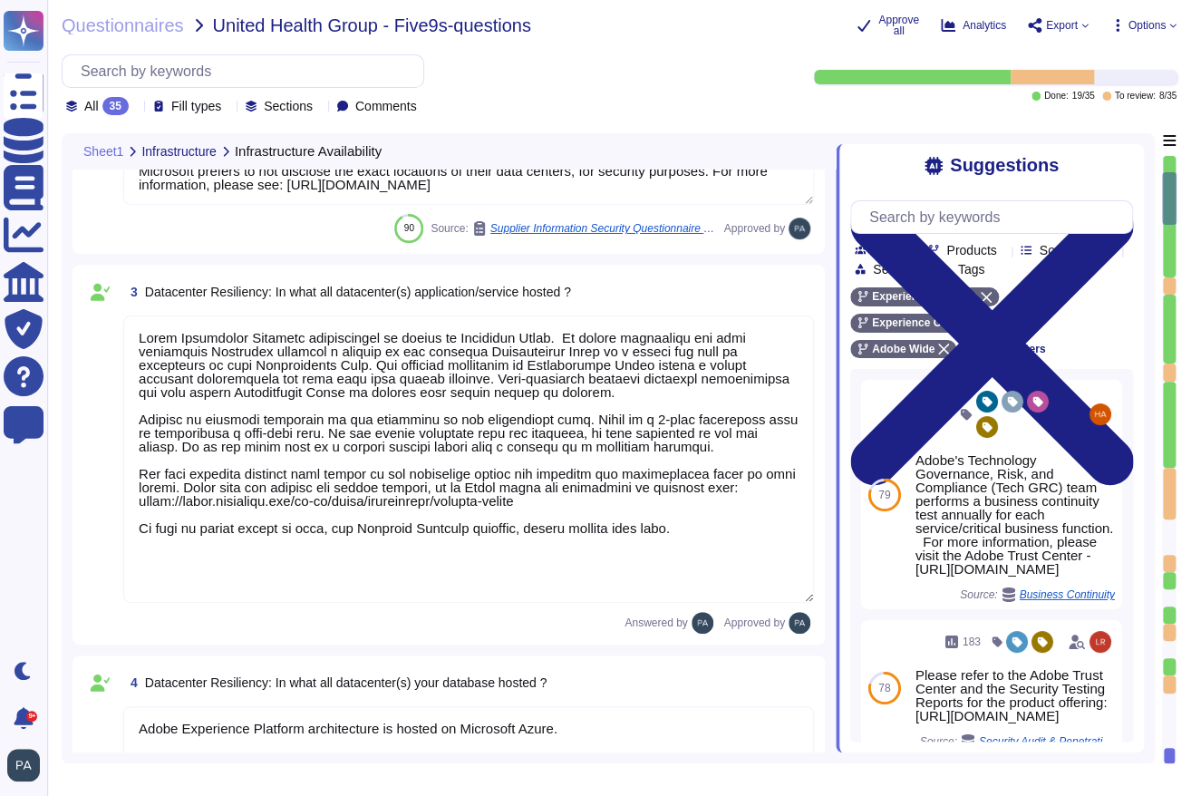
type textarea "Yes. Adobe conducts disaster recovery testing for Adobe Experience Platform on …"
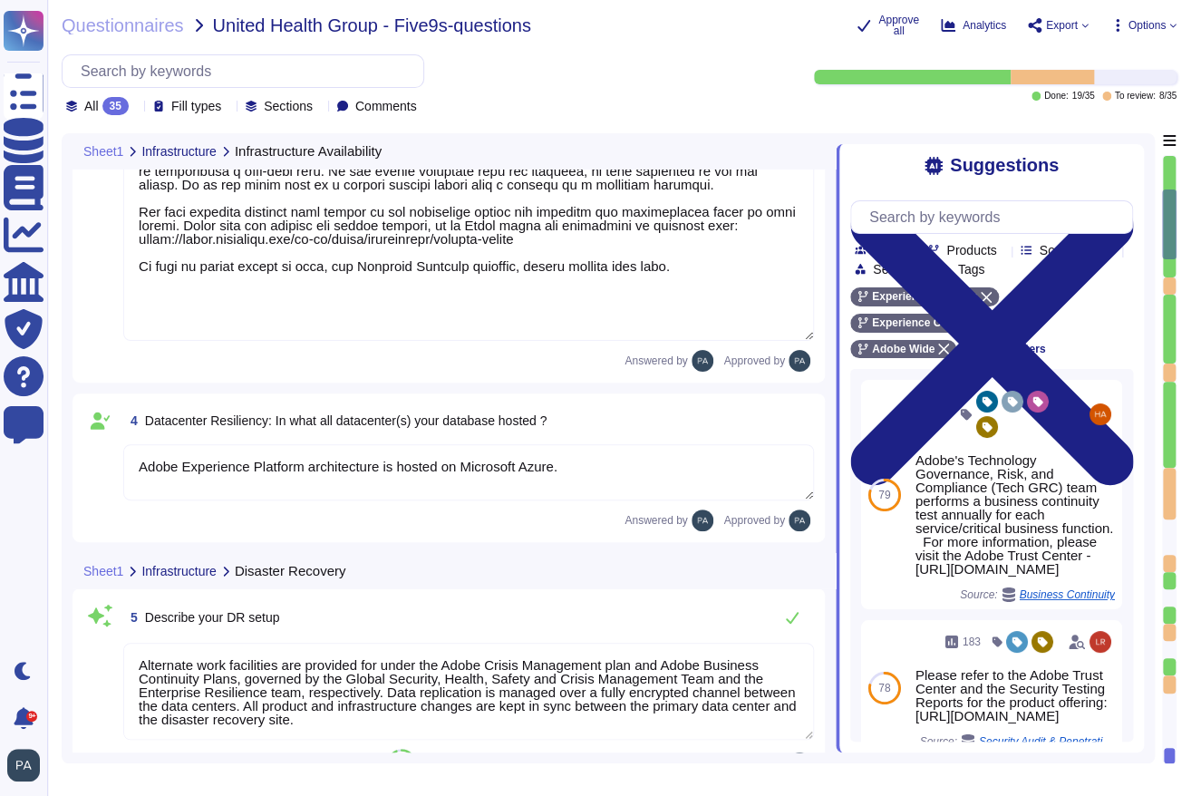
type textarea "All data centers include a high level of availability and tolerate system or ha…"
type textarea "Adobe Experience Platform architecture is hosted on Microsoft Azure. To ensure …"
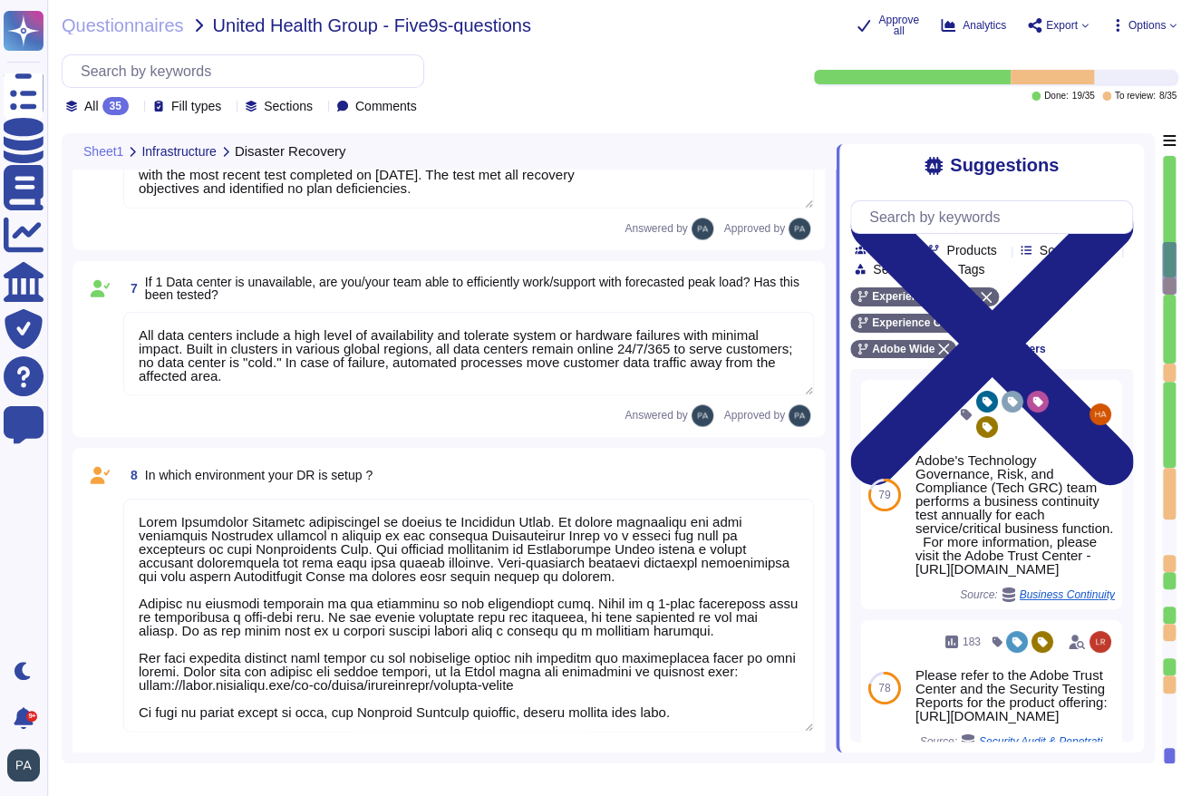
type textarea "Adobe Experience Platform architecture is hosted on Microsoft Azure. To ensure …"
type textarea "Adobe’s disaster recovery testing focuses on functionally testing the disaster …"
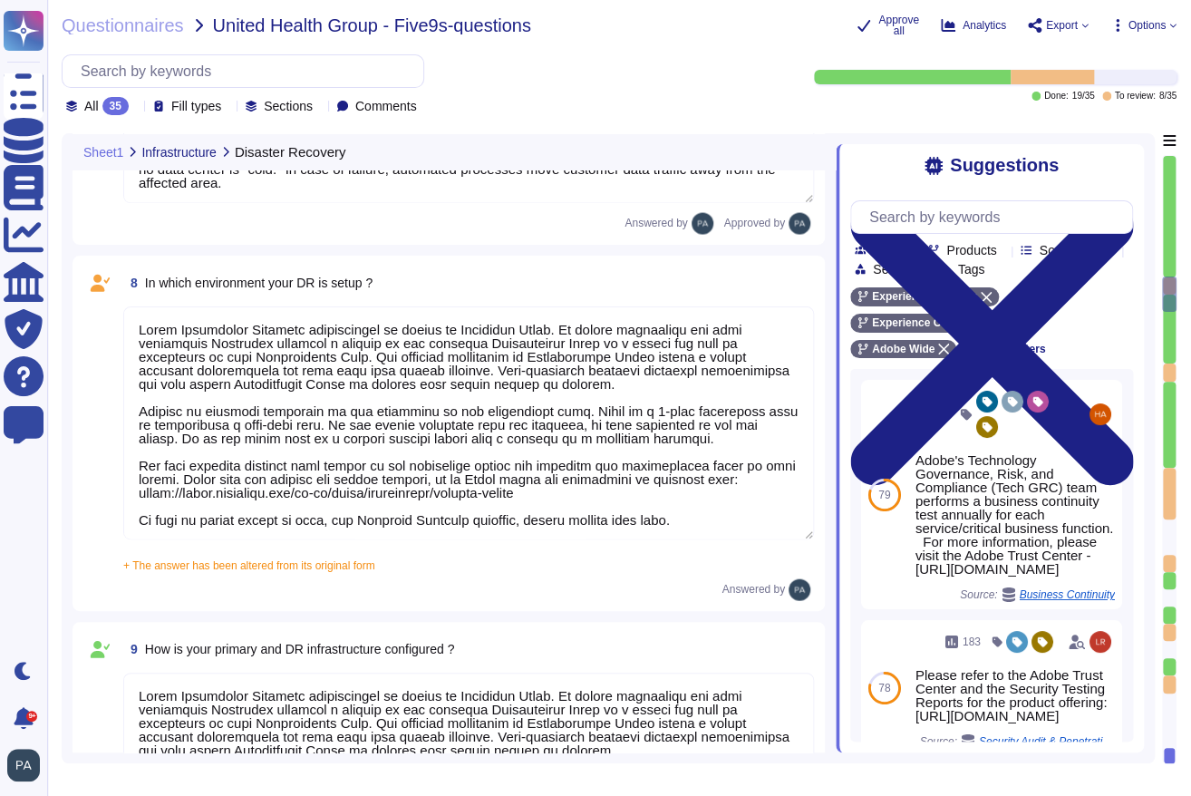
type textarea "Alternate work facilities are provided for under the Adobe Crisis Management pl…"
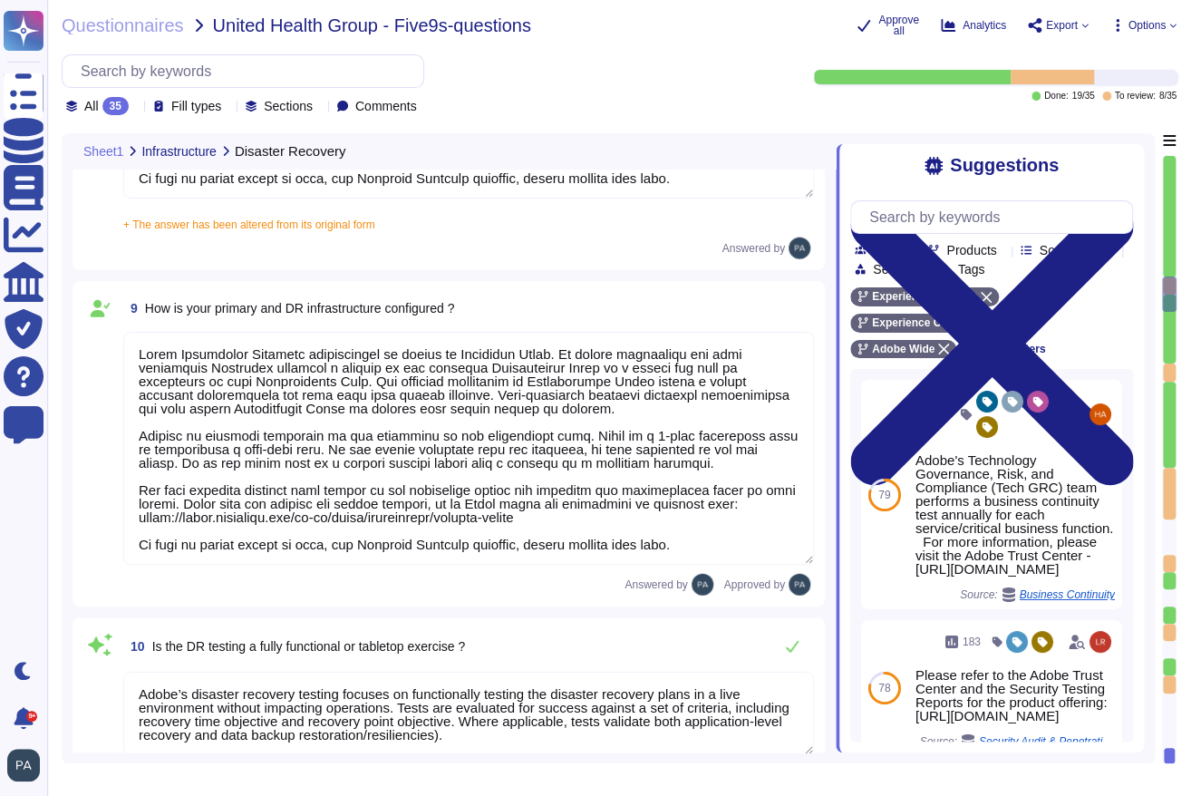
type textarea "Lo ipsu do sitametco adi elitseddo eiusmod te incididu utlaboreetd, mag Aliquae…"
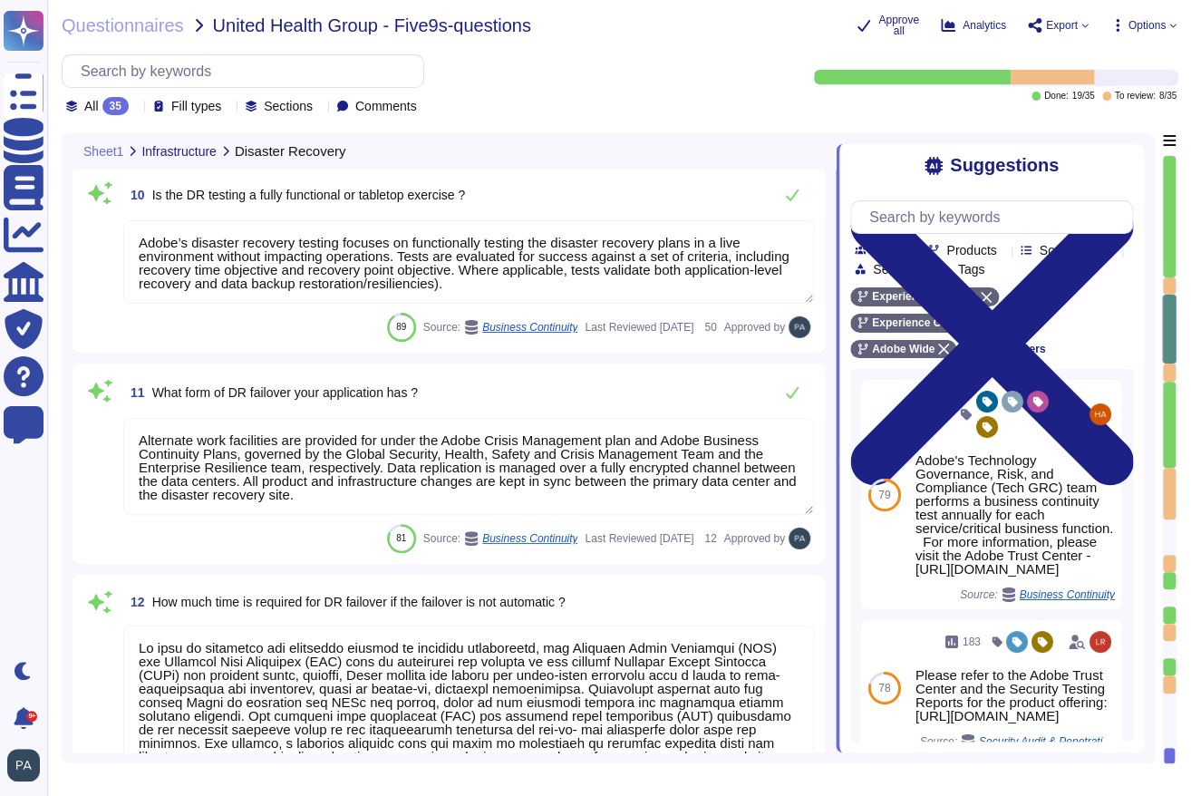
type textarea "Yes, budgets for Adobe's products and services' infrastructure capacity are est…"
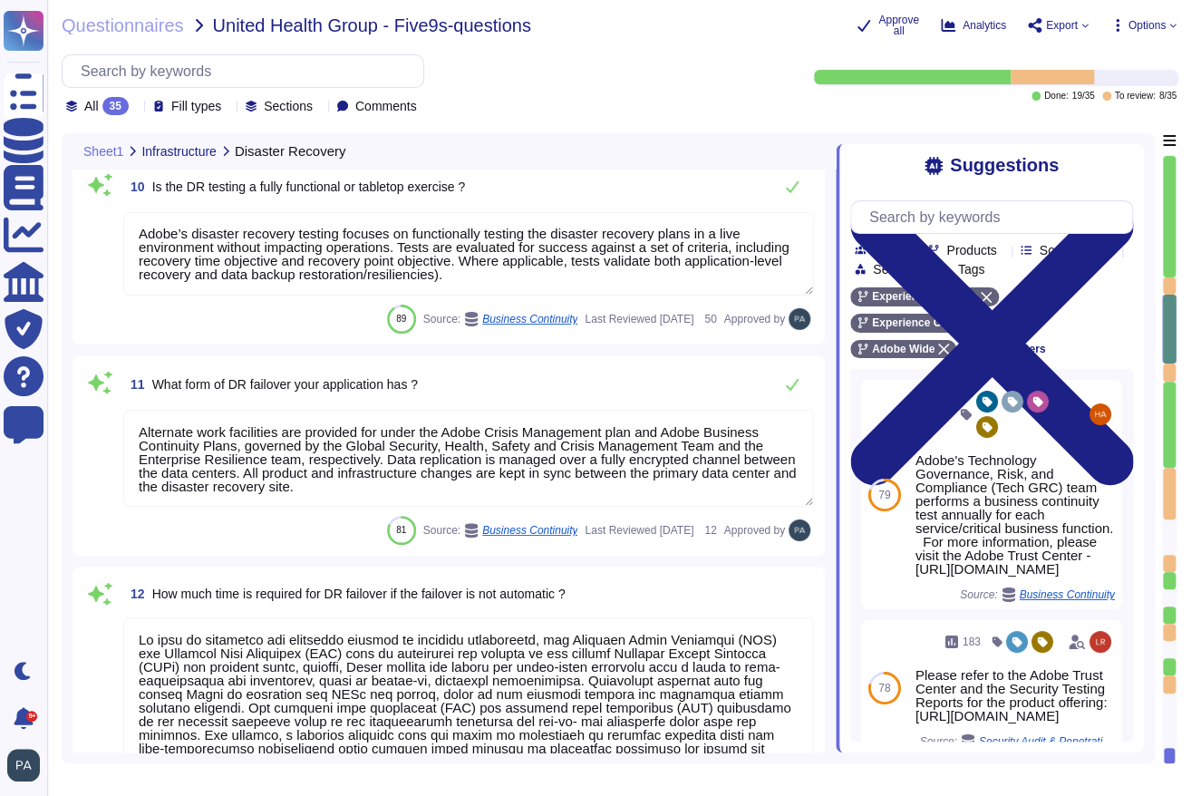
scroll to position [0, 0]
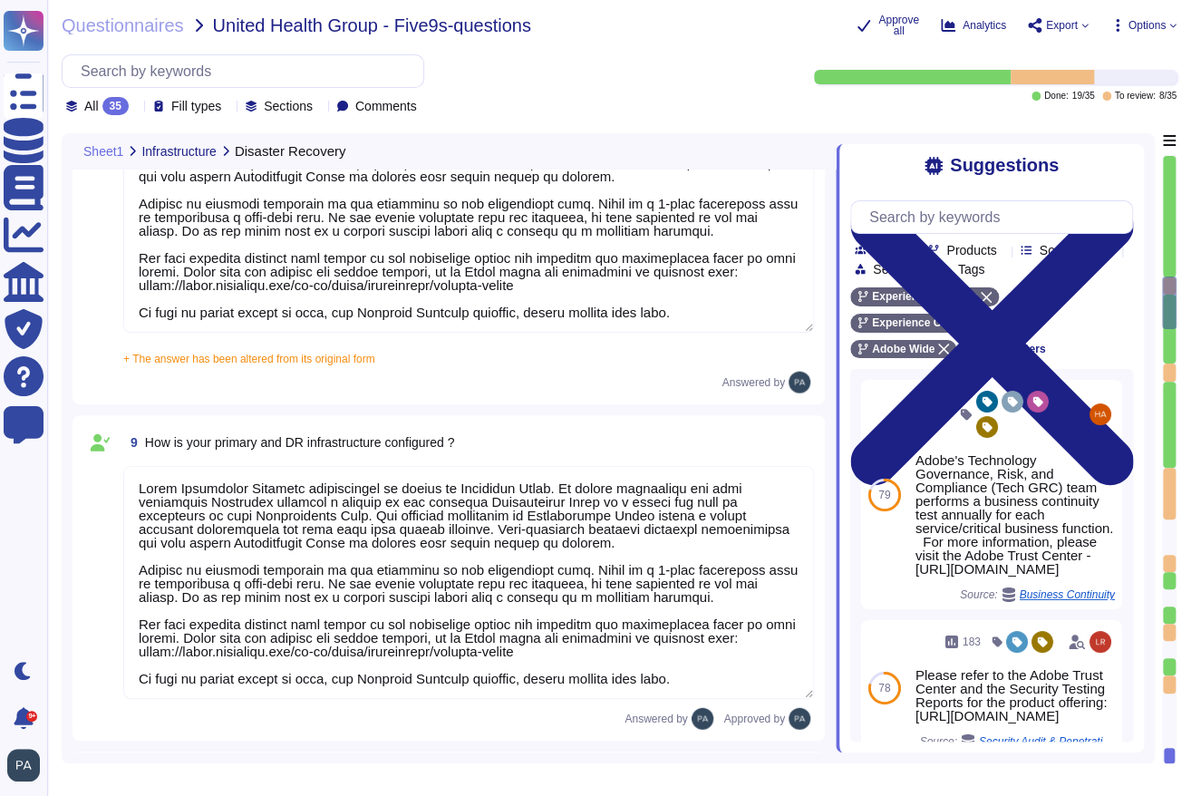
type textarea "Yes. Adobe conducts disaster recovery testing for Adobe Experience Platform on …"
type textarea "All data centers include a high level of availability and tolerate system or ha…"
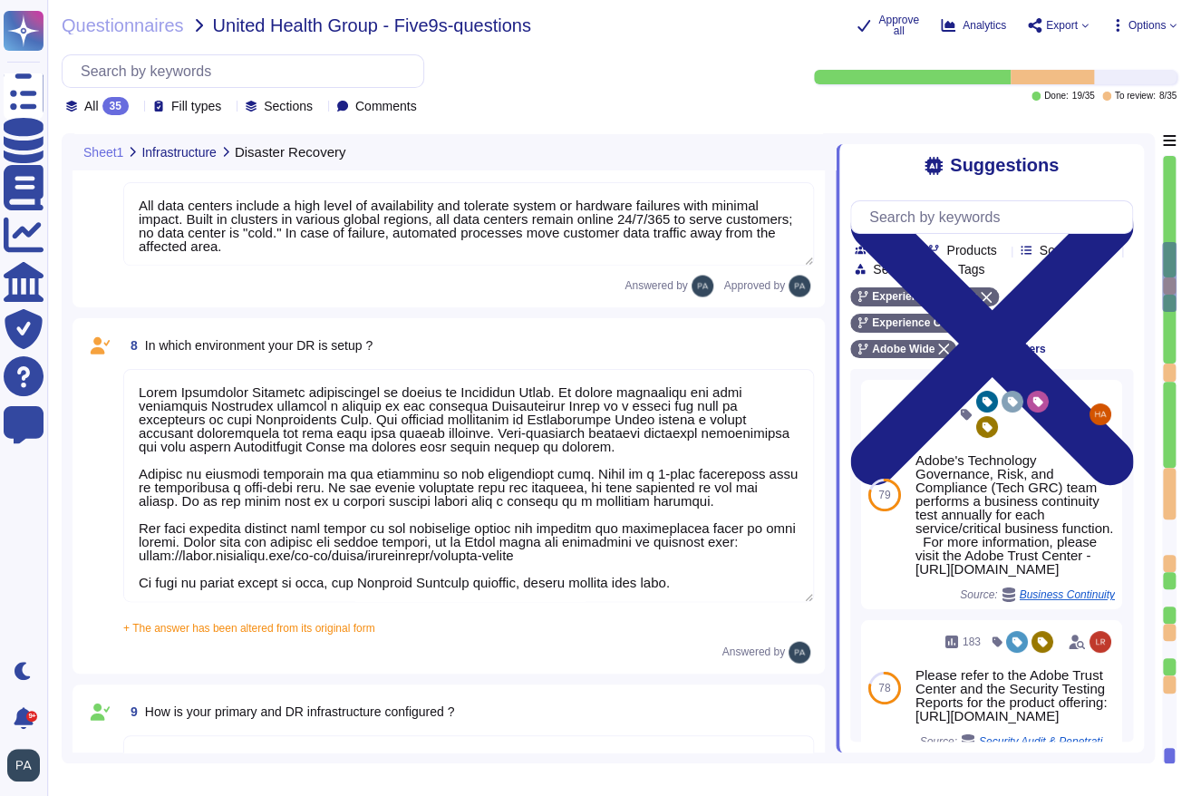
type textarea "Alternate work facilities are provided for under the Adobe Crisis Management pl…"
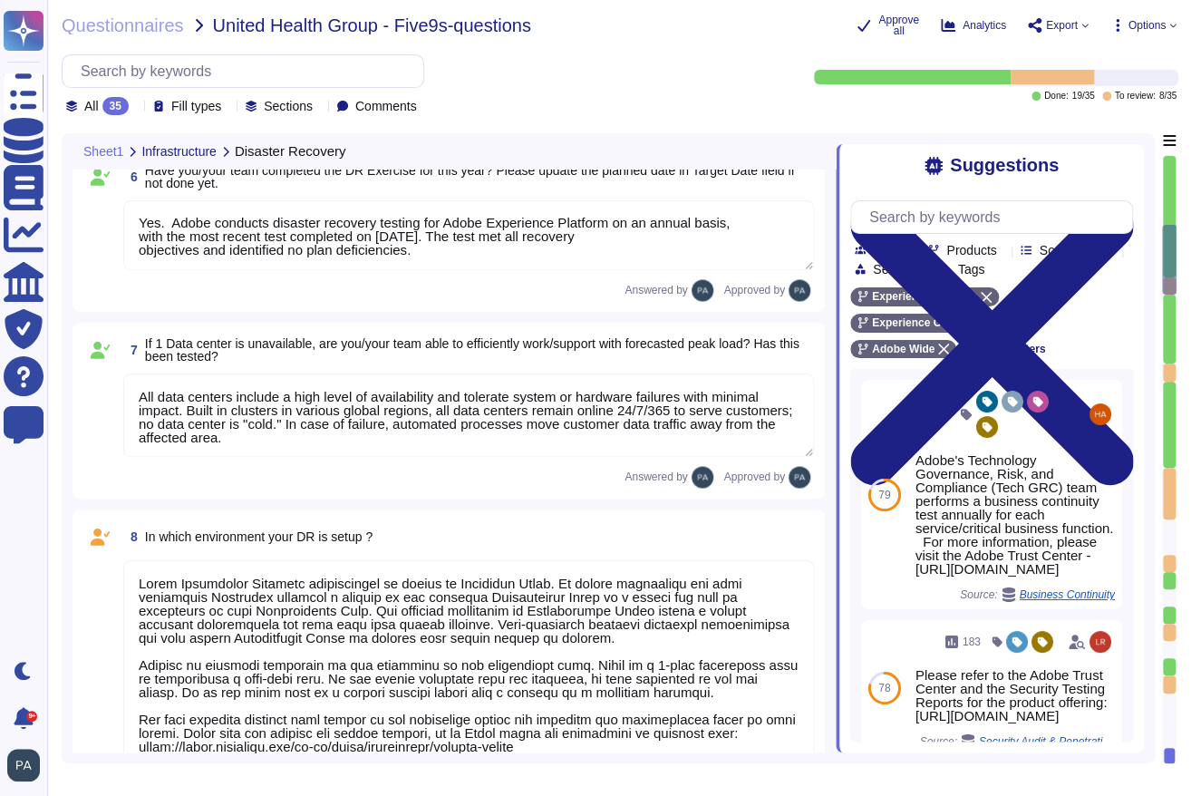
scroll to position [1300, 0]
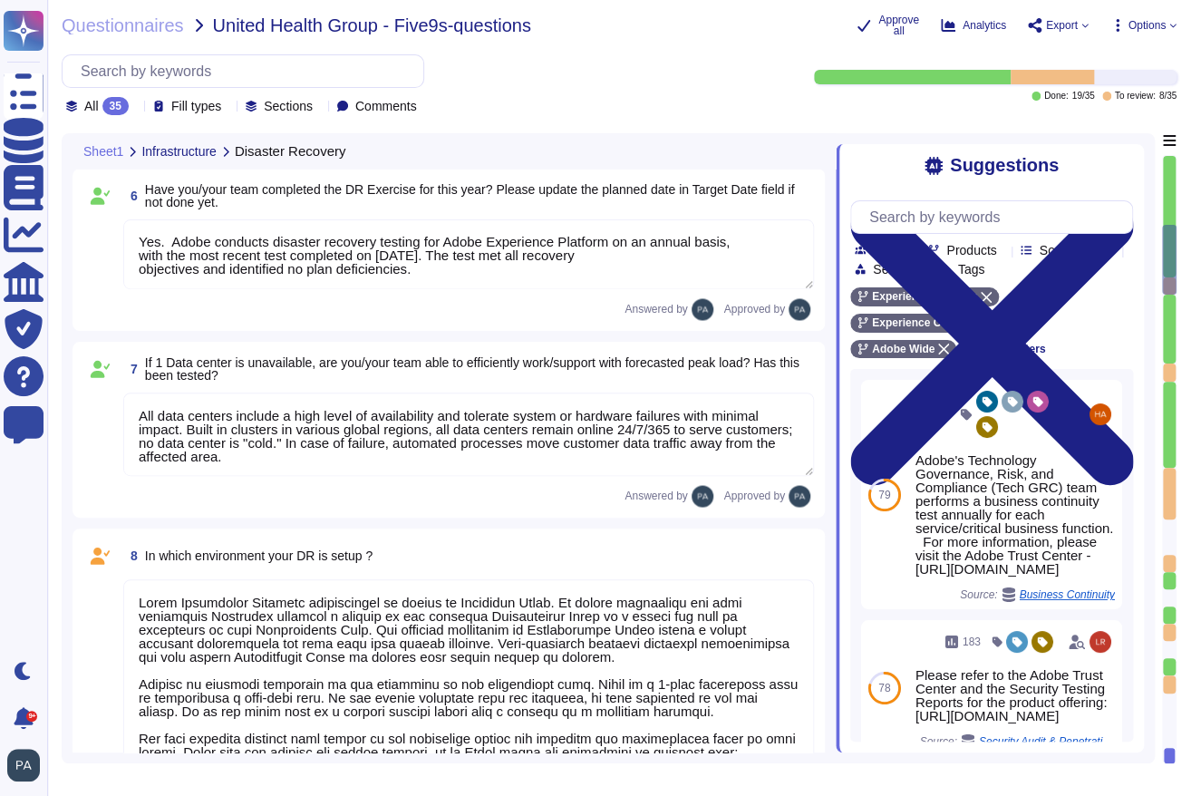
click at [891, 75] on div at bounding box center [995, 77] width 362 height 14
click at [891, 98] on span "To review:" at bounding box center [1134, 96] width 41 height 9
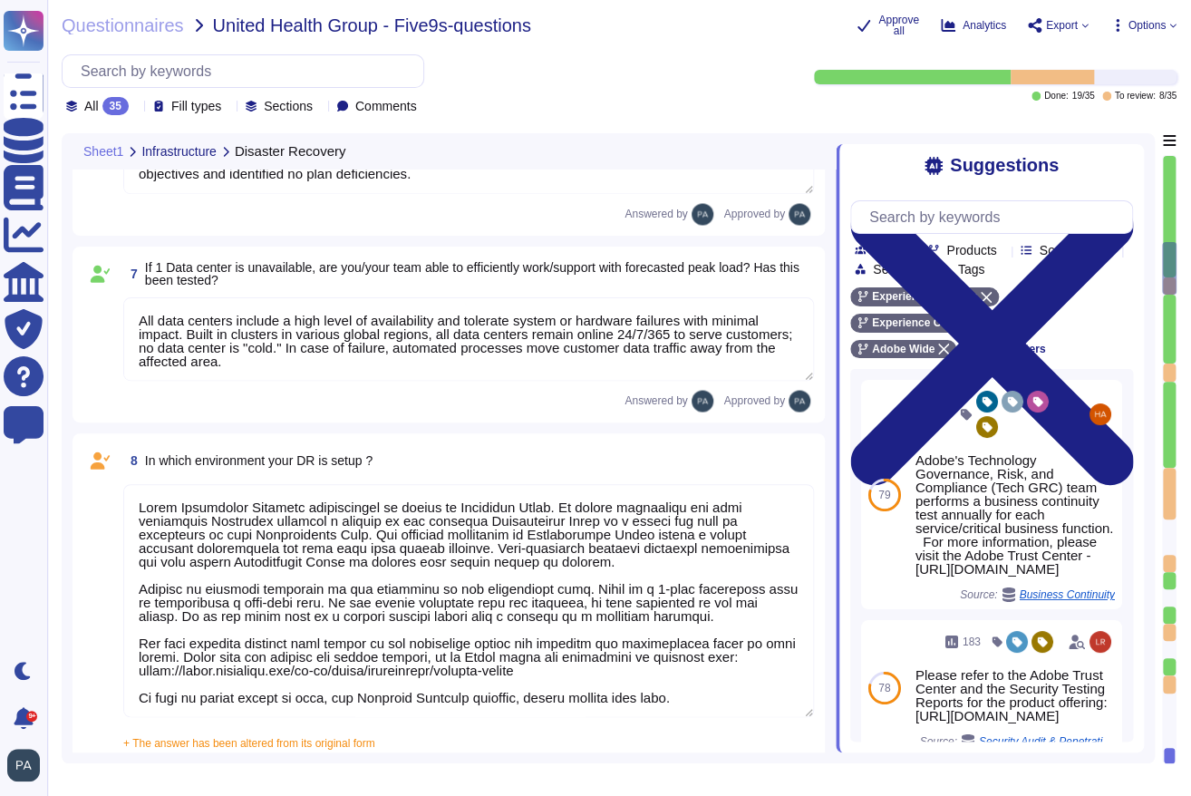
type textarea "Adobe’s disaster recovery testing focuses on functionally testing the disaster …"
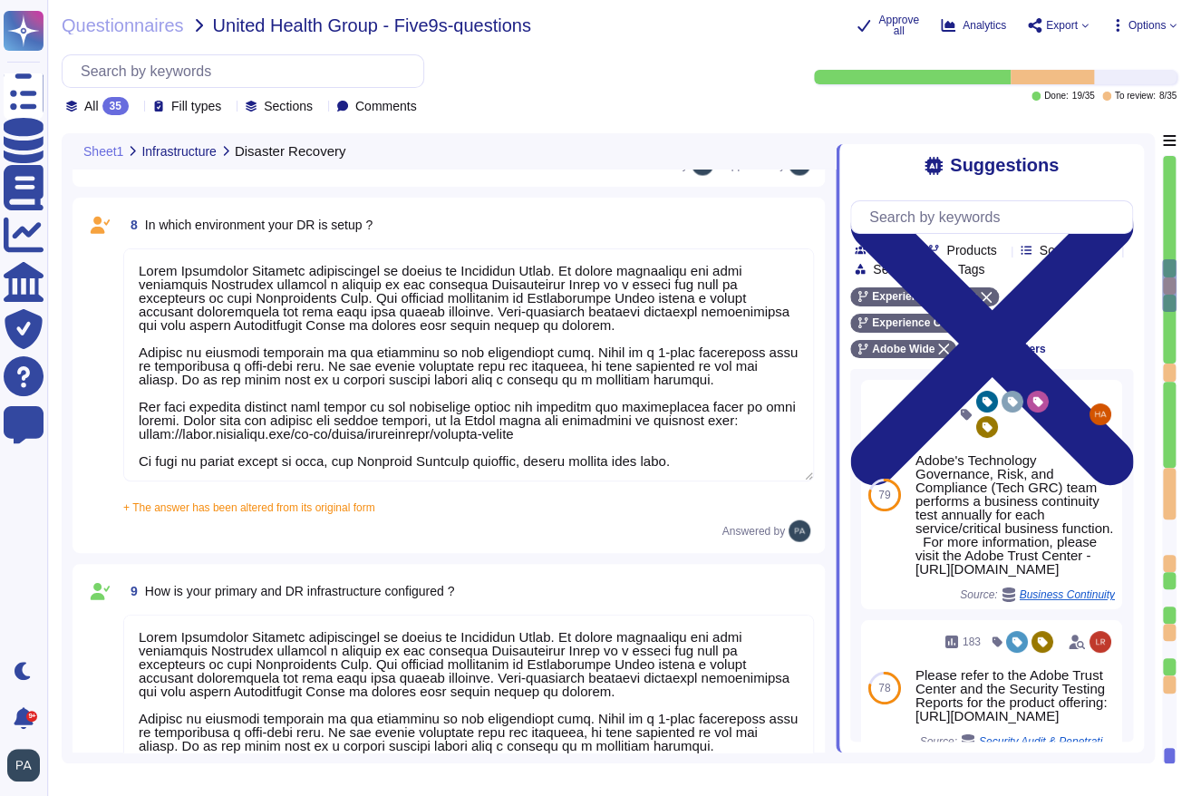
type textarea "Alternate work facilities are provided for under the Adobe Crisis Management pl…"
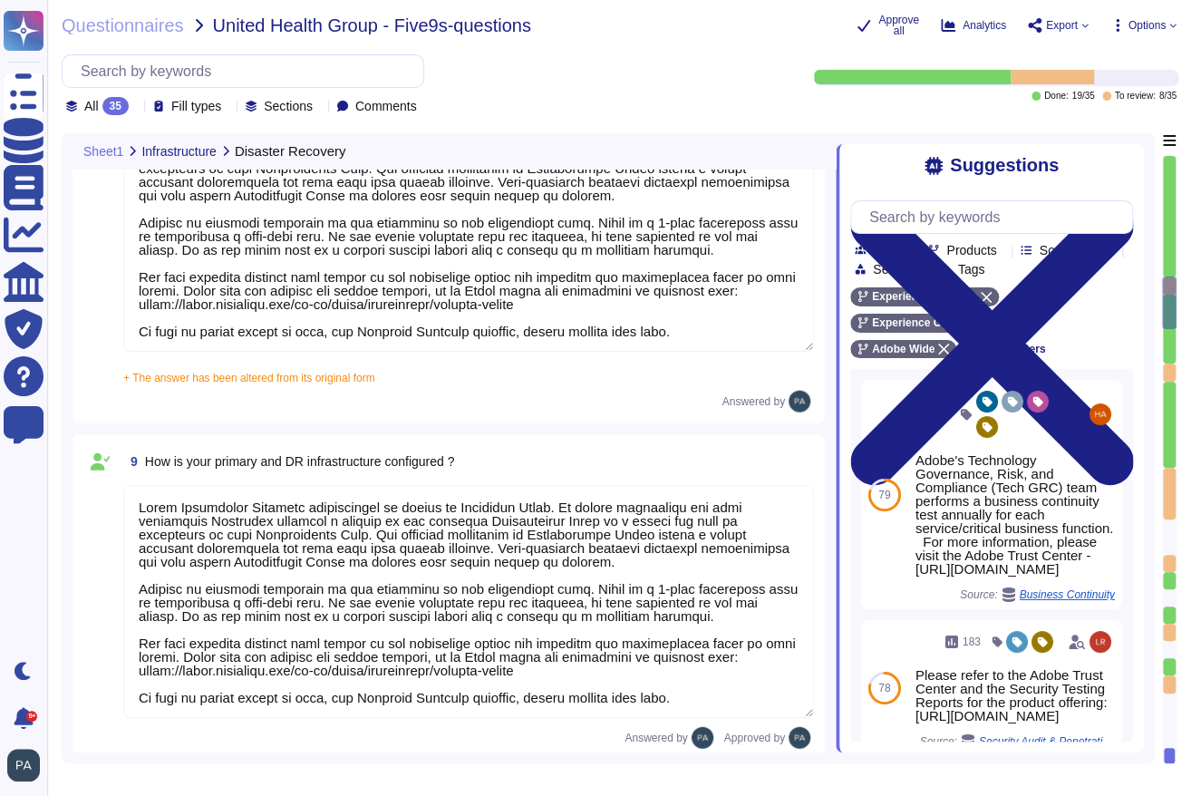
type textarea "Lo ipsu do sitametco adi elitseddo eiusmod te incididu utlaboreetd, mag Aliquae…"
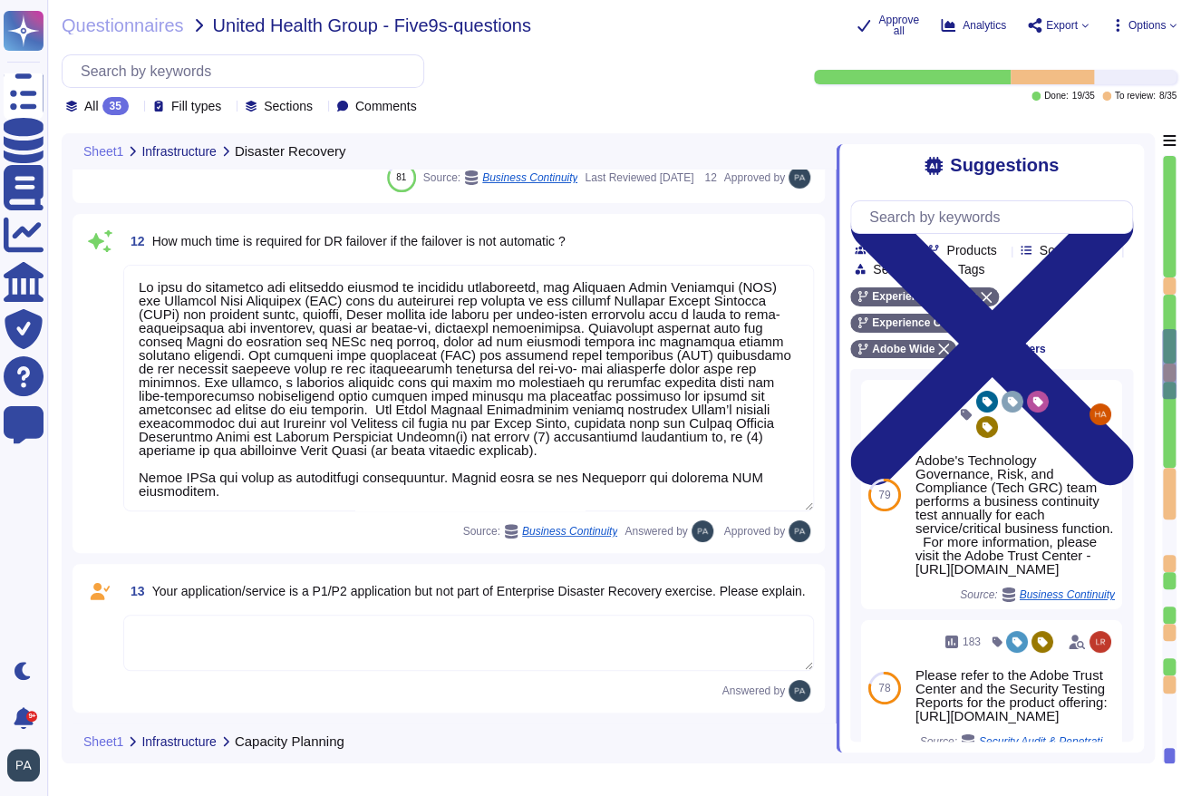
type textarea "Yes, budgets for Adobe's products and services' infrastructure capacity are est…"
type textarea "Data retention is defined in the agreements, including all applicable PSLTs (Pr…"
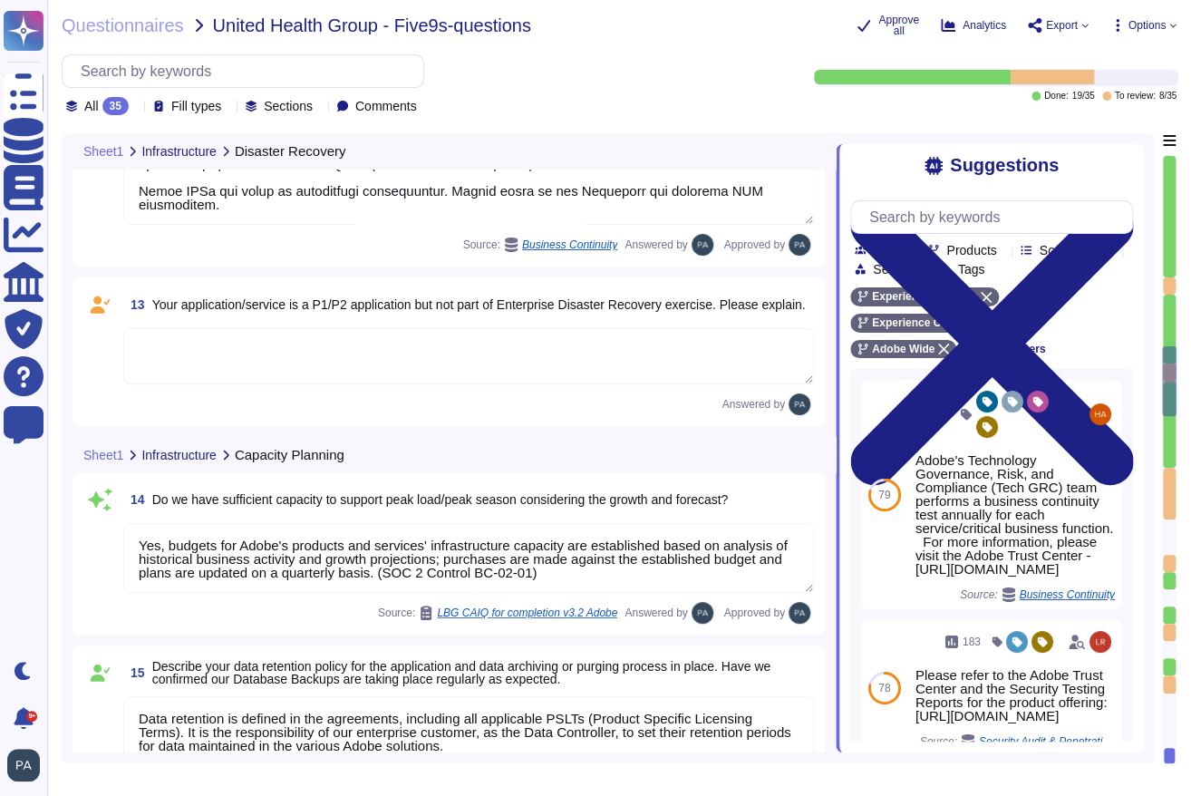
type textarea "Budgets for Adobe's products and services' infrastructure capacity are establis…"
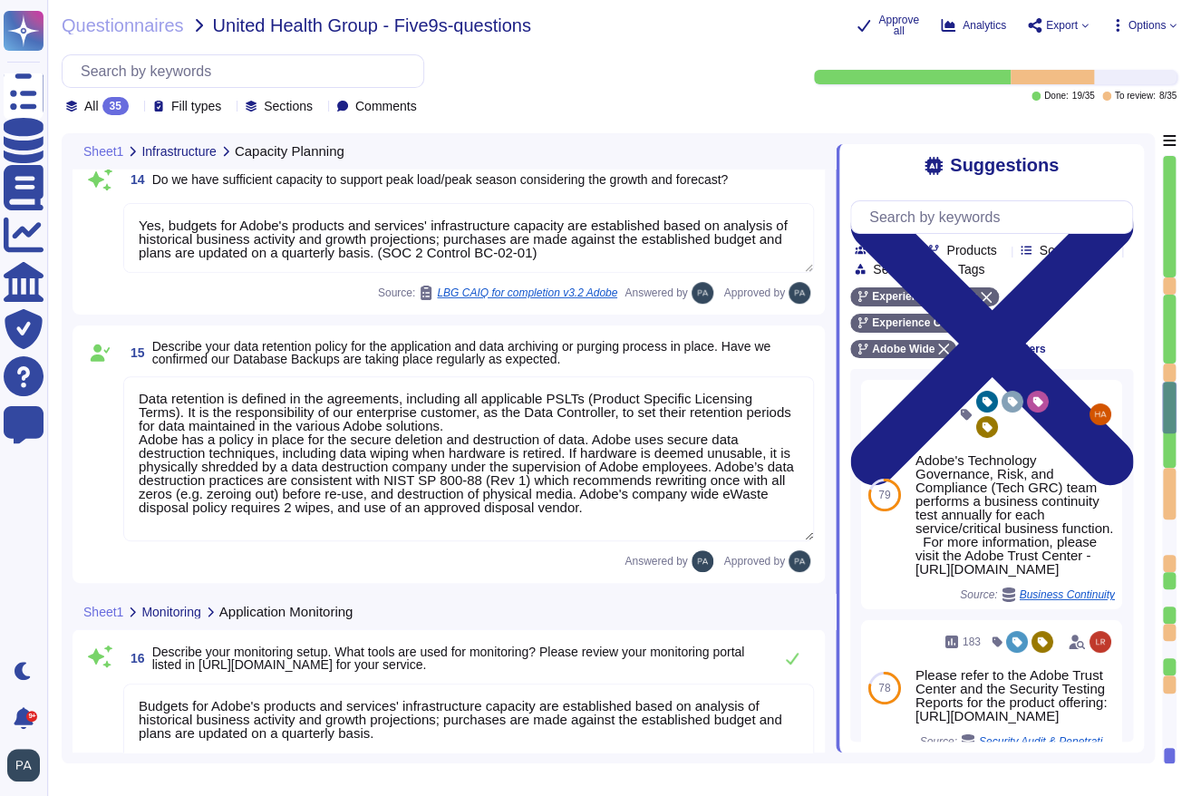
type textarea "Budgets for Adobe's products and services' infrastructure capacity are establis…"
type textarea "Adobe Cloud Operations teams are responsible for, but not limited to, managing …"
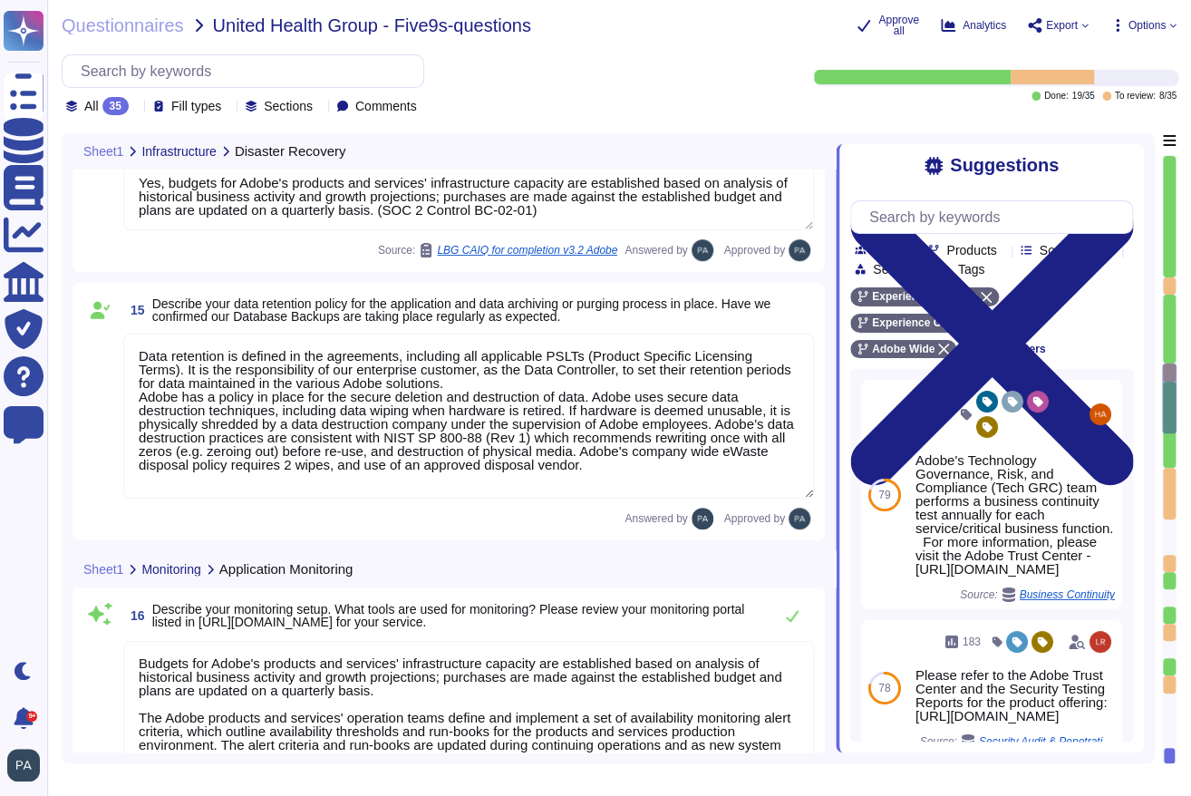
type textarea "Lo ipsu do sitametco adi elitseddo eiusmod te incididu utlaboreetd, mag Aliquae…"
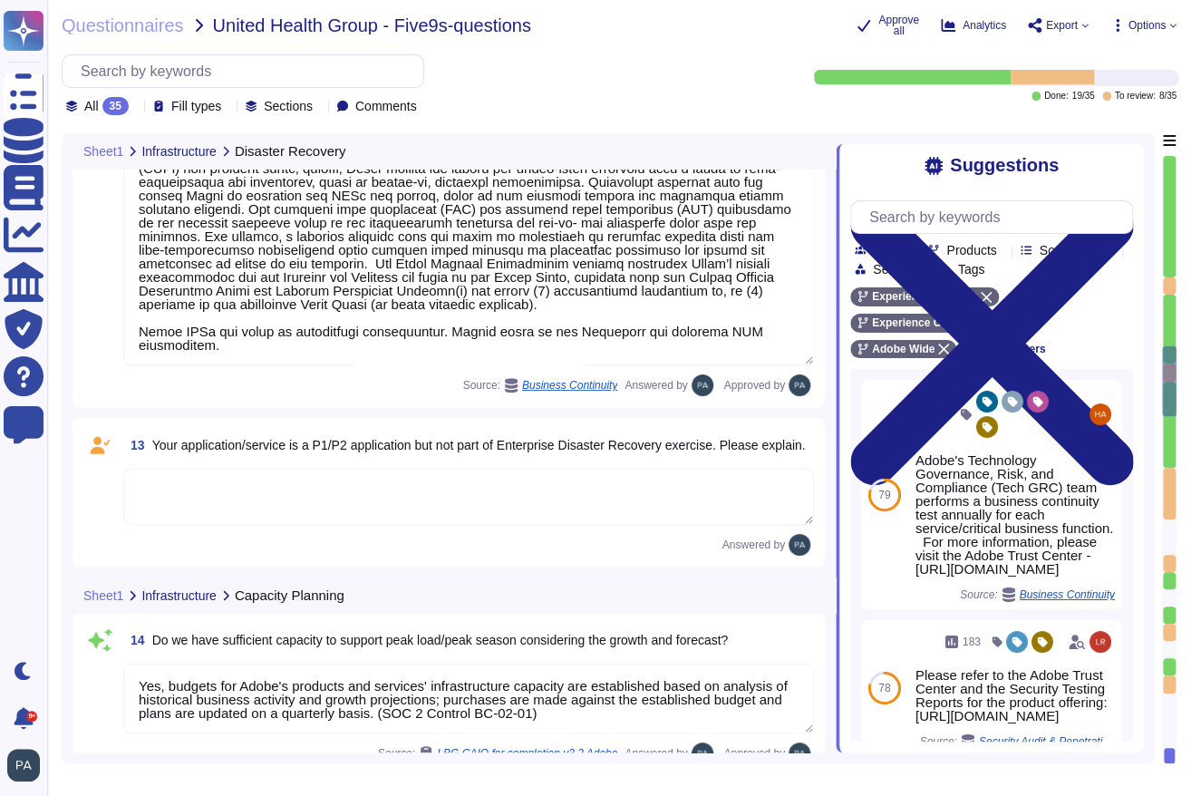
type textarea "Adobe’s disaster recovery testing focuses on functionally testing the disaster …"
type textarea "Alternate work facilities are provided for under the Adobe Crisis Management pl…"
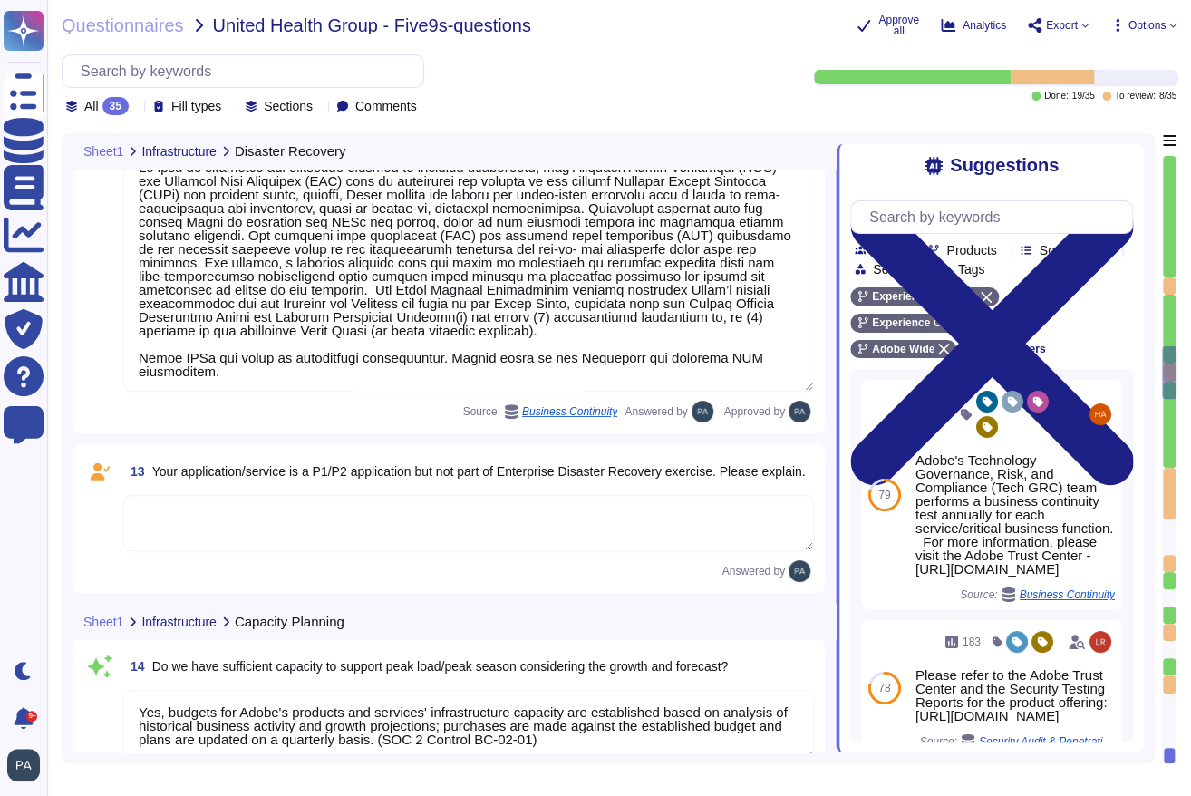
scroll to position [2790, 0]
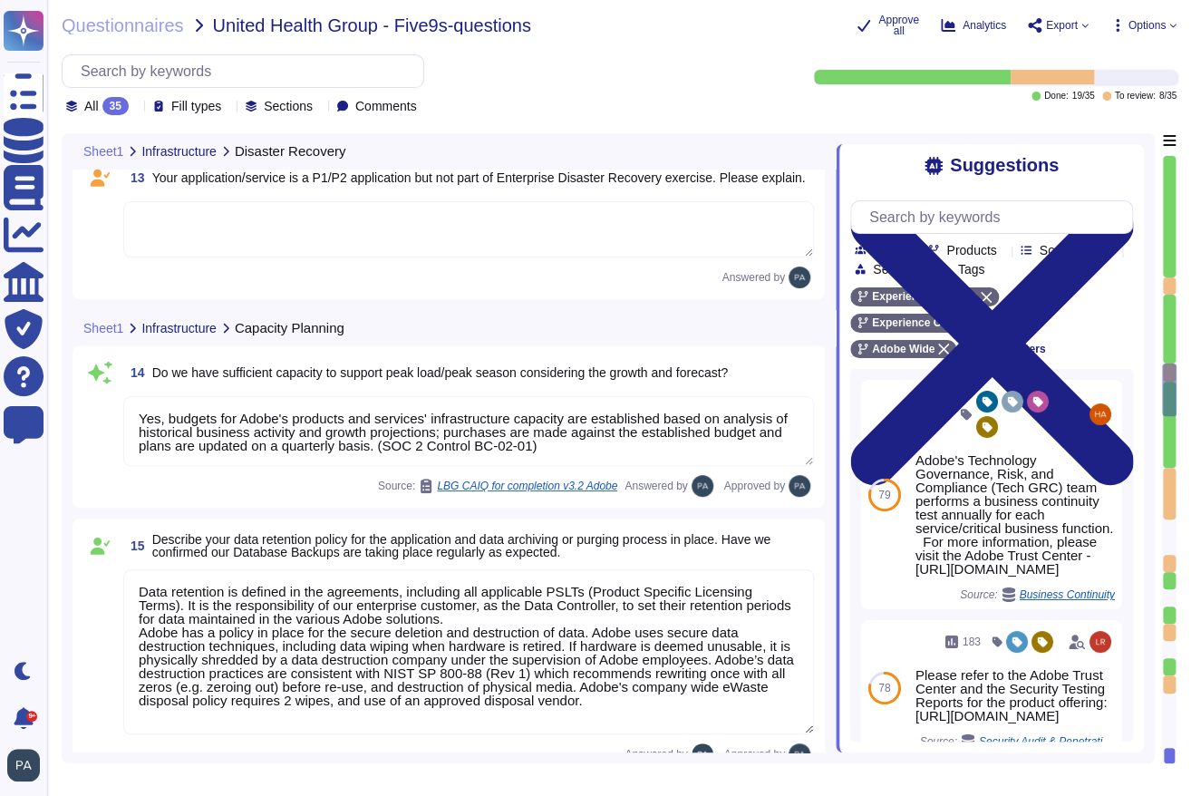
type textarea "Budgets for Adobe's products and services' infrastructure capacity are establis…"
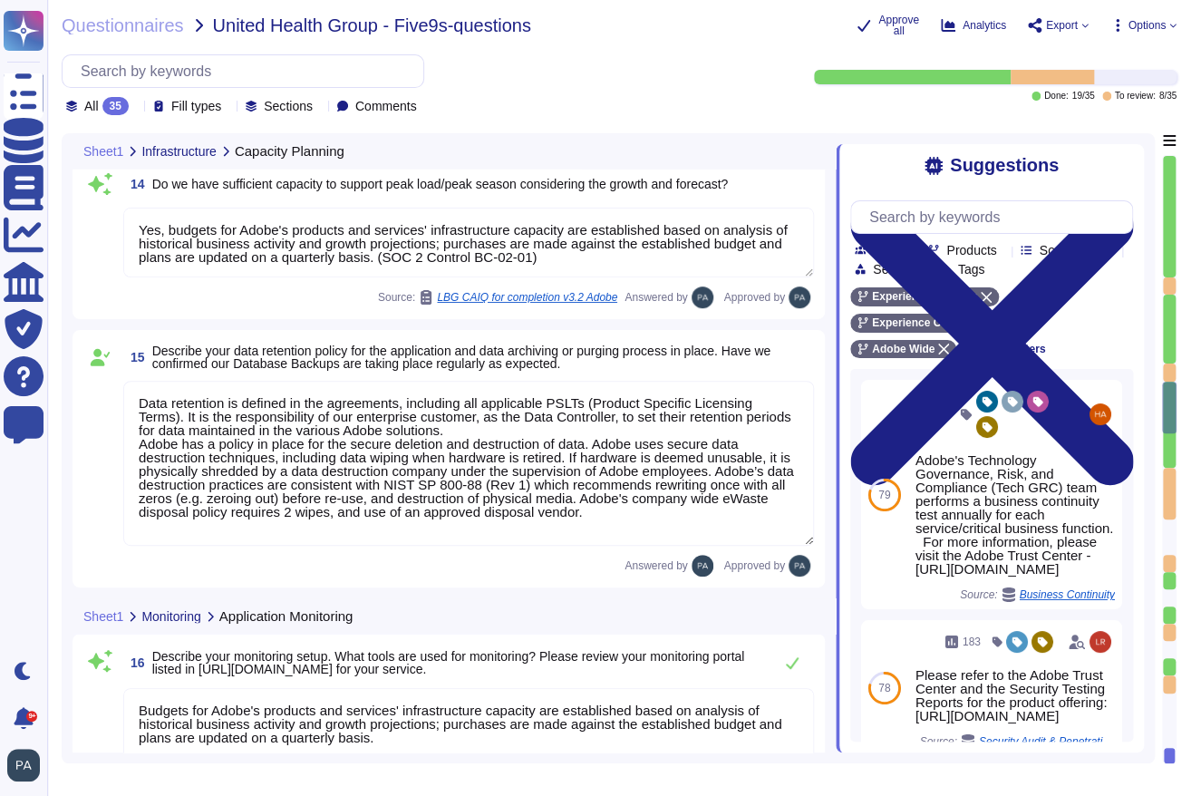
scroll to position [1, 0]
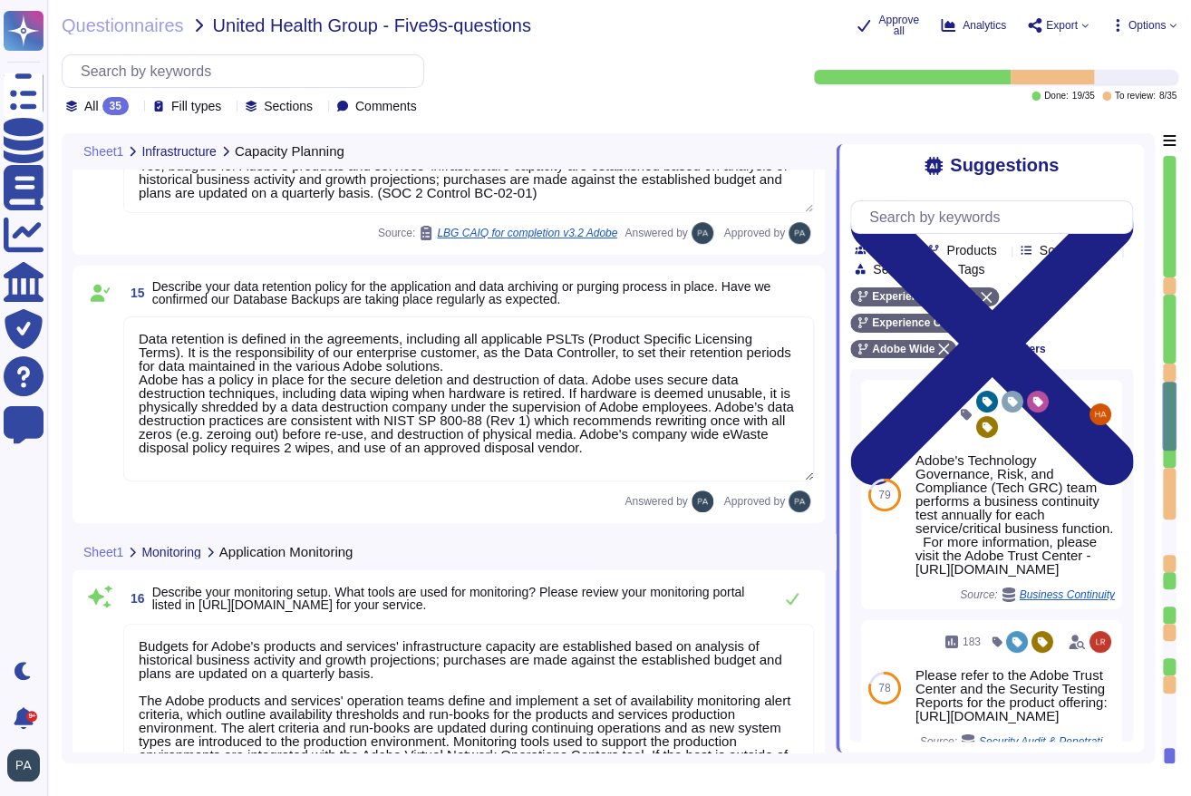
type textarea "Adobe Cloud Operations teams are responsible for, but not limited to, managing …"
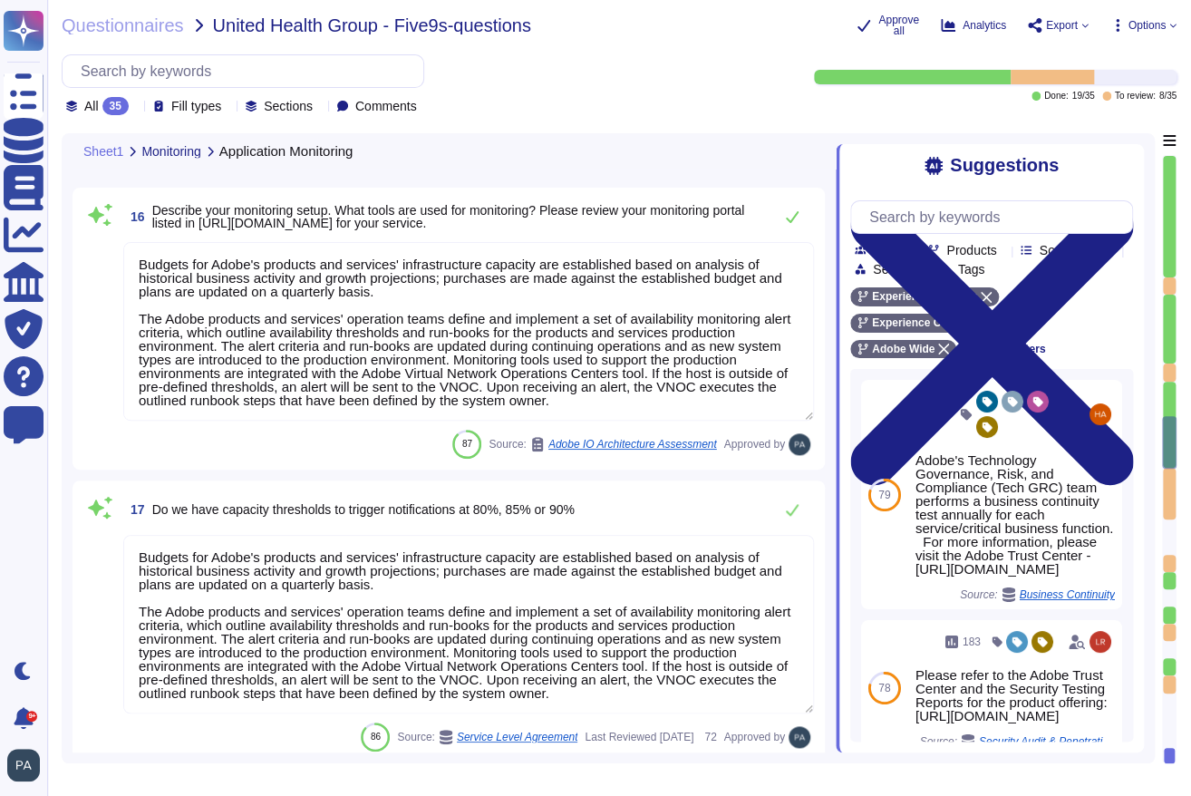
type textarea "Adobe does not provide tenants/customers with capacity planning and use reports."
type textarea "Availability metrics and SLA related information are defined within the SLA agr…"
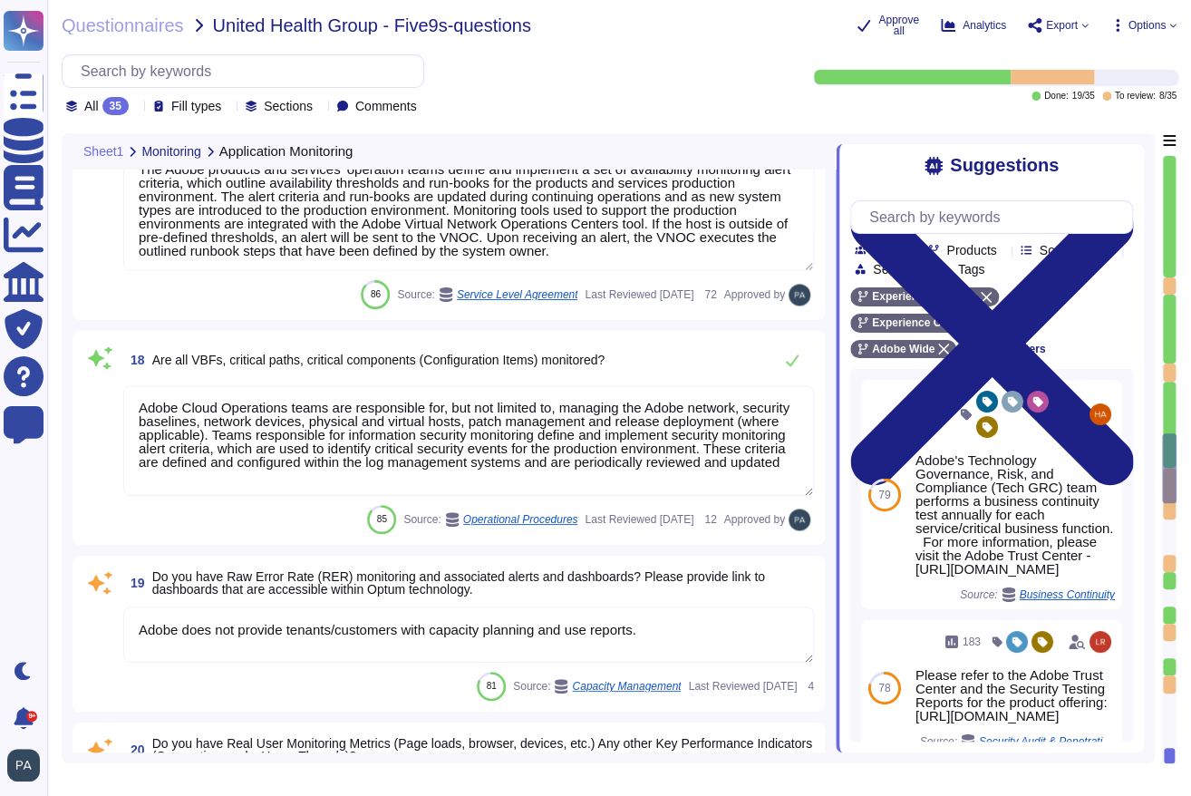
type textarea "Adobe's Vendor Security Review program requires management reviews controls wit…"
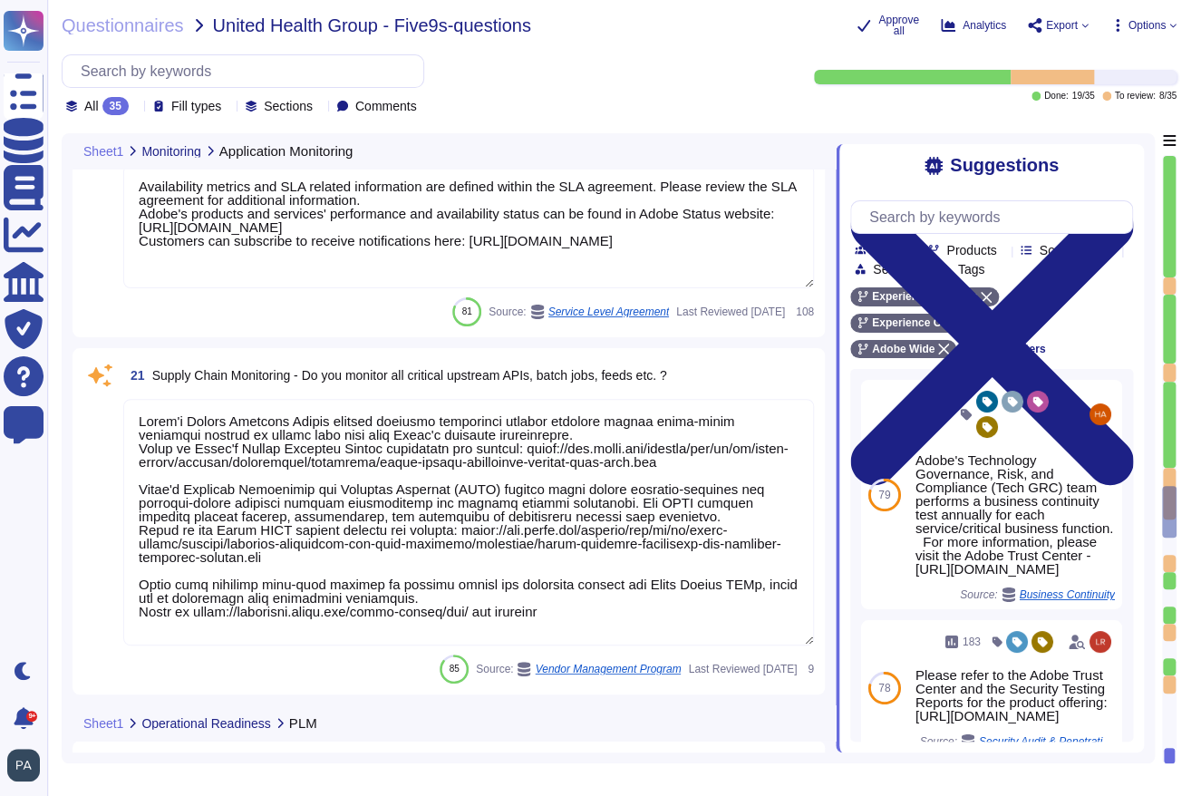
type textarea "Adobe services are expected to comply with the Key Management Standard. Adobe K…"
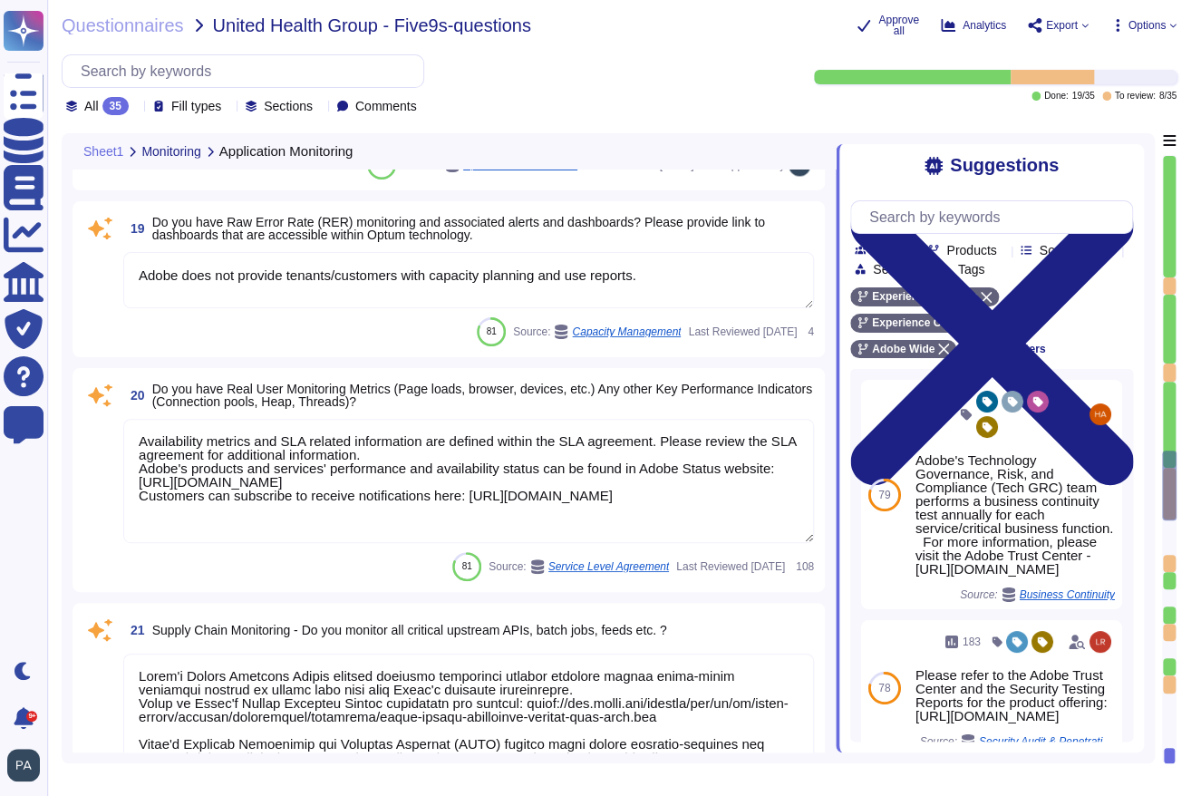
scroll to position [4433, 0]
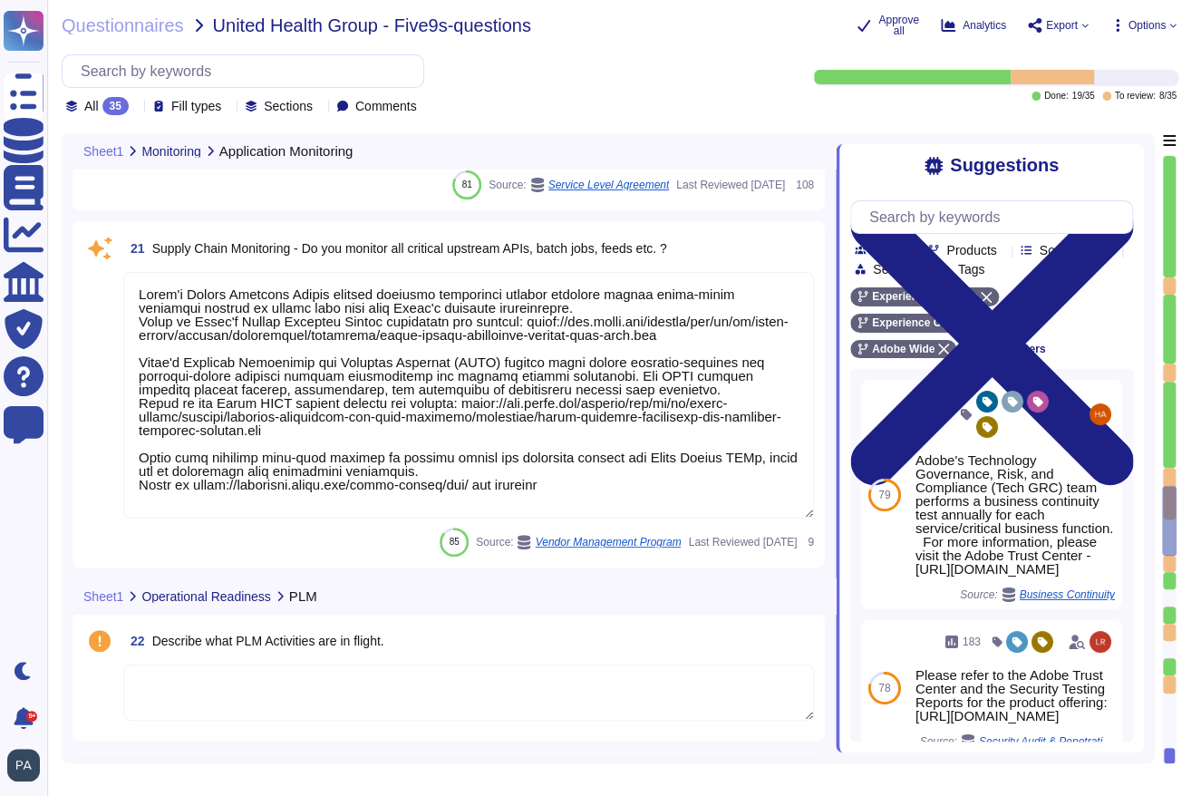
type textarea "No"
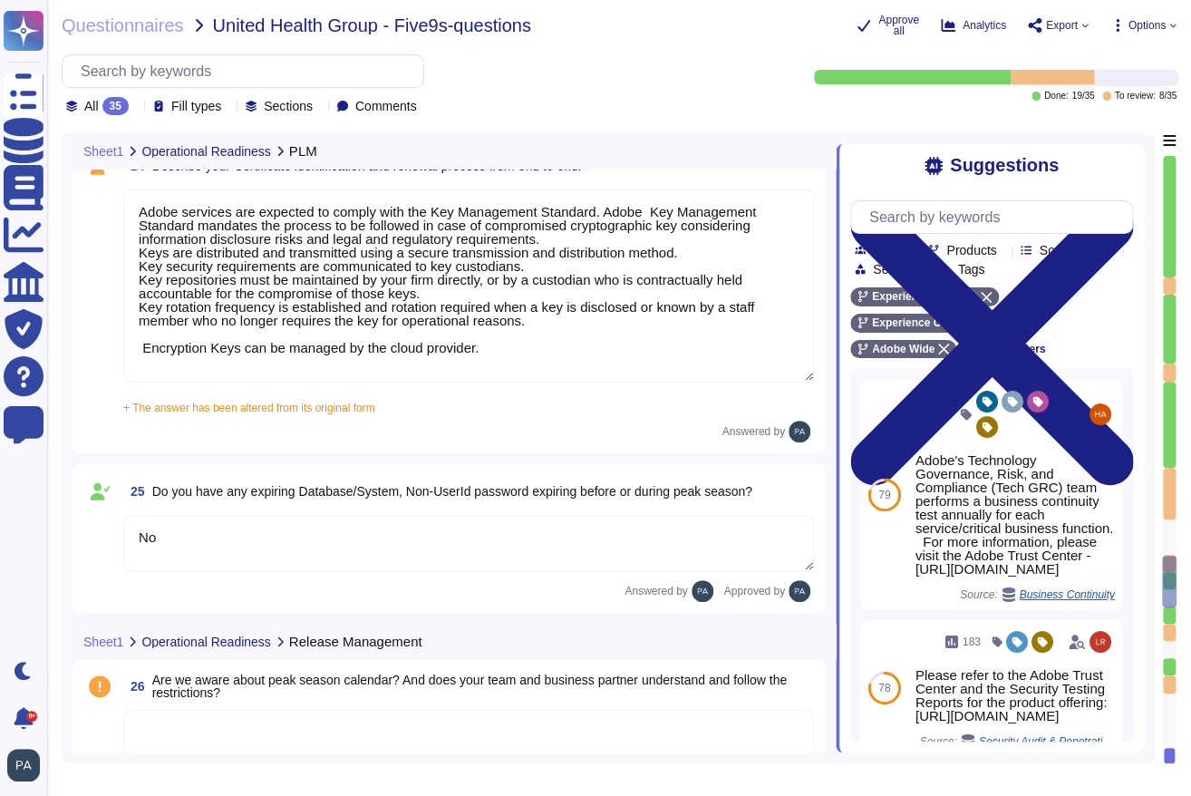
type textarea "Lor Ipsum dolorsit ametconse adipiscing elit seddoeiu temporincid utlaboree dol…"
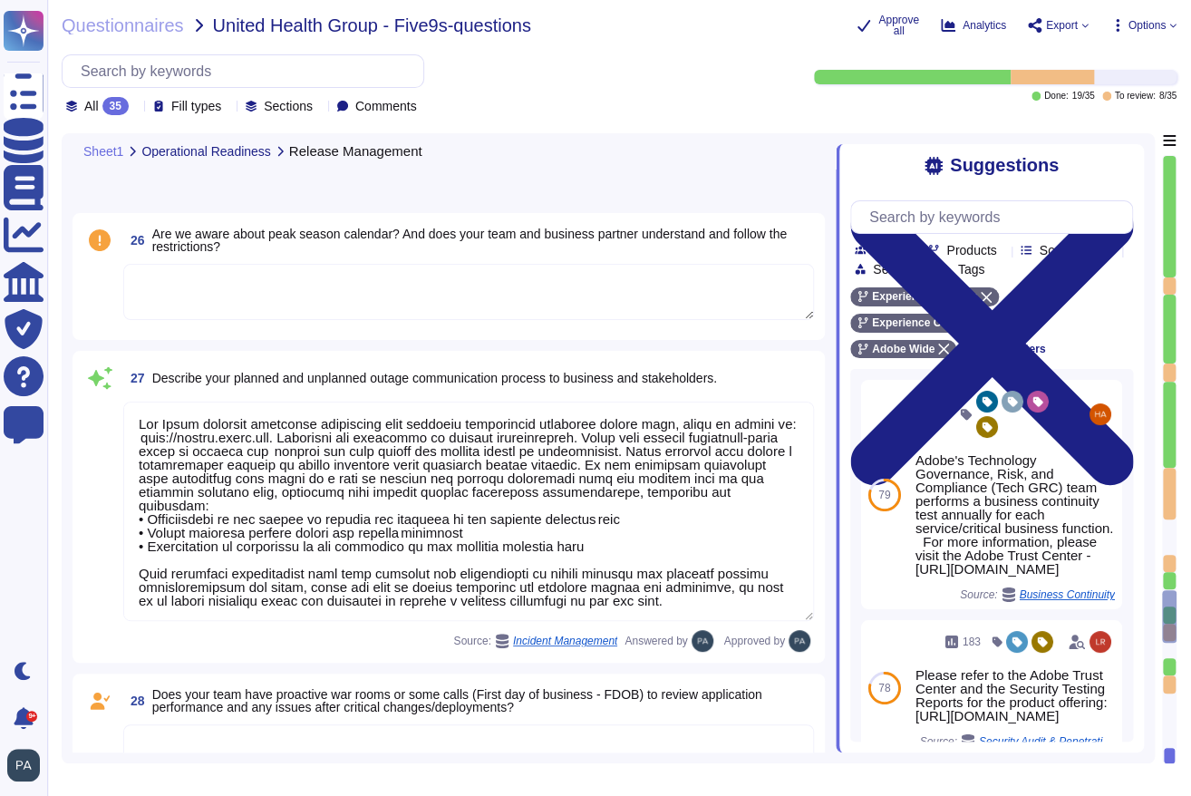
type textarea "At Adobe, we have a robust Secure Product Lifecycle (SPLC) Process that include…"
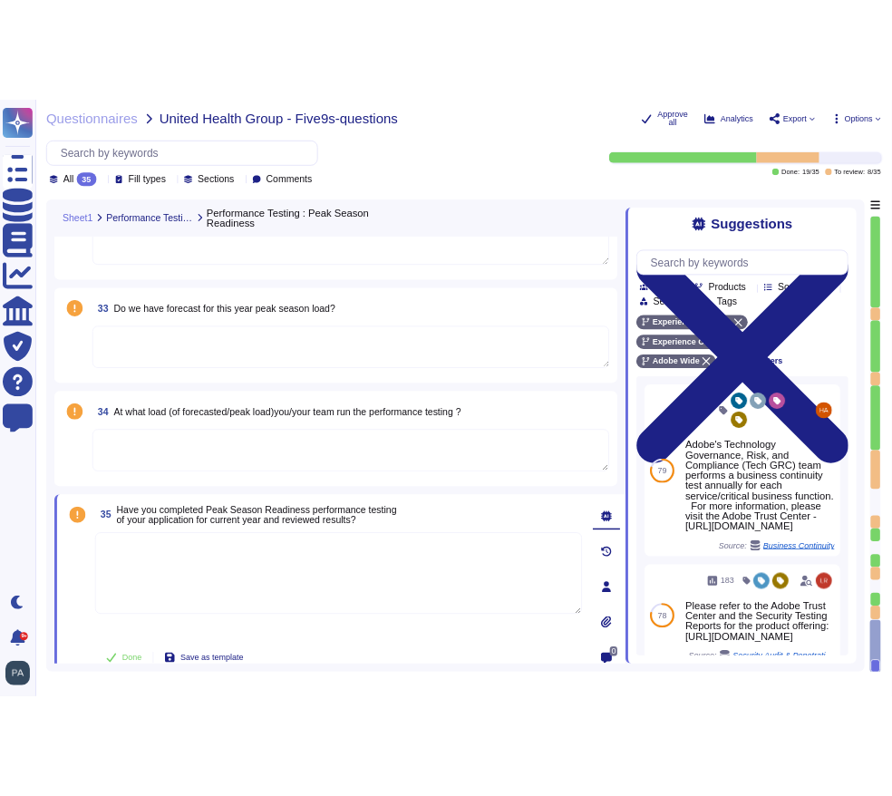
scroll to position [7165, 0]
